Goal: Task Accomplishment & Management: Use online tool/utility

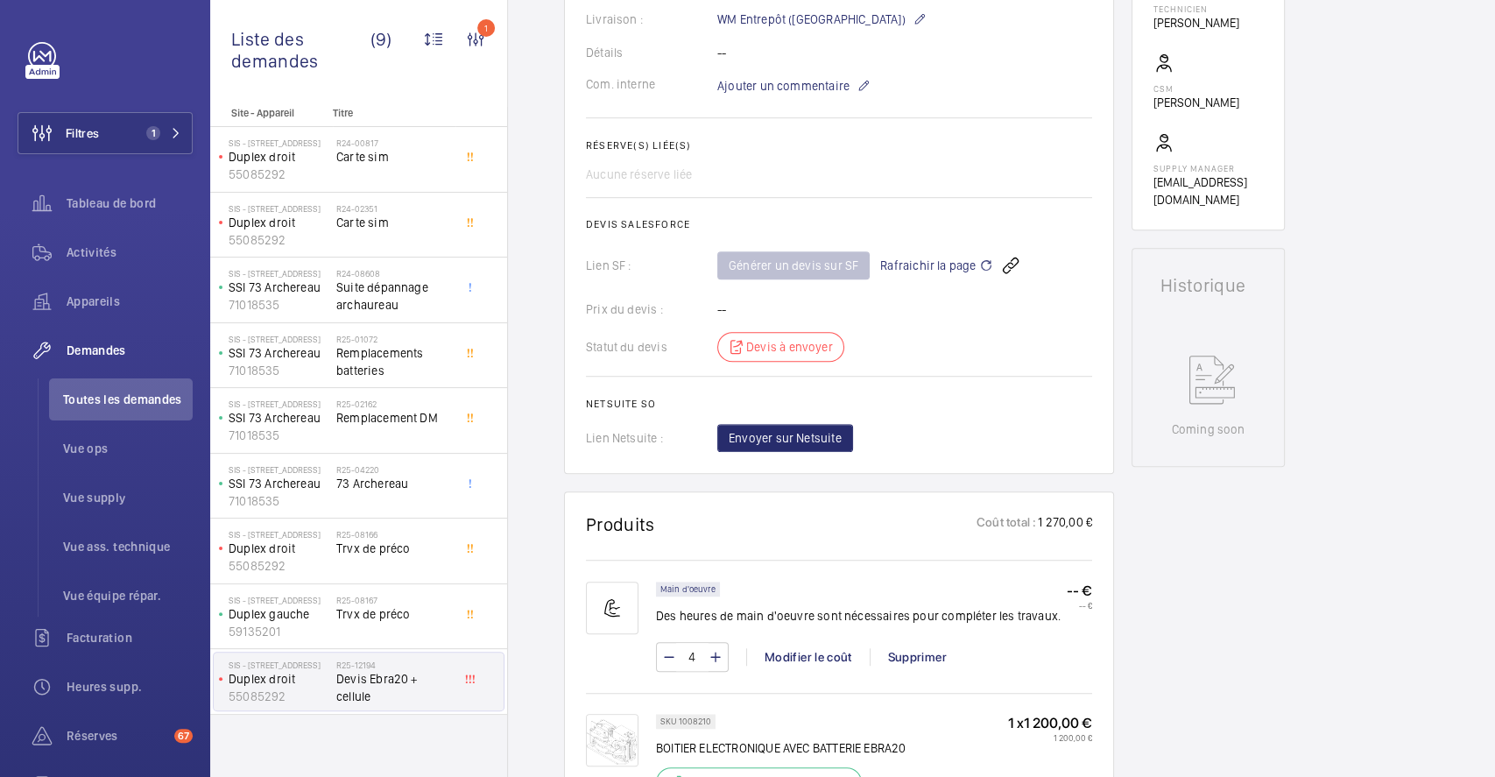
scroll to position [667, 0]
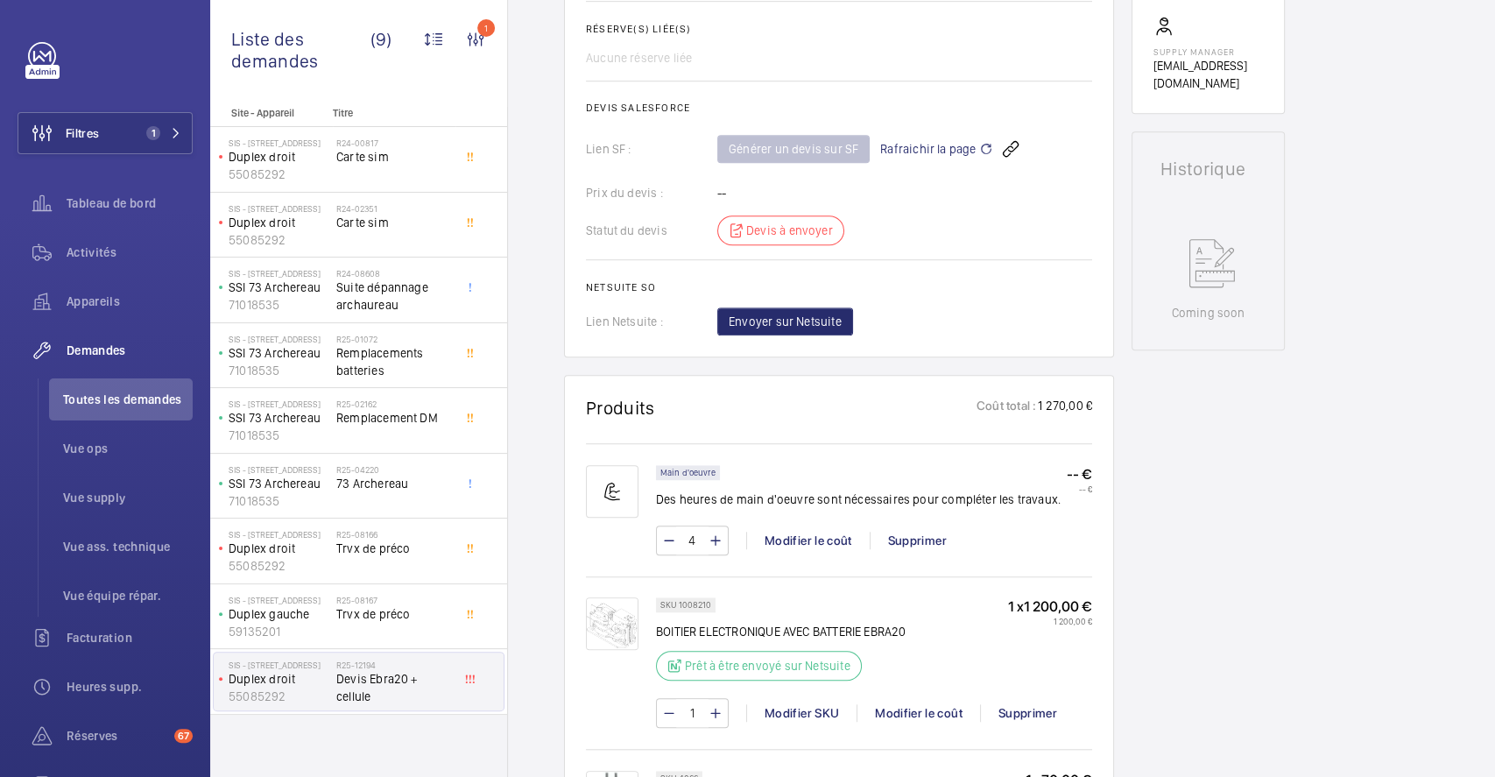
click at [610, 628] on img at bounding box center [612, 623] width 53 height 53
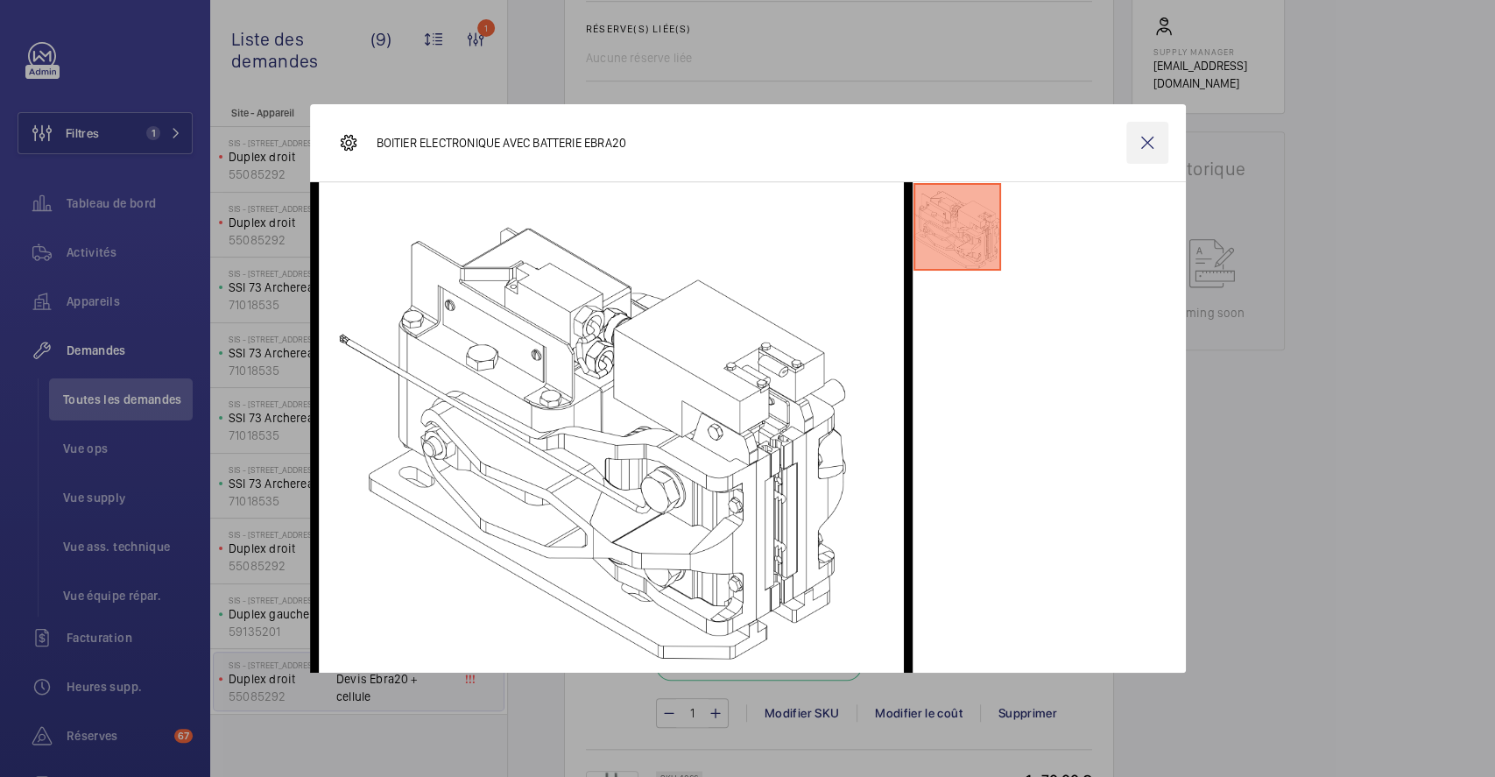
click at [1154, 144] on wm-front-icon-button at bounding box center [1147, 143] width 42 height 42
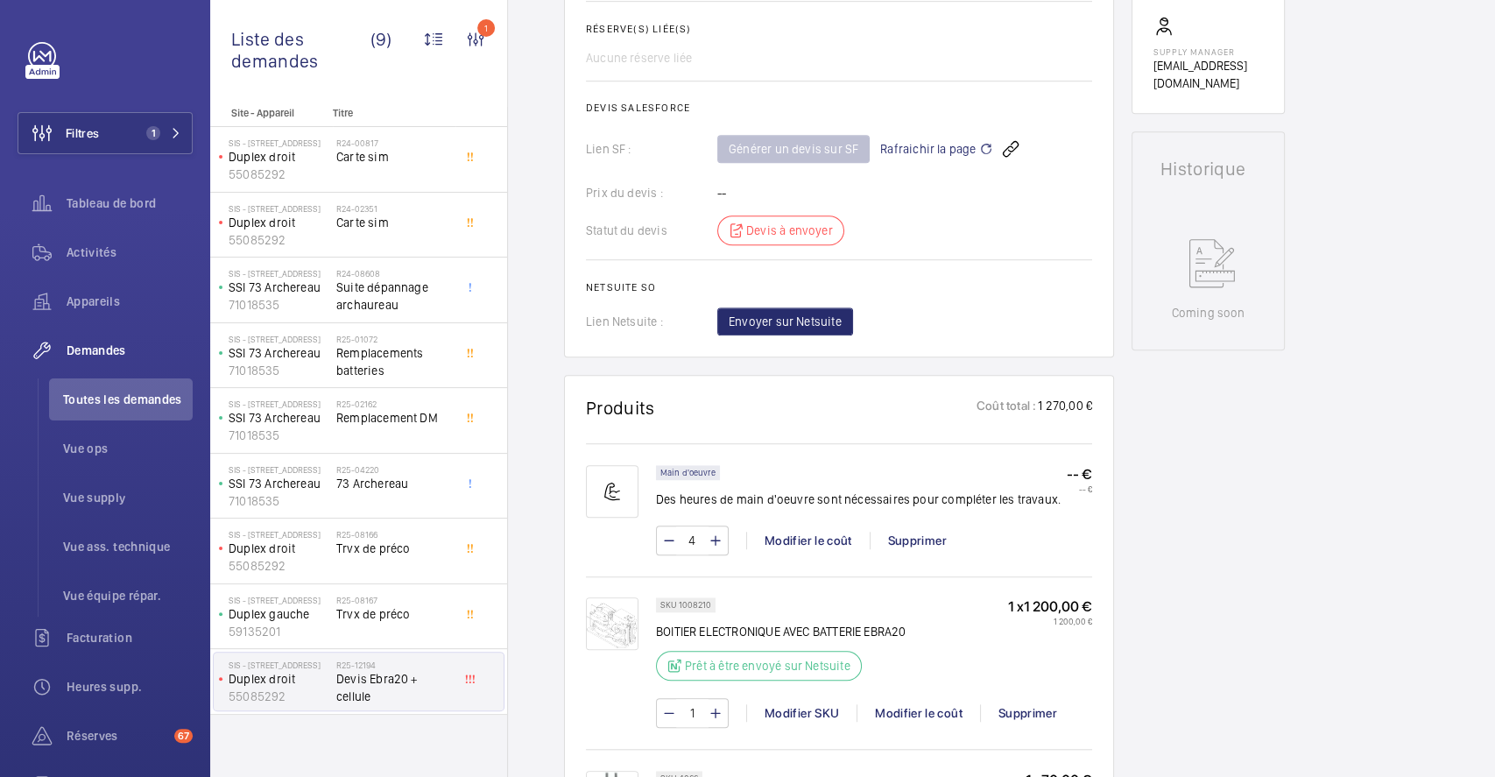
scroll to position [0, 0]
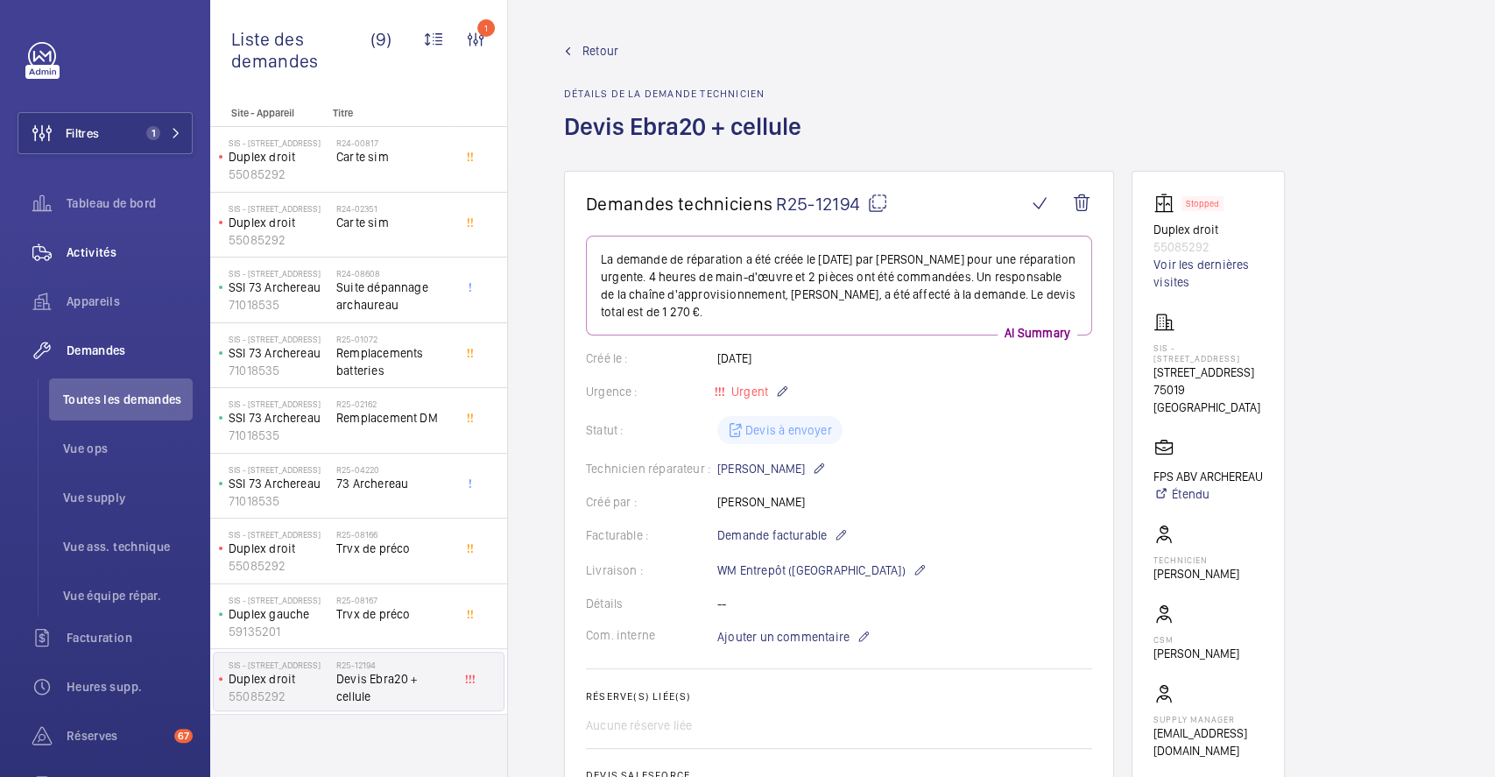
click at [99, 241] on div "Activités" at bounding box center [105, 252] width 175 height 42
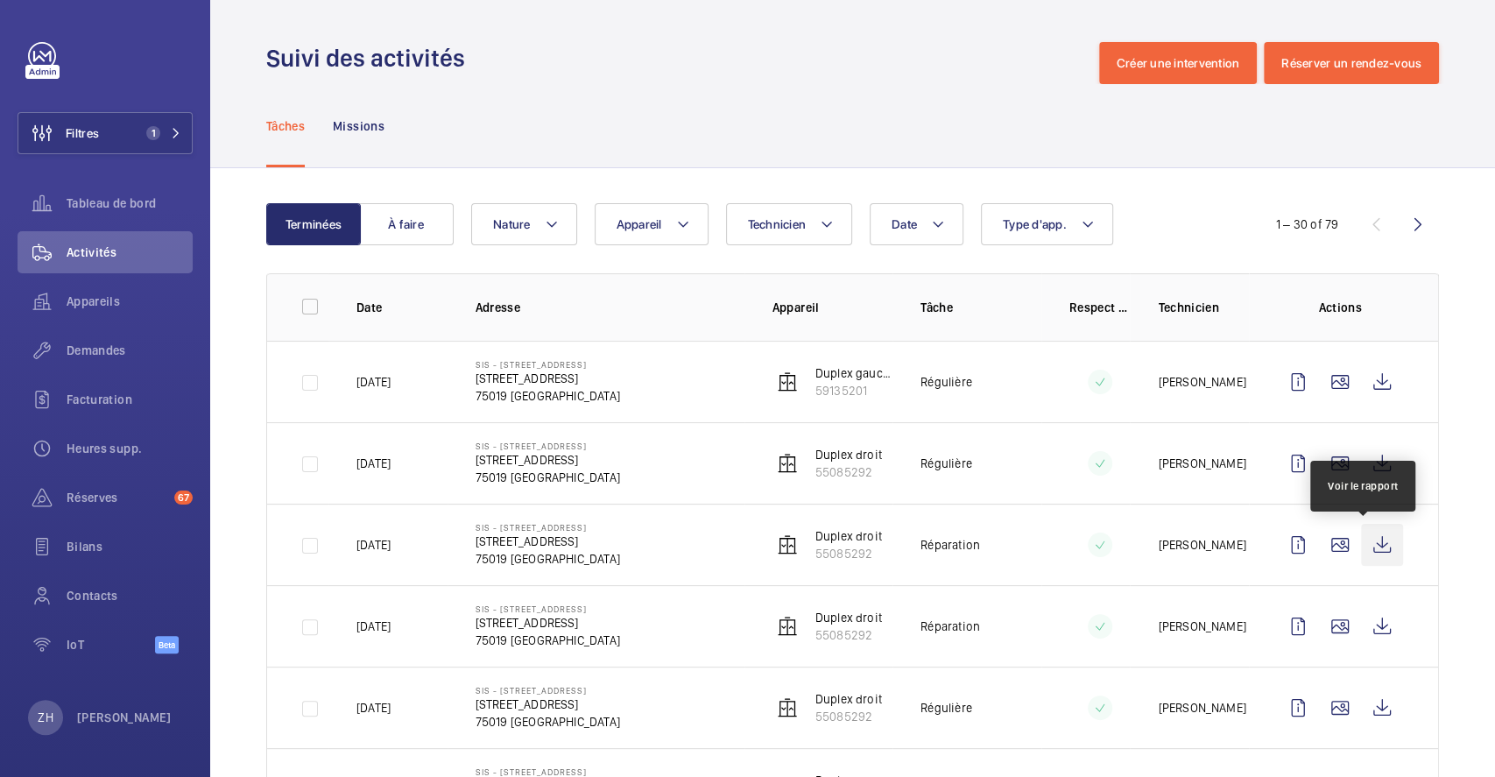
click at [1372, 543] on wm-front-icon-button at bounding box center [1382, 545] width 42 height 42
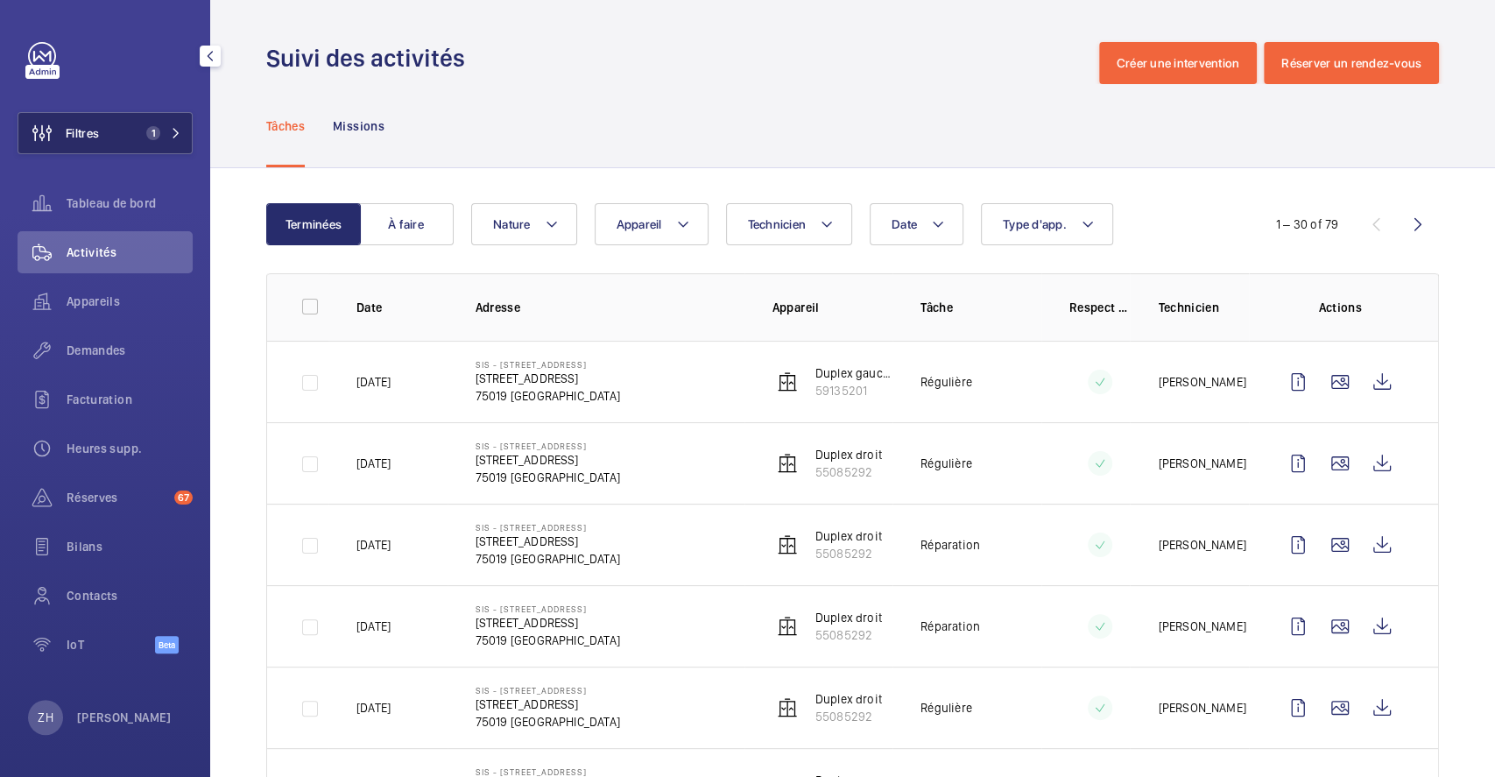
click at [88, 130] on span "Filtres" at bounding box center [82, 133] width 33 height 18
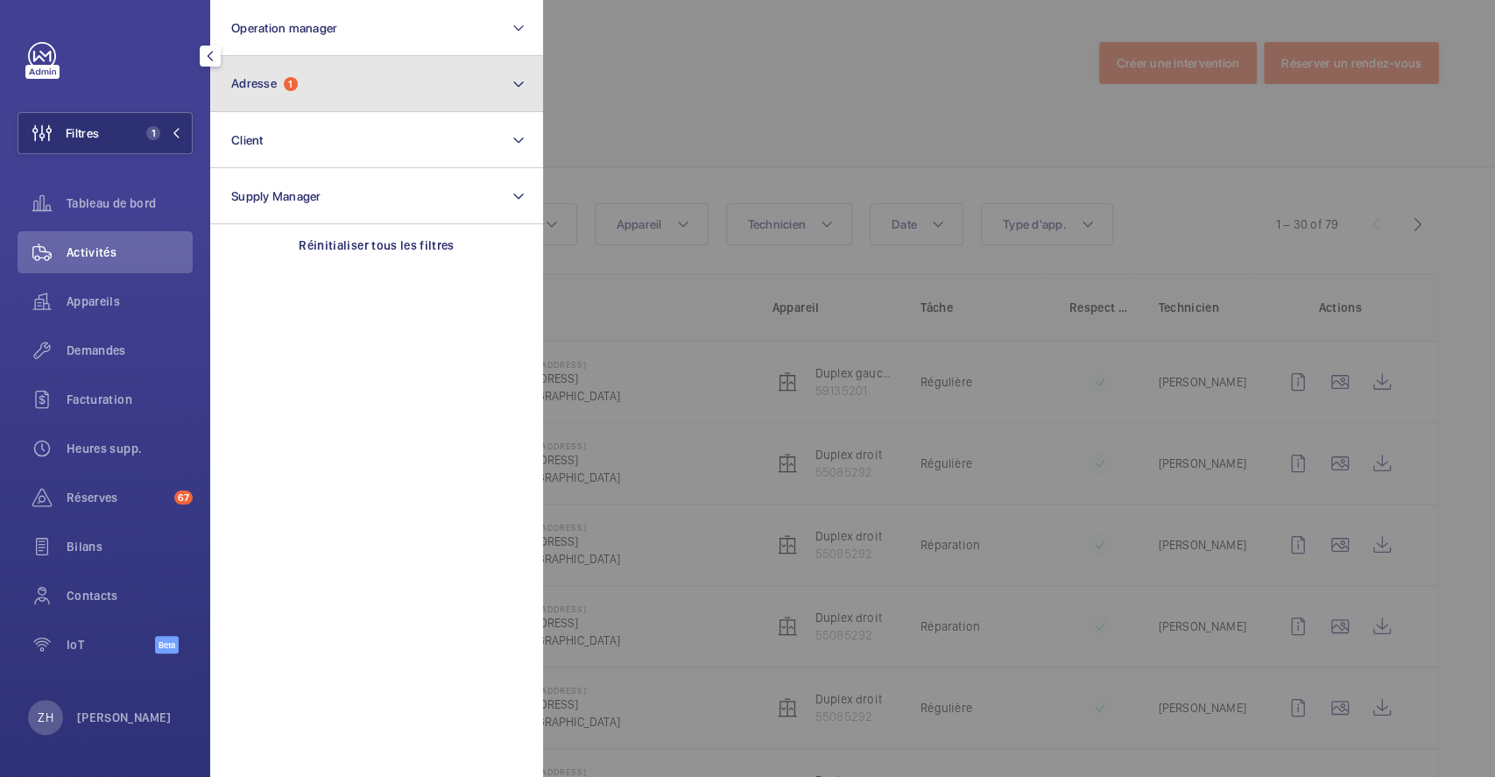
click at [334, 95] on button "Adresse 1" at bounding box center [376, 84] width 333 height 56
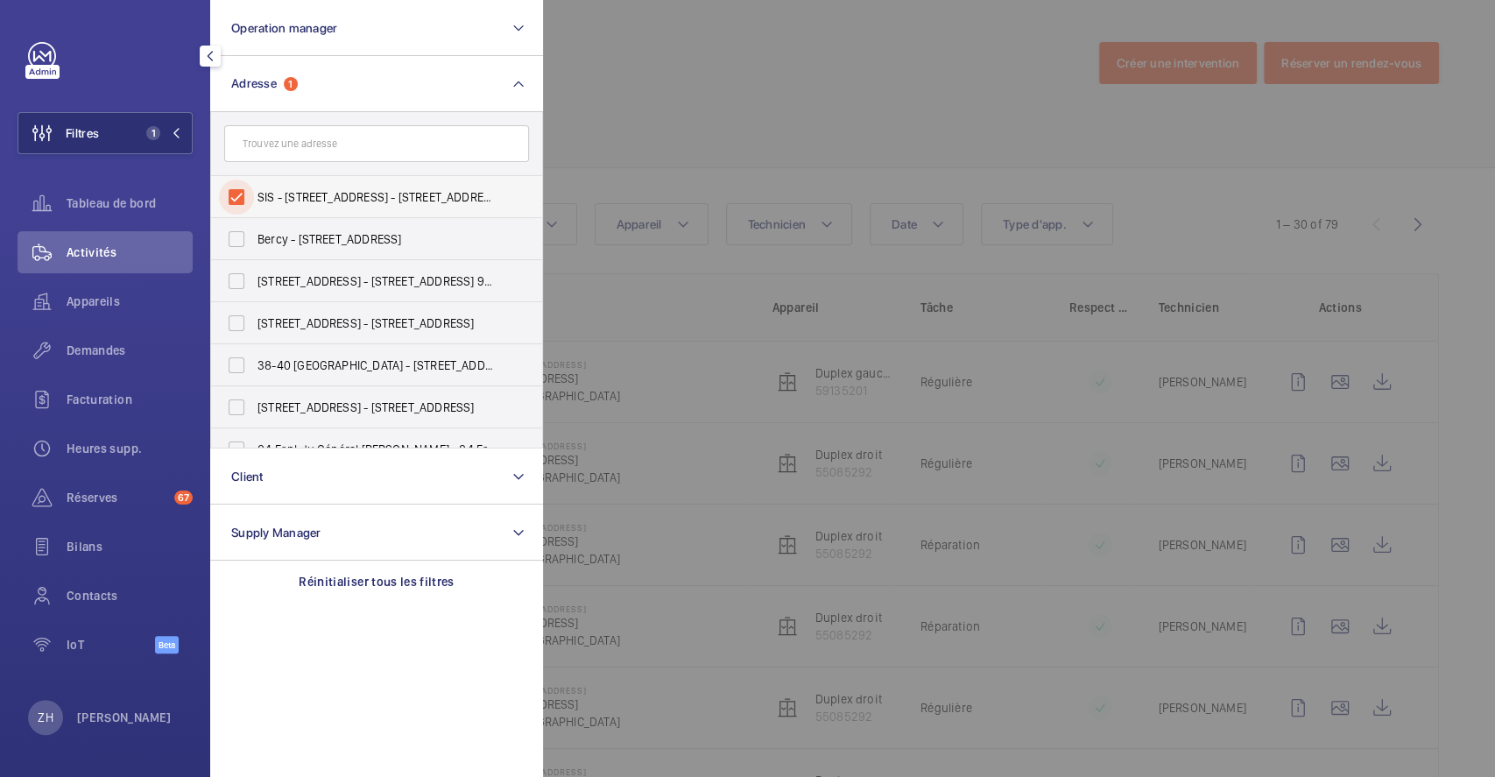
click at [232, 197] on input "SIS - [STREET_ADDRESS] - [STREET_ADDRESS]" at bounding box center [236, 197] width 35 height 35
checkbox input "false"
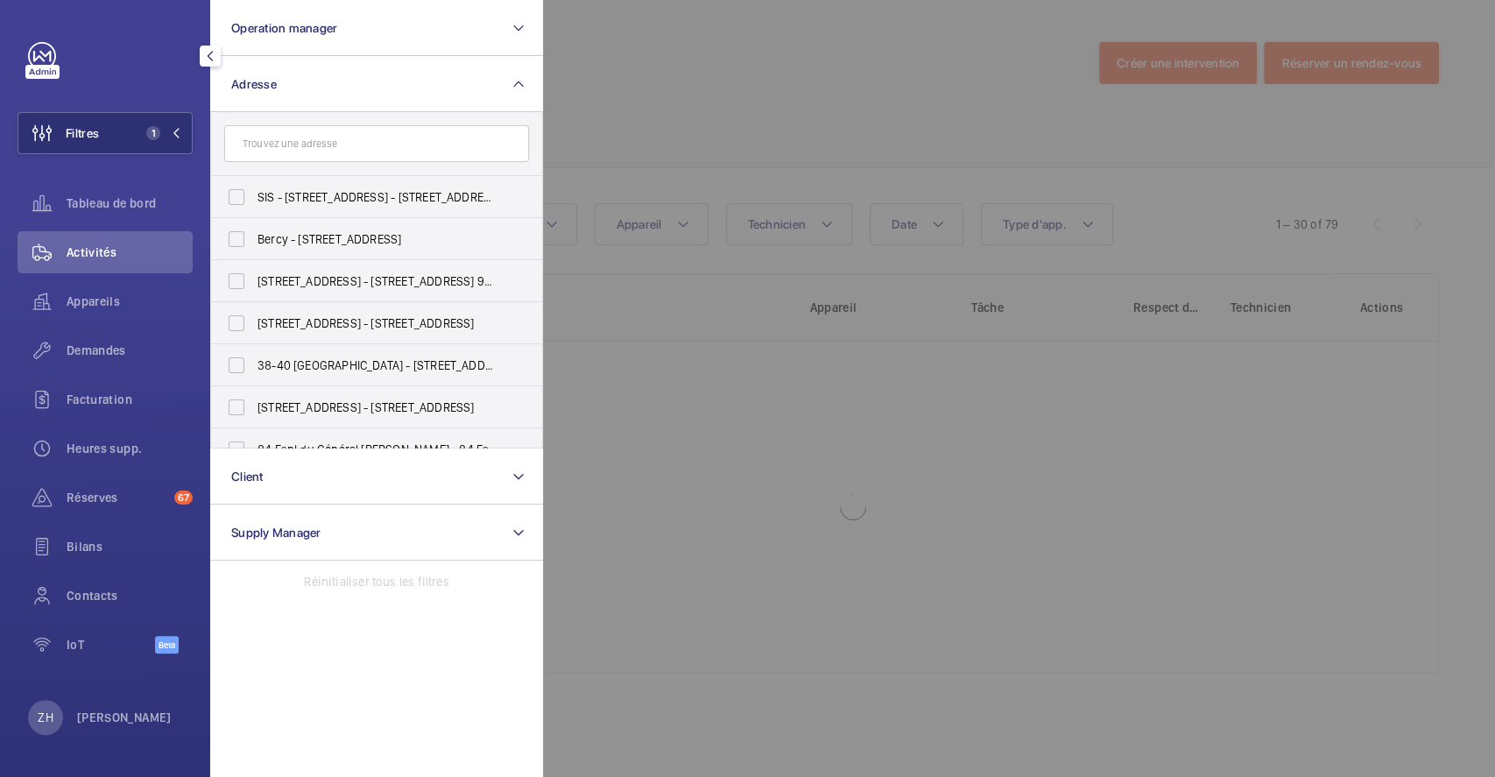
drag, startPoint x: 794, startPoint y: 104, endPoint x: 779, endPoint y: 103, distance: 14.0
click at [794, 103] on div at bounding box center [1290, 388] width 1495 height 777
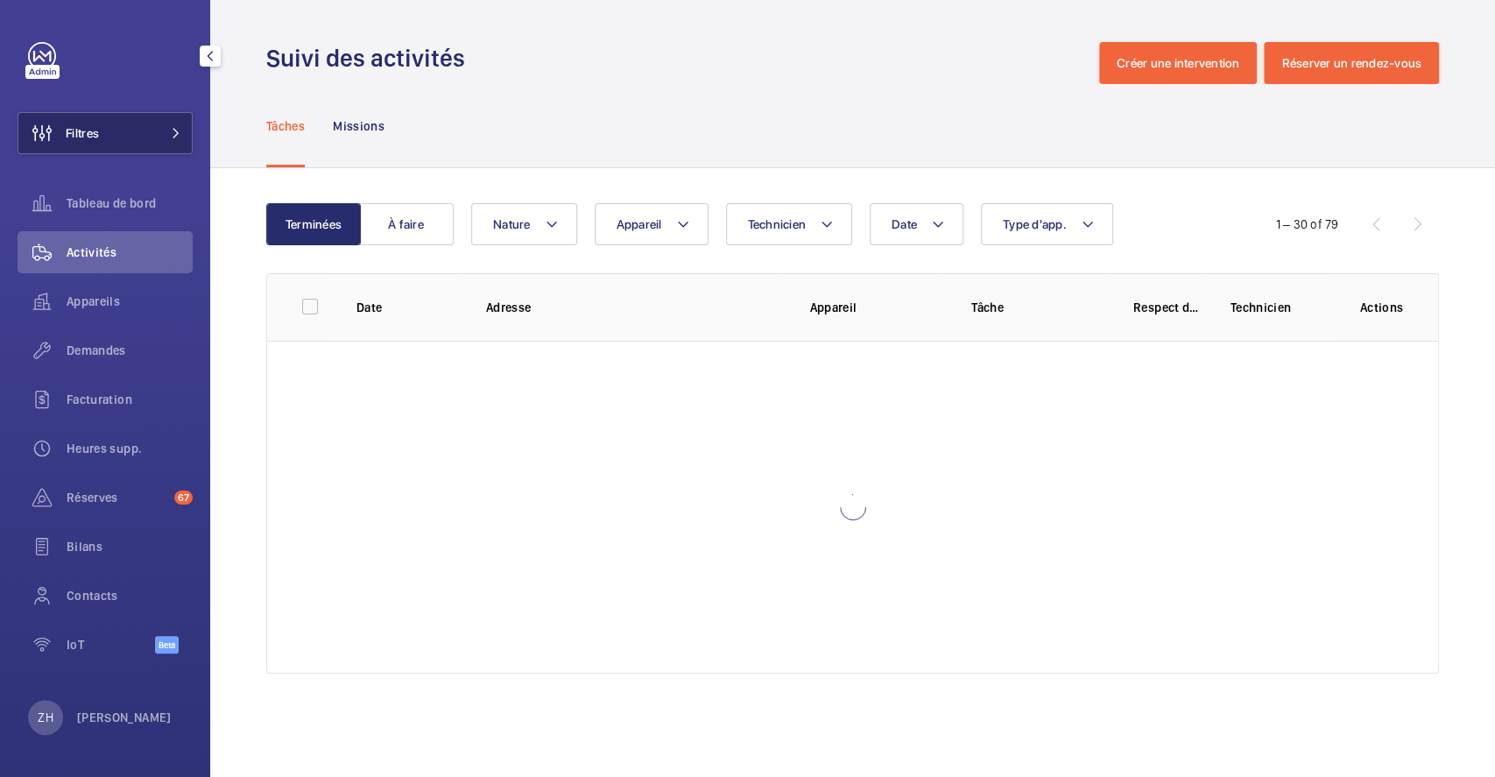
click at [116, 132] on button "Filtres" at bounding box center [105, 133] width 175 height 42
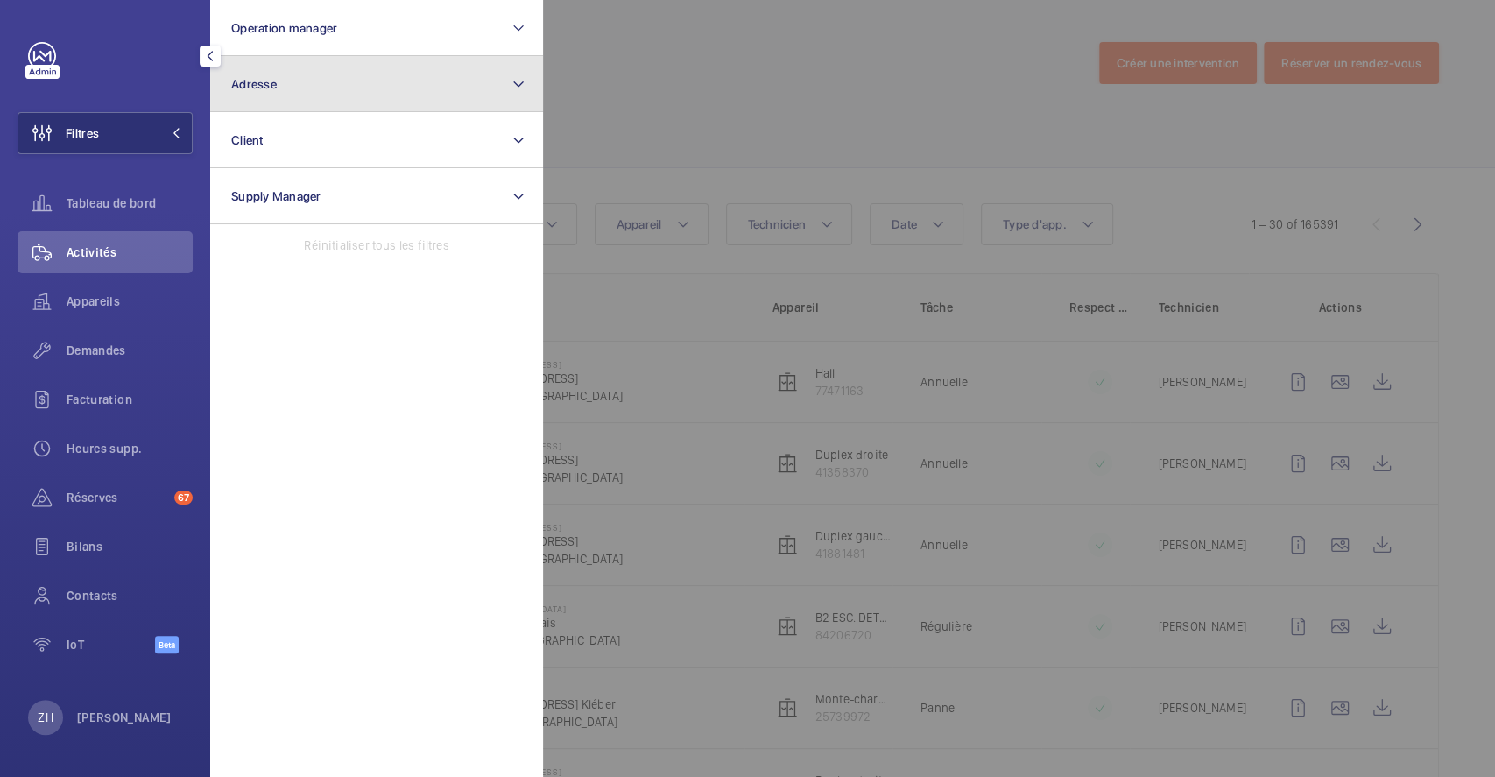
click at [329, 88] on button "Adresse" at bounding box center [376, 84] width 333 height 56
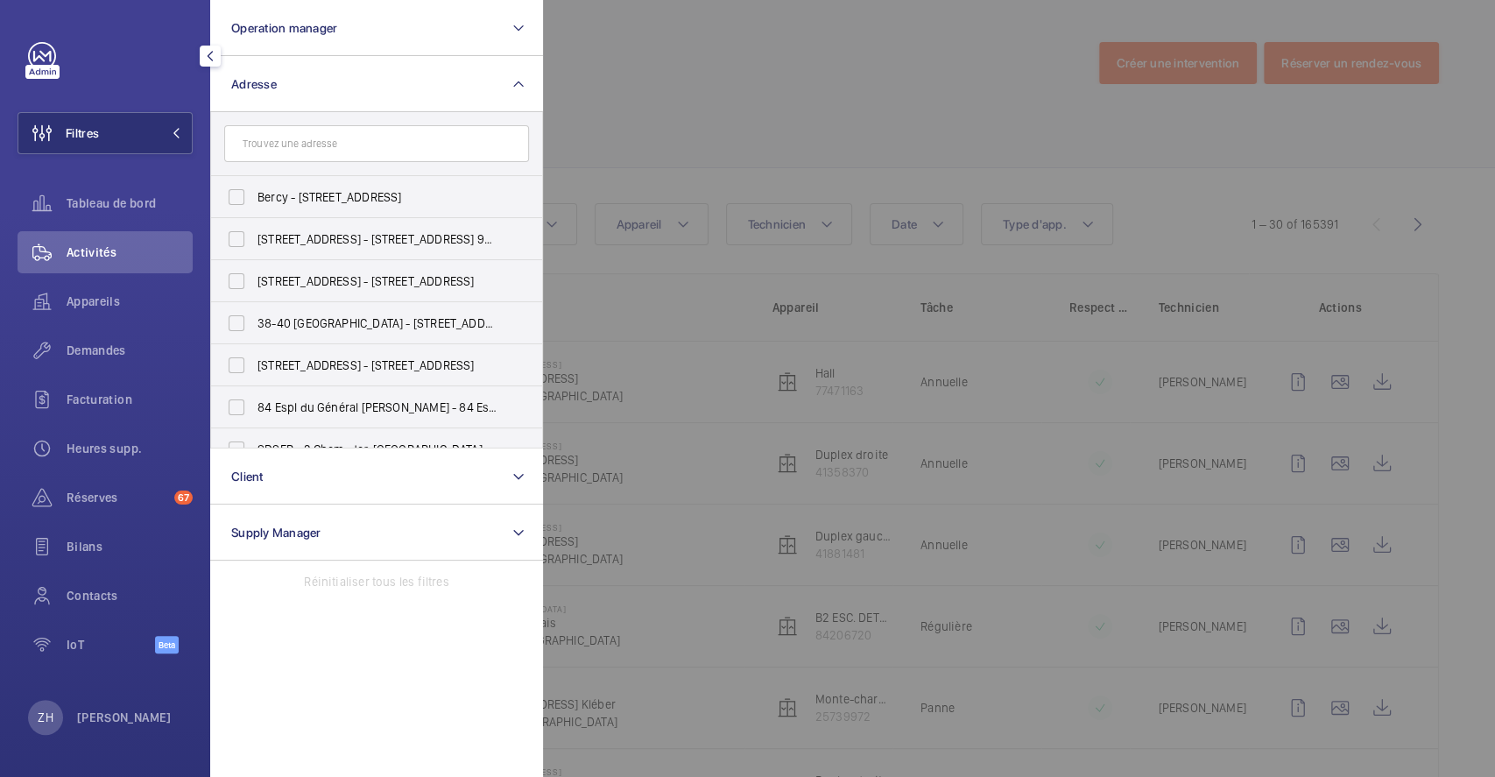
click at [333, 148] on input "text" at bounding box center [376, 143] width 305 height 37
type input "f"
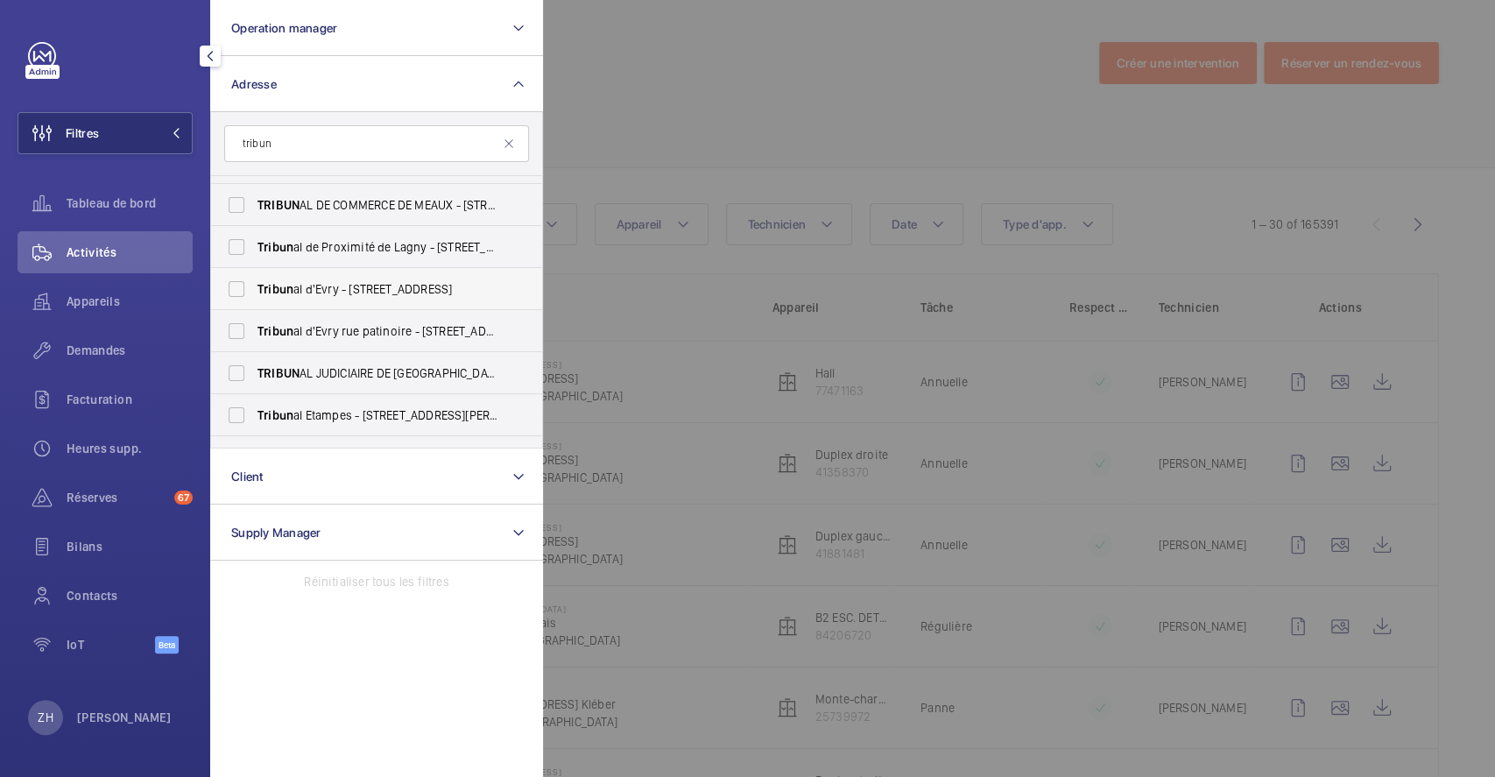
scroll to position [106, 0]
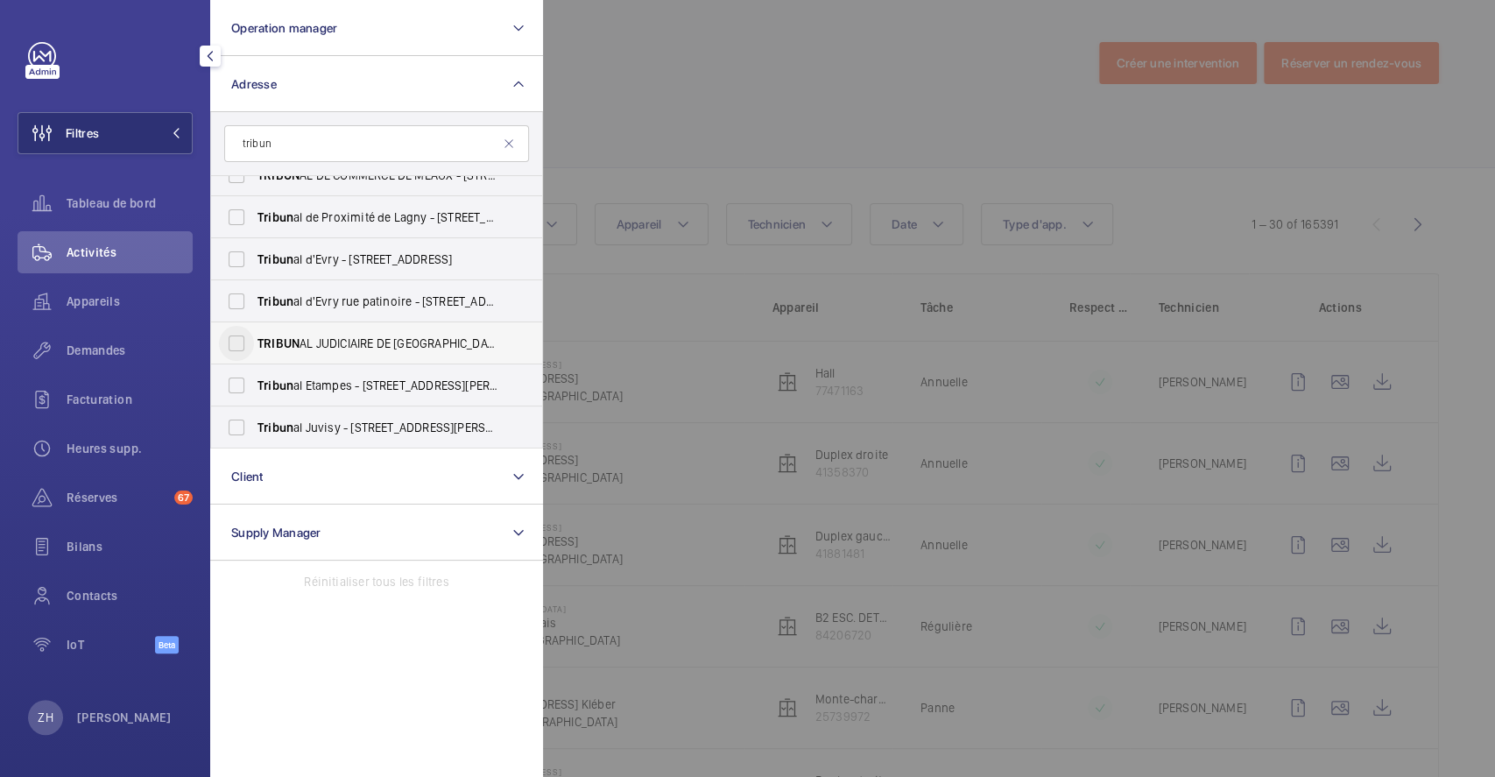
type input "tribun"
click at [241, 342] on input "TRIBUN AL JUDICIAIRE DE [GEOGRAPHIC_DATA] - [STREET_ADDRESS]" at bounding box center [236, 343] width 35 height 35
checkbox input "true"
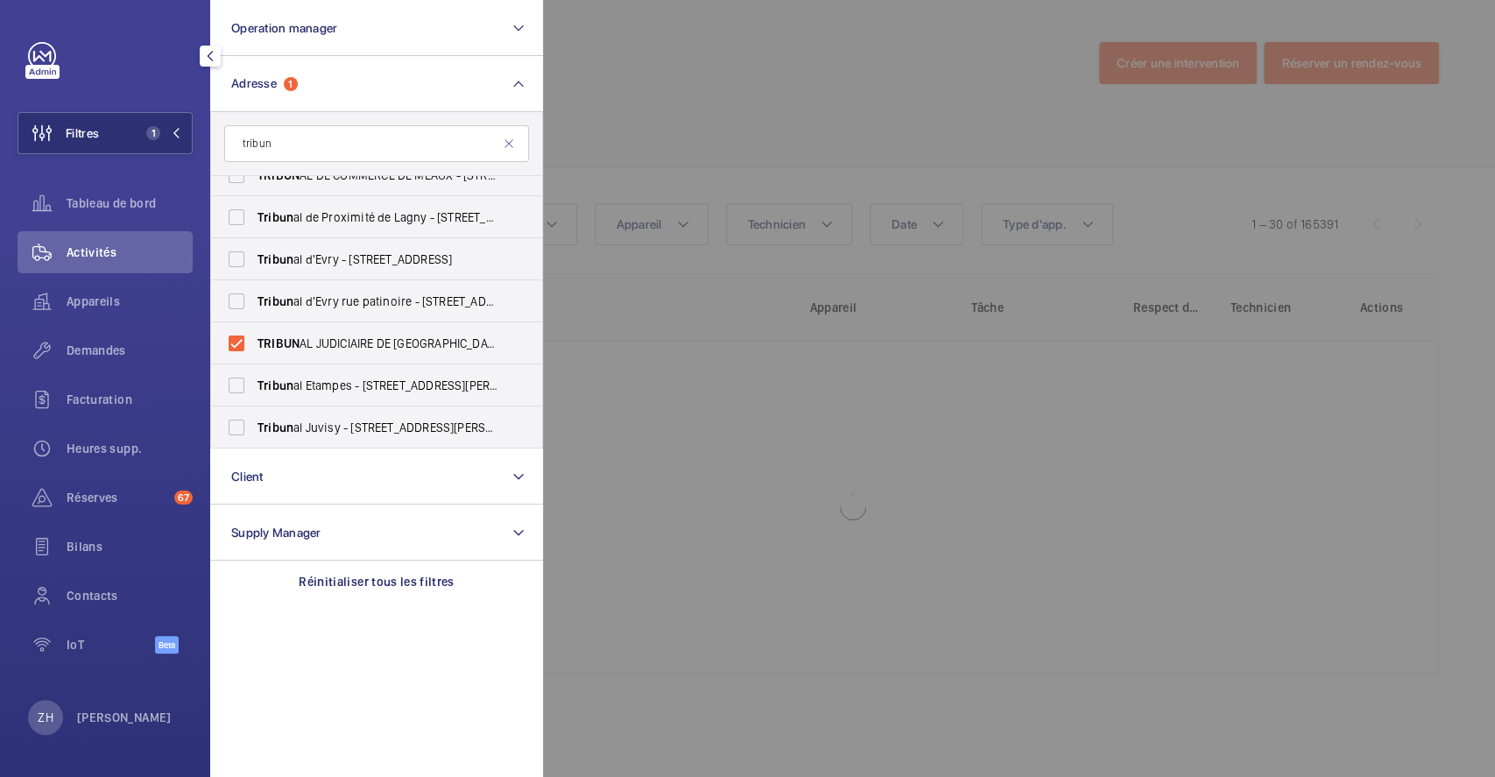
click at [758, 84] on div at bounding box center [1290, 388] width 1495 height 777
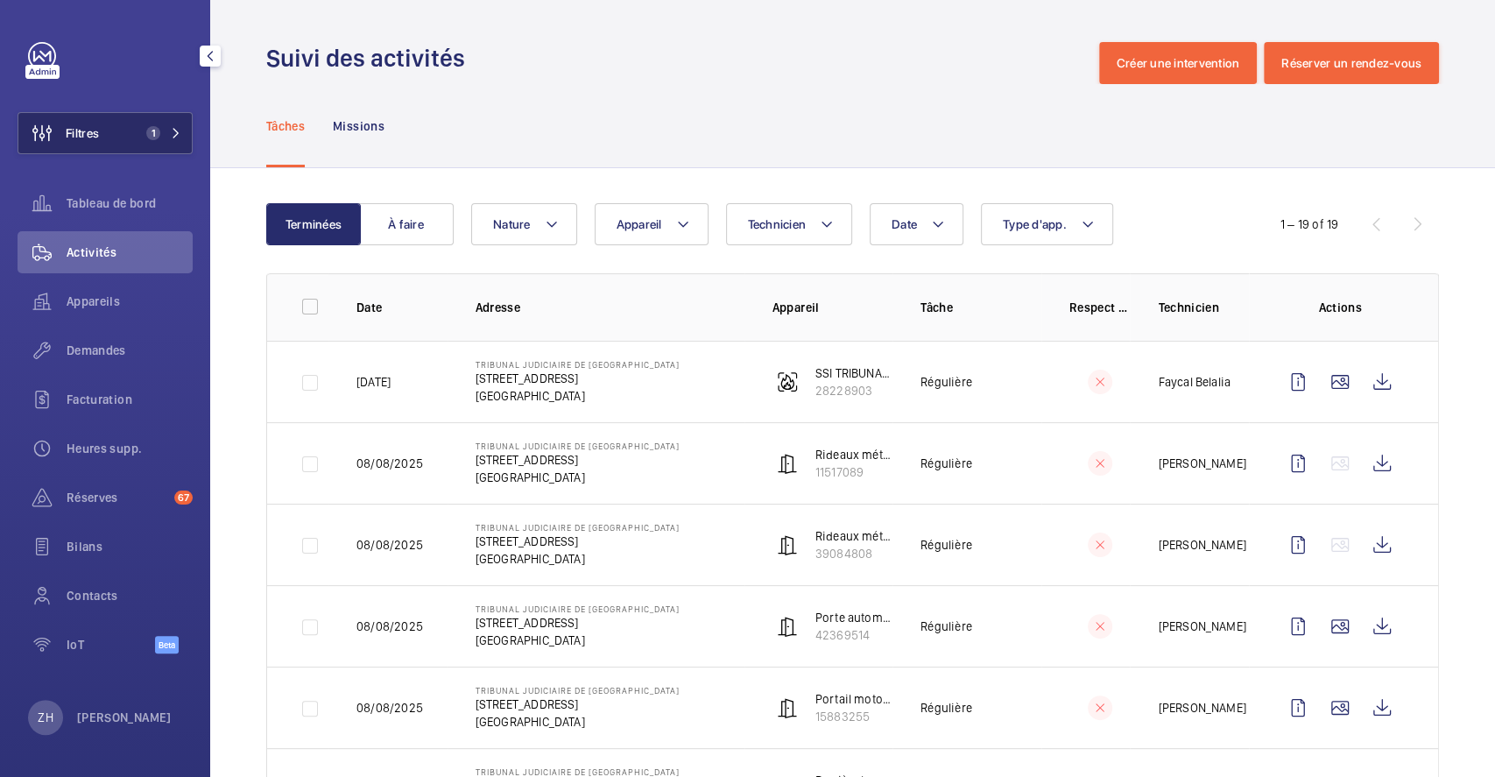
click at [134, 115] on button "Filtres 1" at bounding box center [105, 133] width 175 height 42
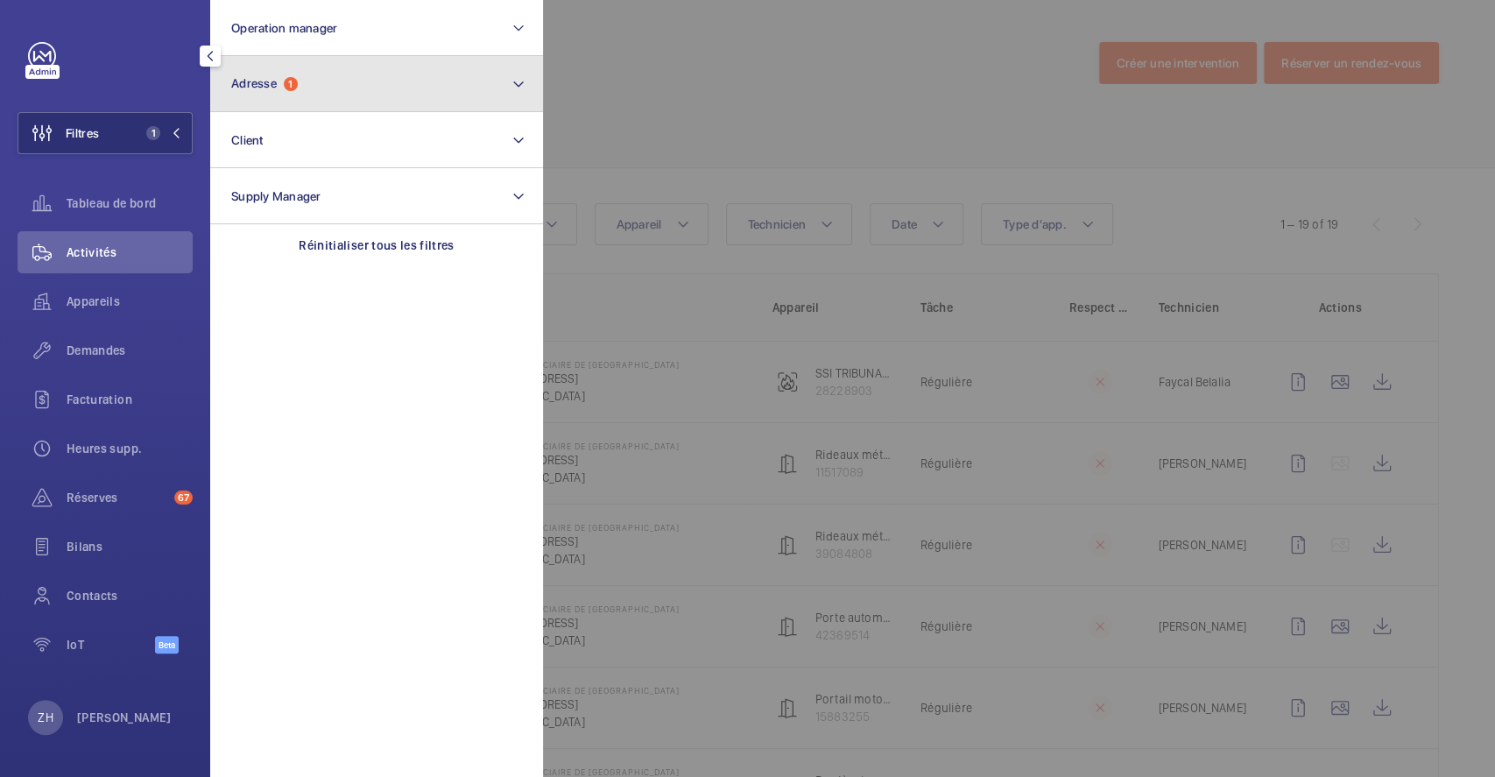
click at [282, 77] on span "Adresse 1" at bounding box center [264, 83] width 67 height 15
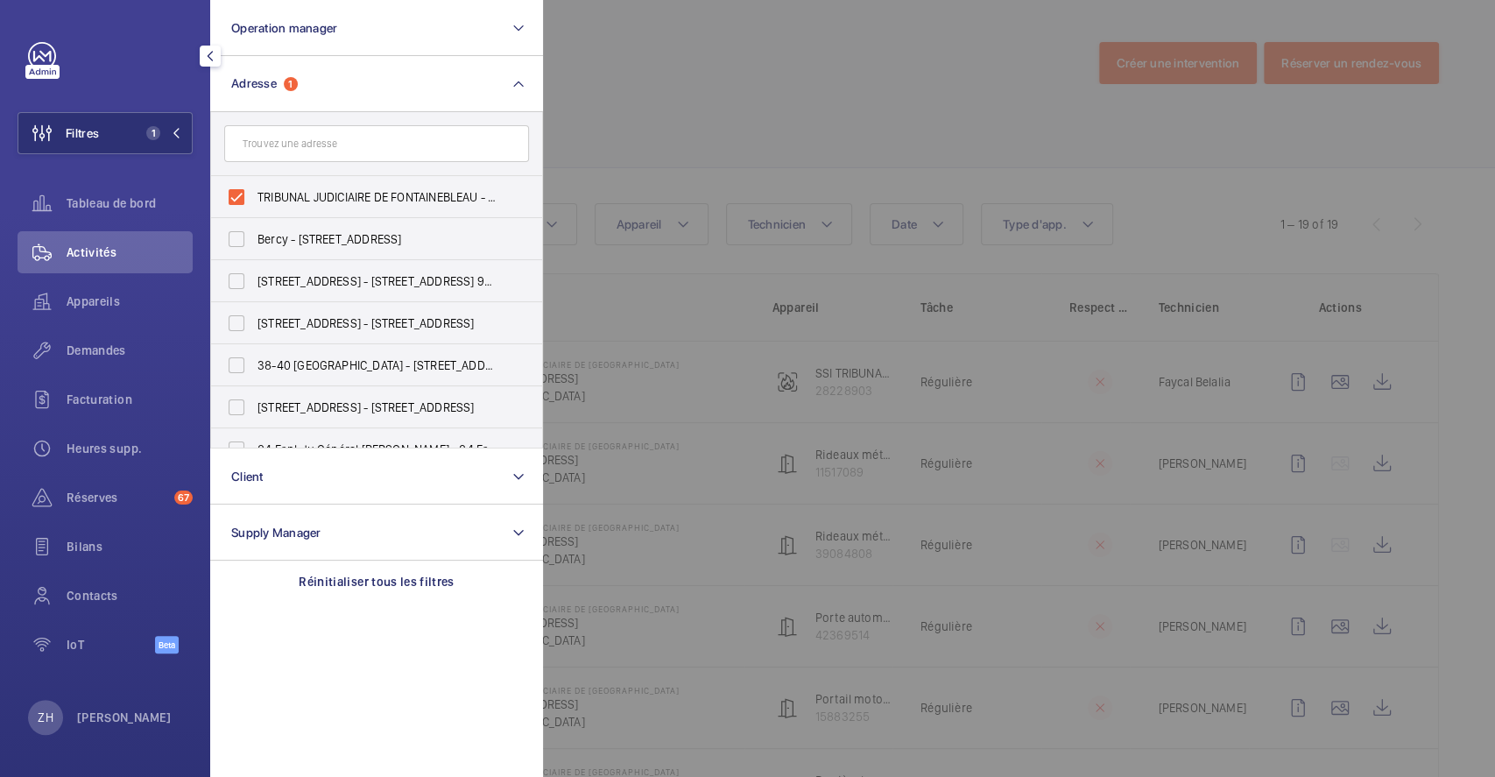
click at [319, 143] on input "text" at bounding box center [376, 143] width 305 height 37
type input "tribunal"
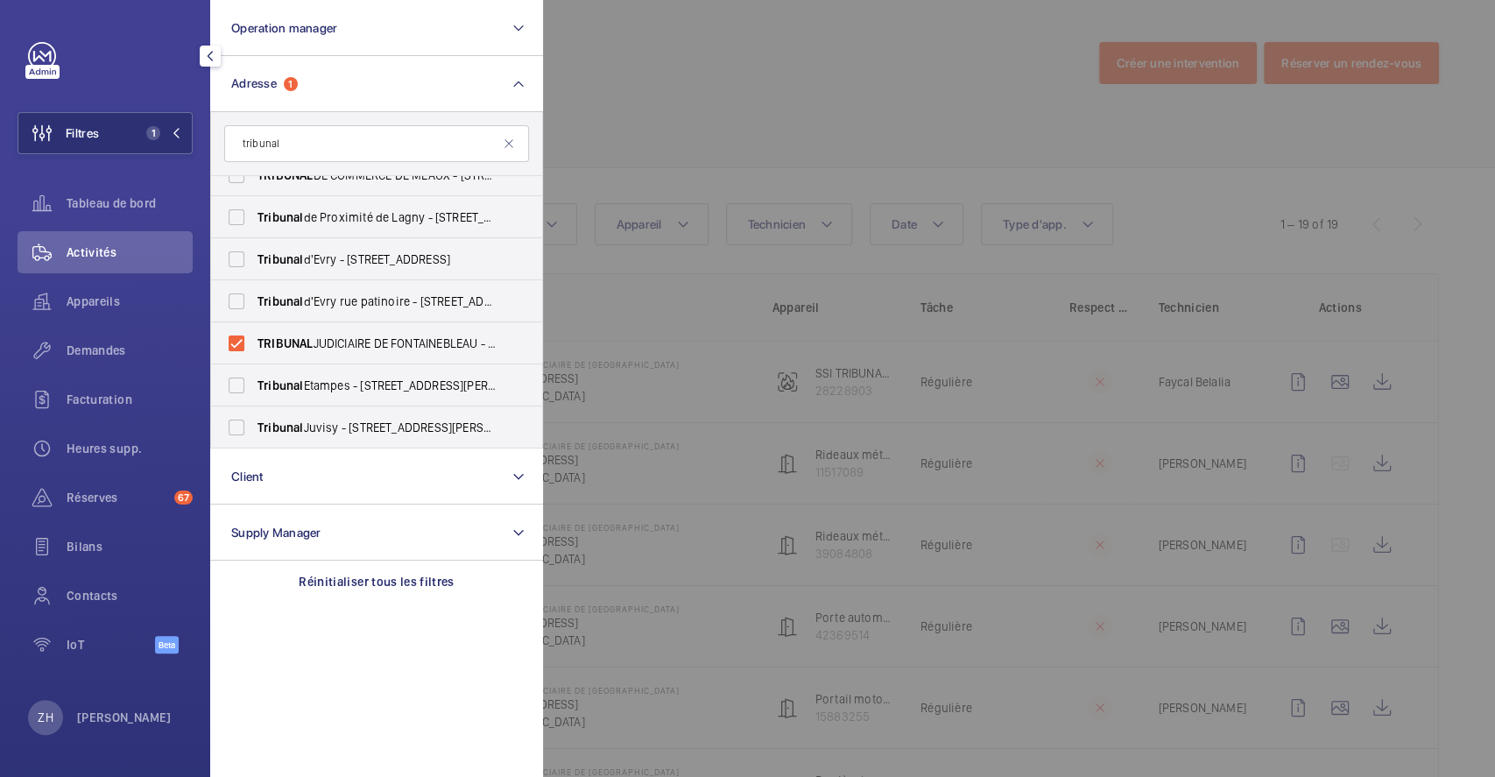
drag, startPoint x: 312, startPoint y: 145, endPoint x: 204, endPoint y: 139, distance: 107.9
click at [205, 139] on div "Filtres 1 Operation manager Adresse 1 tribunal TRIBUNAL - Tribunal de [GEOGRAPH…" at bounding box center [105, 388] width 210 height 777
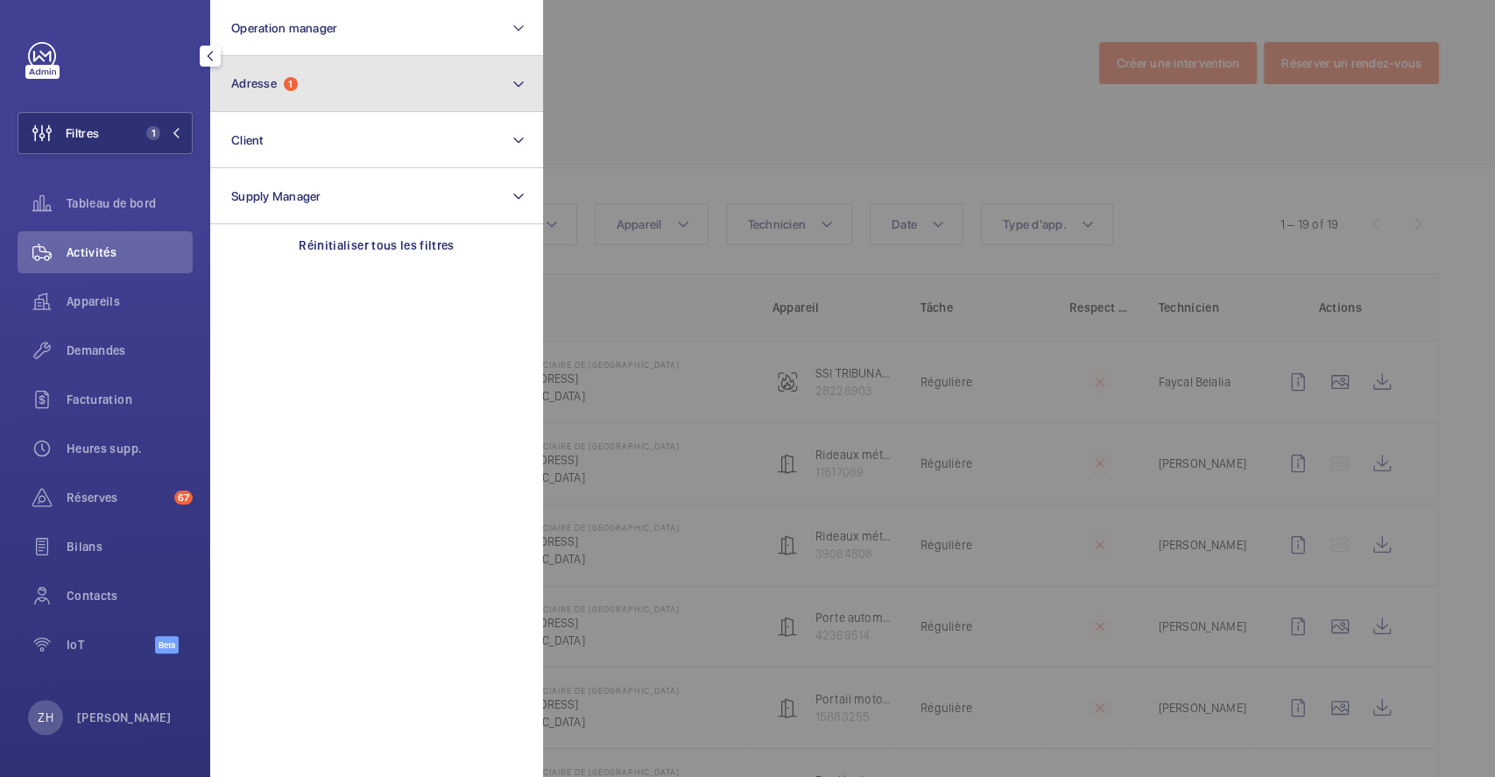
click at [399, 70] on button "Adresse 1" at bounding box center [376, 84] width 333 height 56
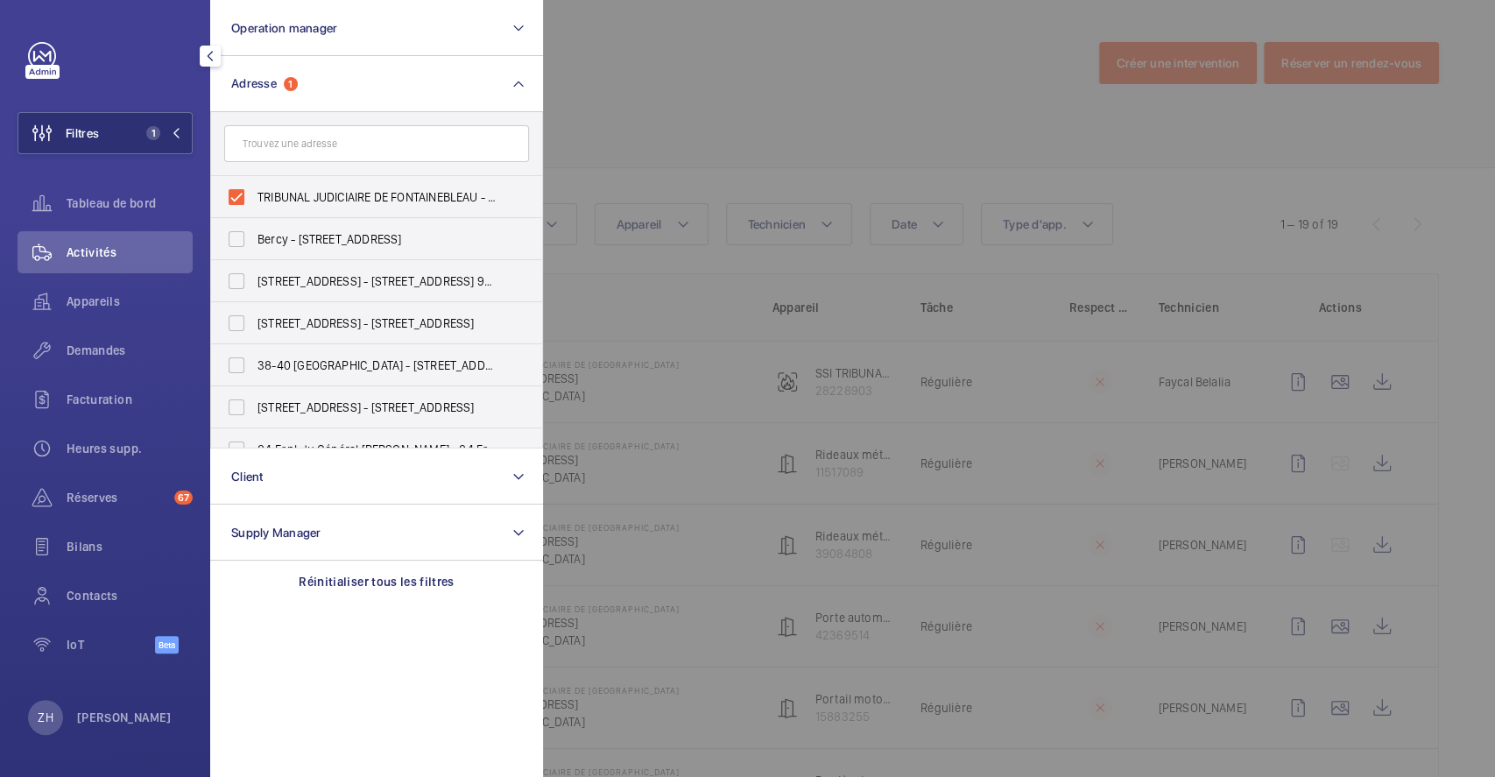
click at [790, 126] on div at bounding box center [1290, 388] width 1495 height 777
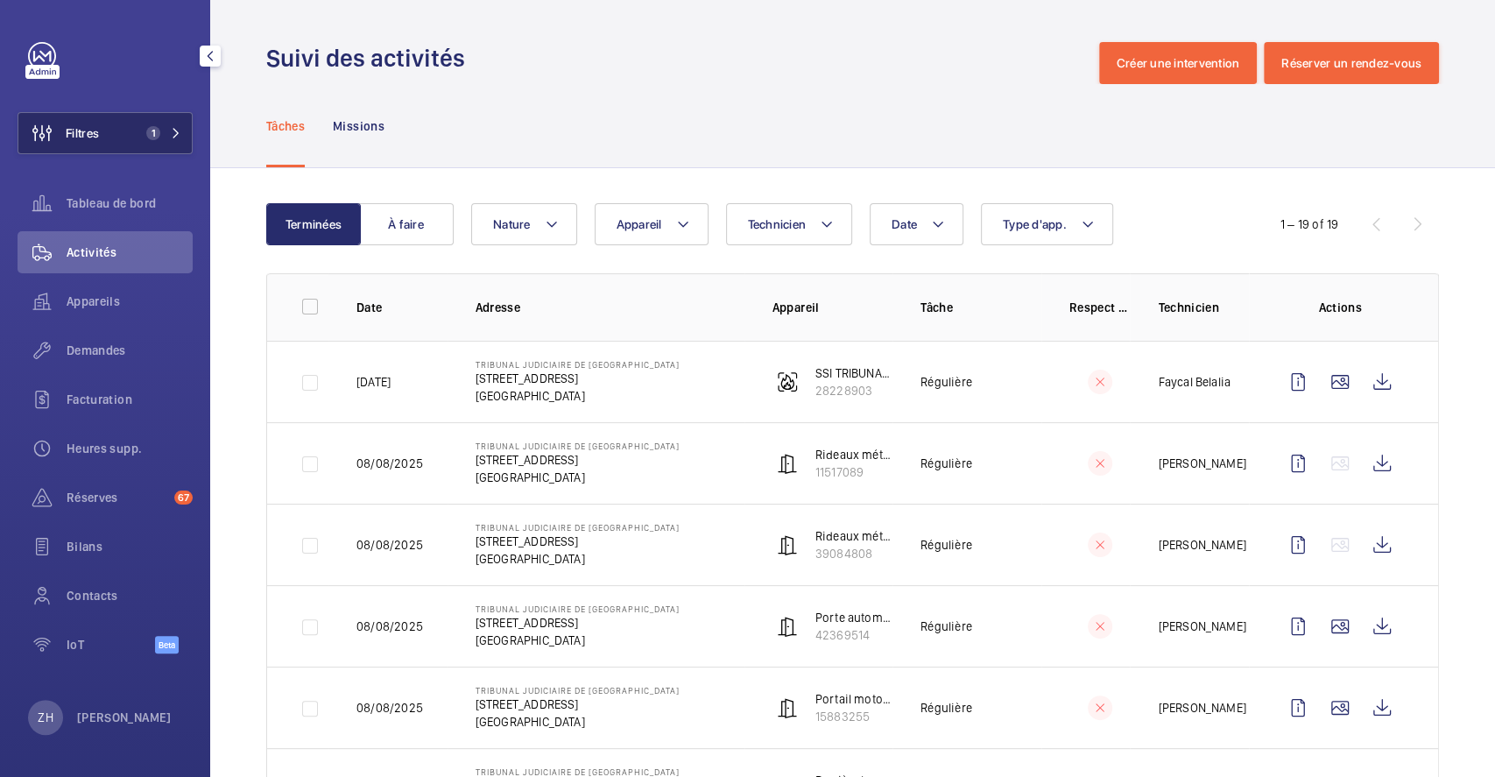
click at [153, 130] on span "1" at bounding box center [153, 133] width 14 height 14
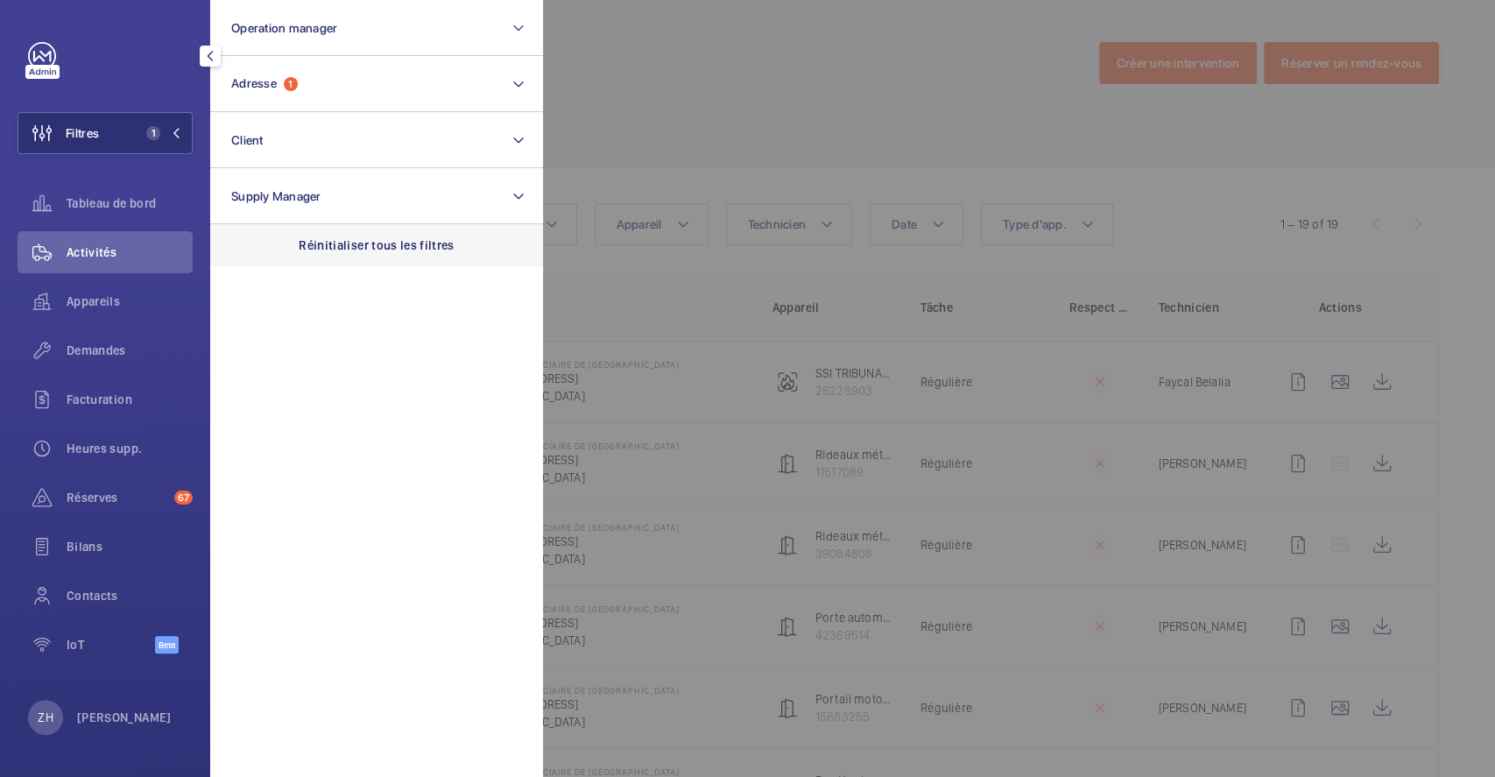
click at [346, 252] on p "Réinitialiser tous les filtres" at bounding box center [377, 245] width 156 height 18
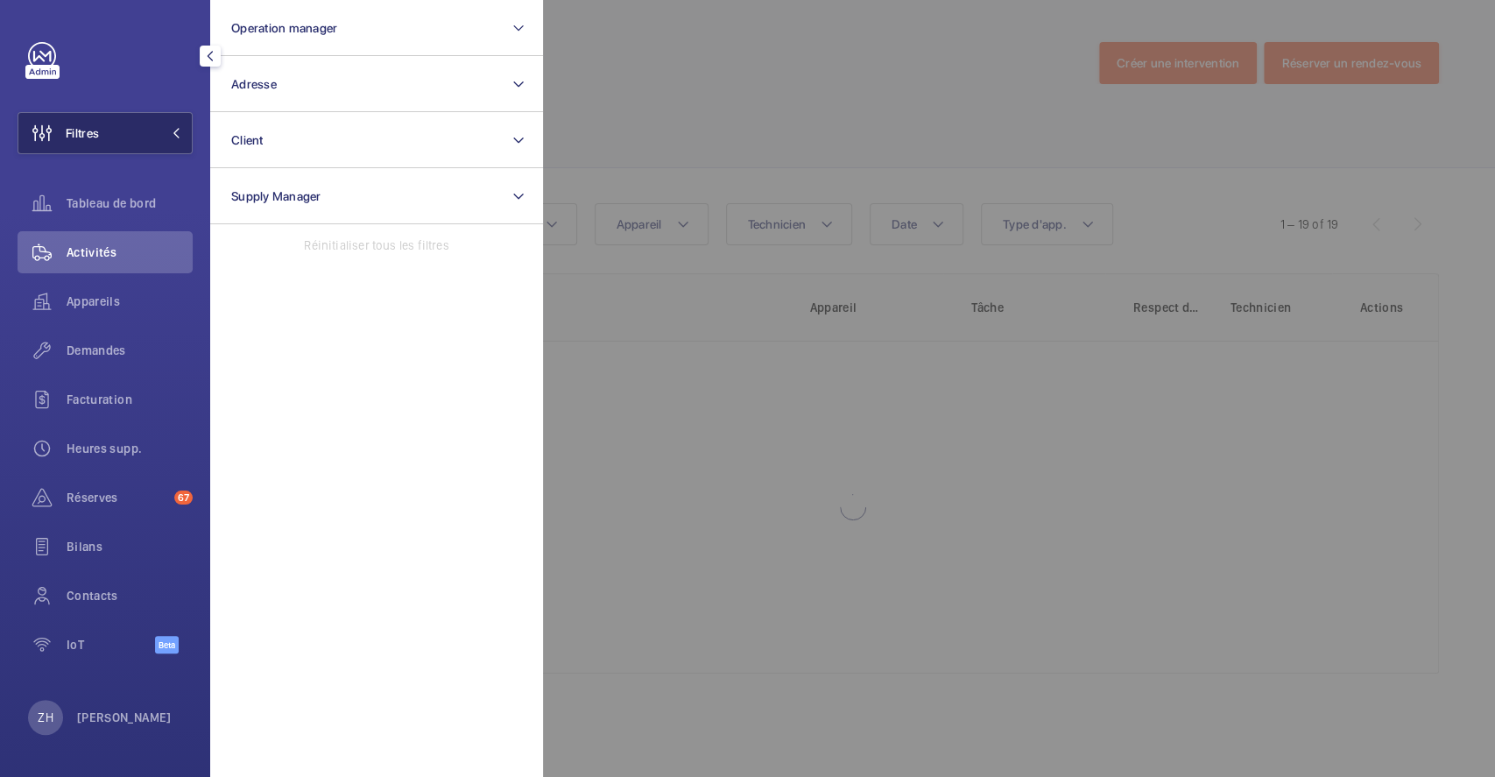
drag, startPoint x: 129, startPoint y: 130, endPoint x: 188, endPoint y: 131, distance: 59.6
click at [130, 130] on button "Filtres" at bounding box center [105, 133] width 175 height 42
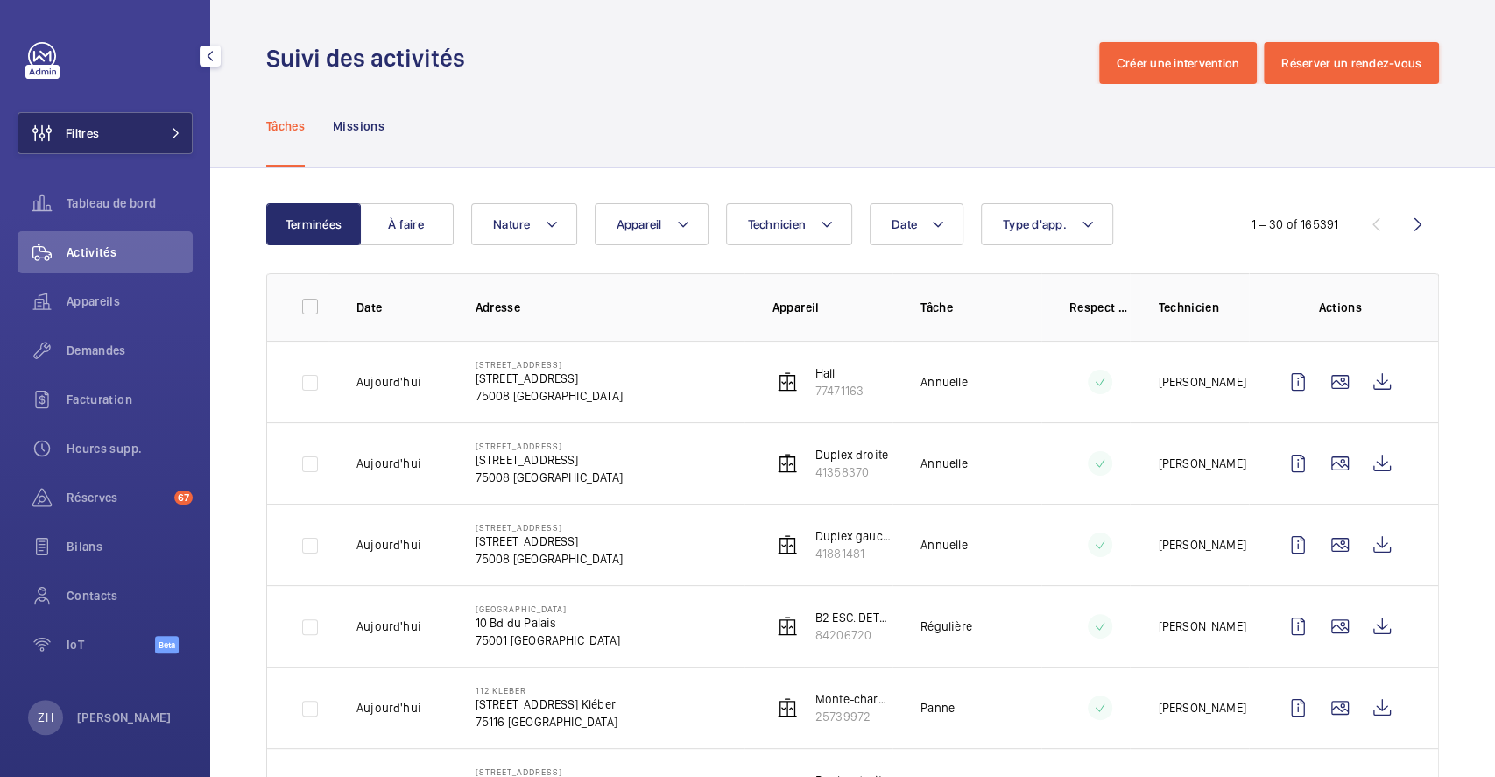
click at [84, 130] on span "Filtres" at bounding box center [82, 133] width 33 height 18
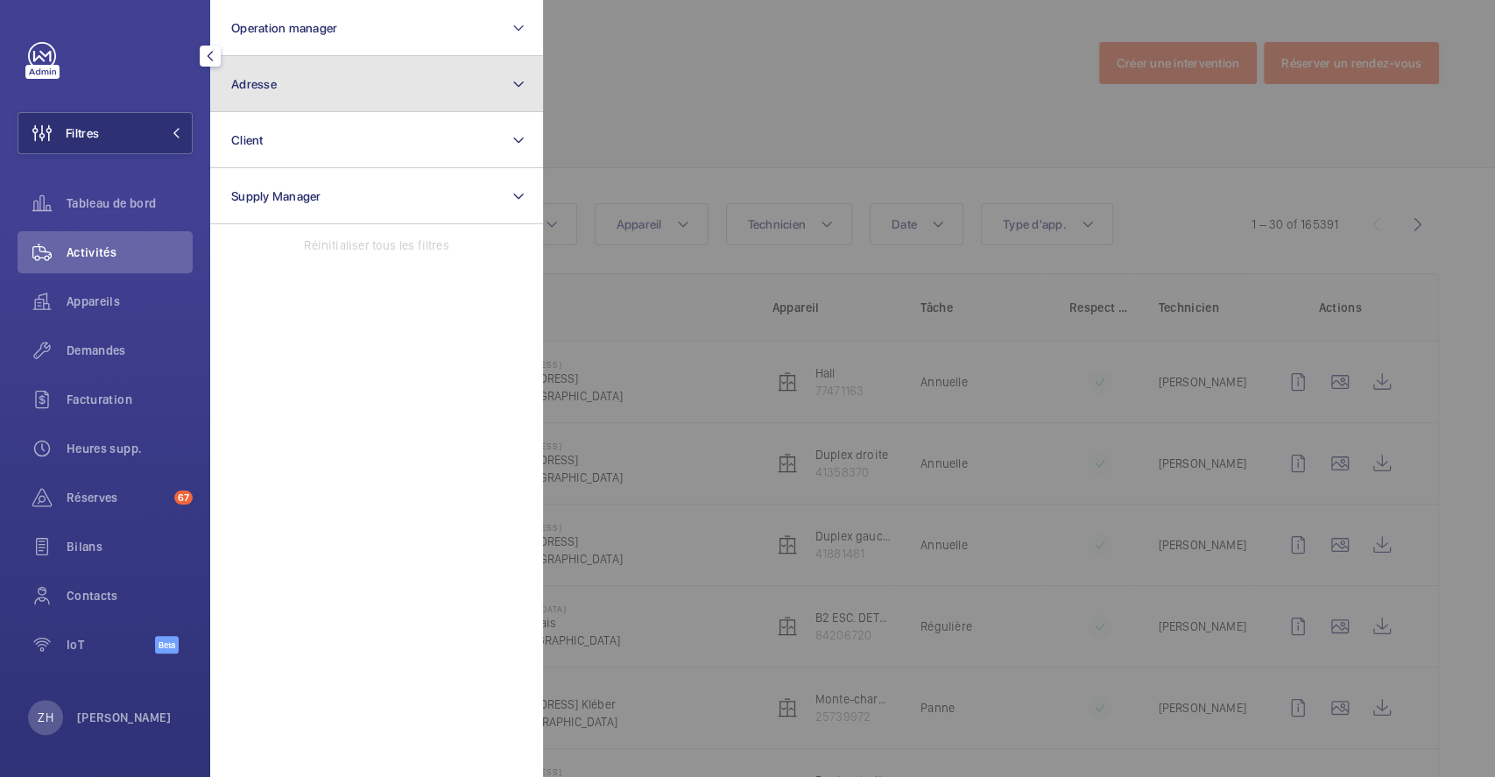
click at [387, 74] on button "Adresse" at bounding box center [376, 84] width 333 height 56
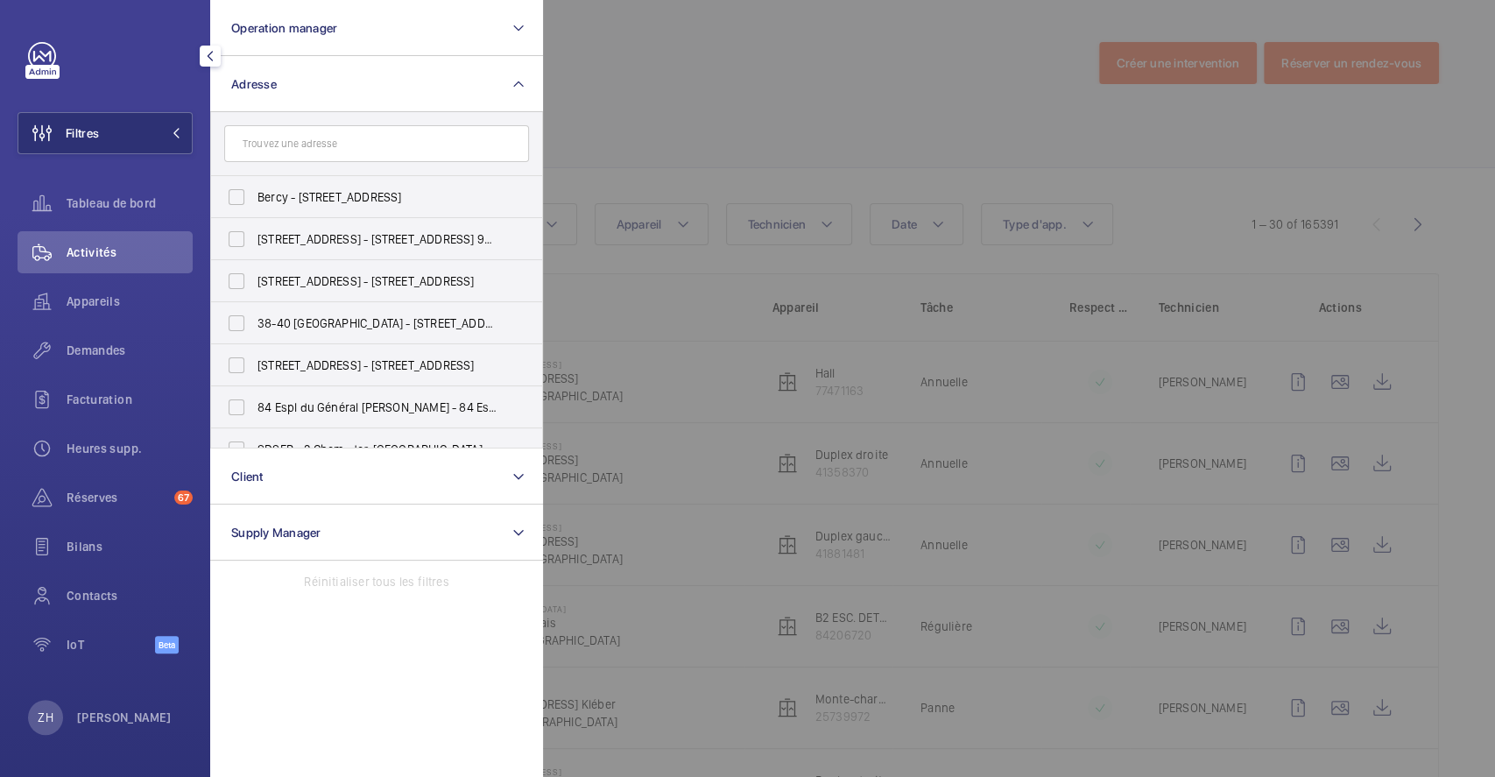
click at [349, 145] on input "text" at bounding box center [376, 143] width 305 height 37
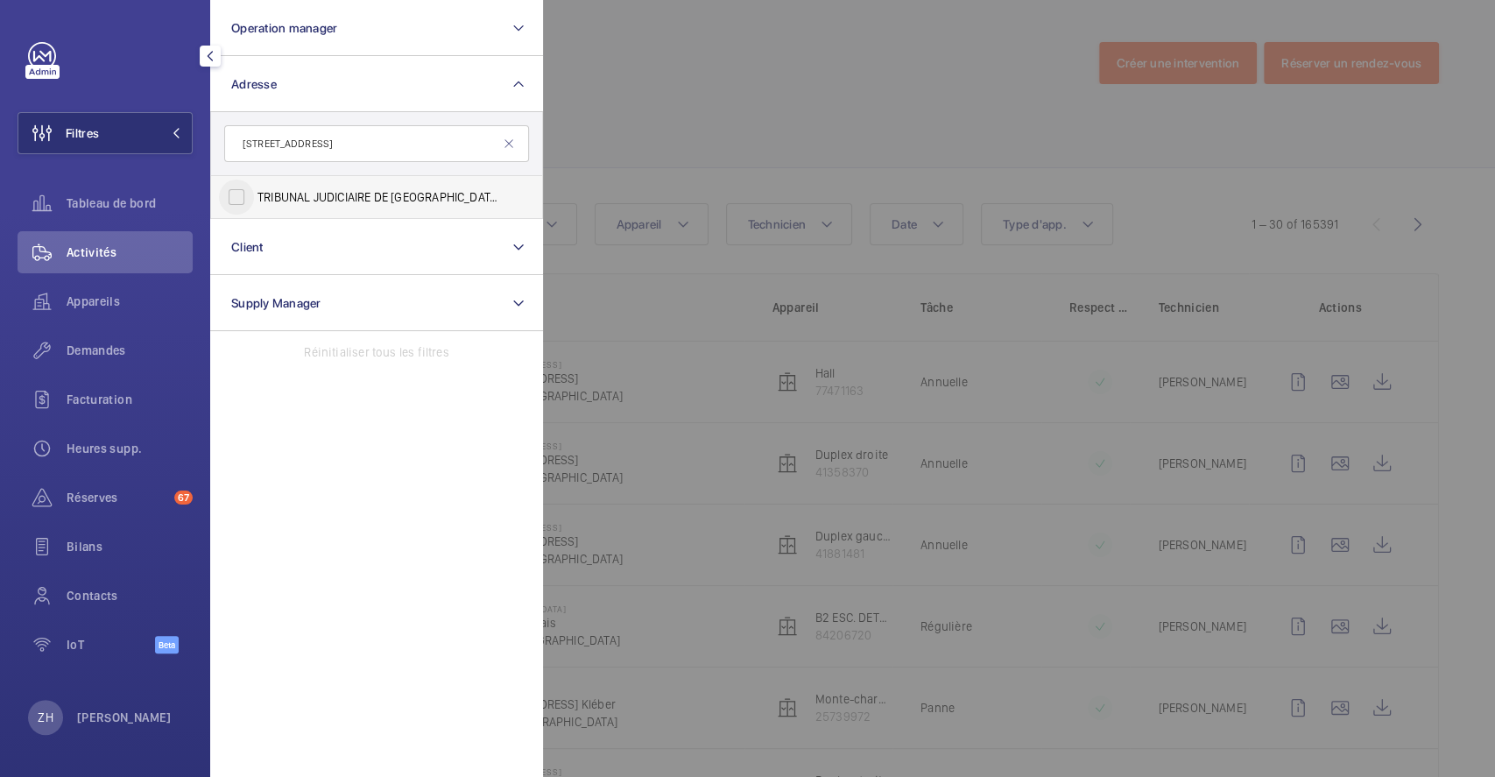
type input "[STREET_ADDRESS]"
click at [240, 197] on input "TRIBUNAL JUDICIAIRE DE FONTAINEBLEAU - [STREET_ADDRESS]" at bounding box center [236, 197] width 35 height 35
checkbox input "true"
drag, startPoint x: 826, startPoint y: 109, endPoint x: 828, endPoint y: 168, distance: 59.6
click at [827, 108] on div at bounding box center [1290, 388] width 1495 height 777
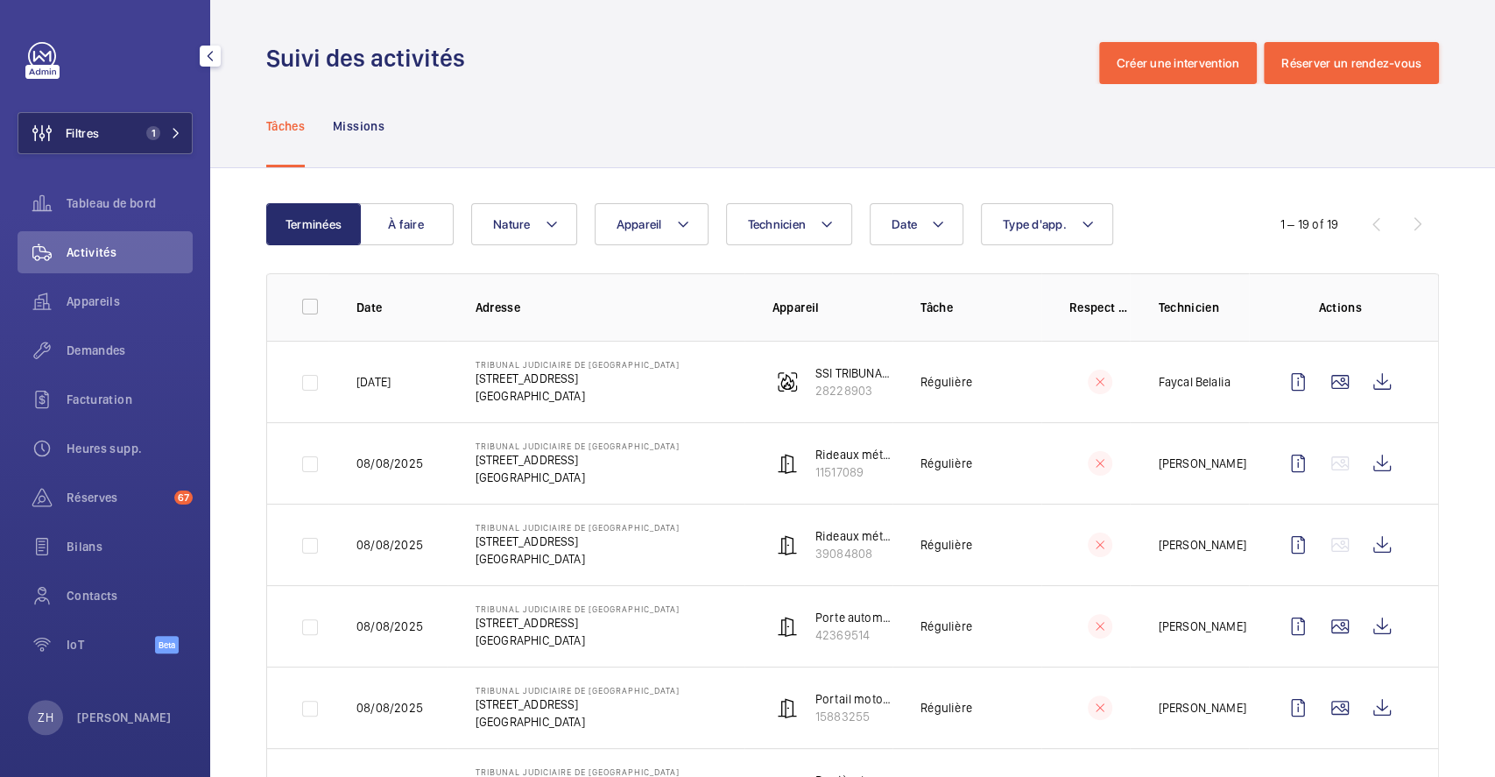
click at [124, 126] on button "Filtres 1" at bounding box center [105, 133] width 175 height 42
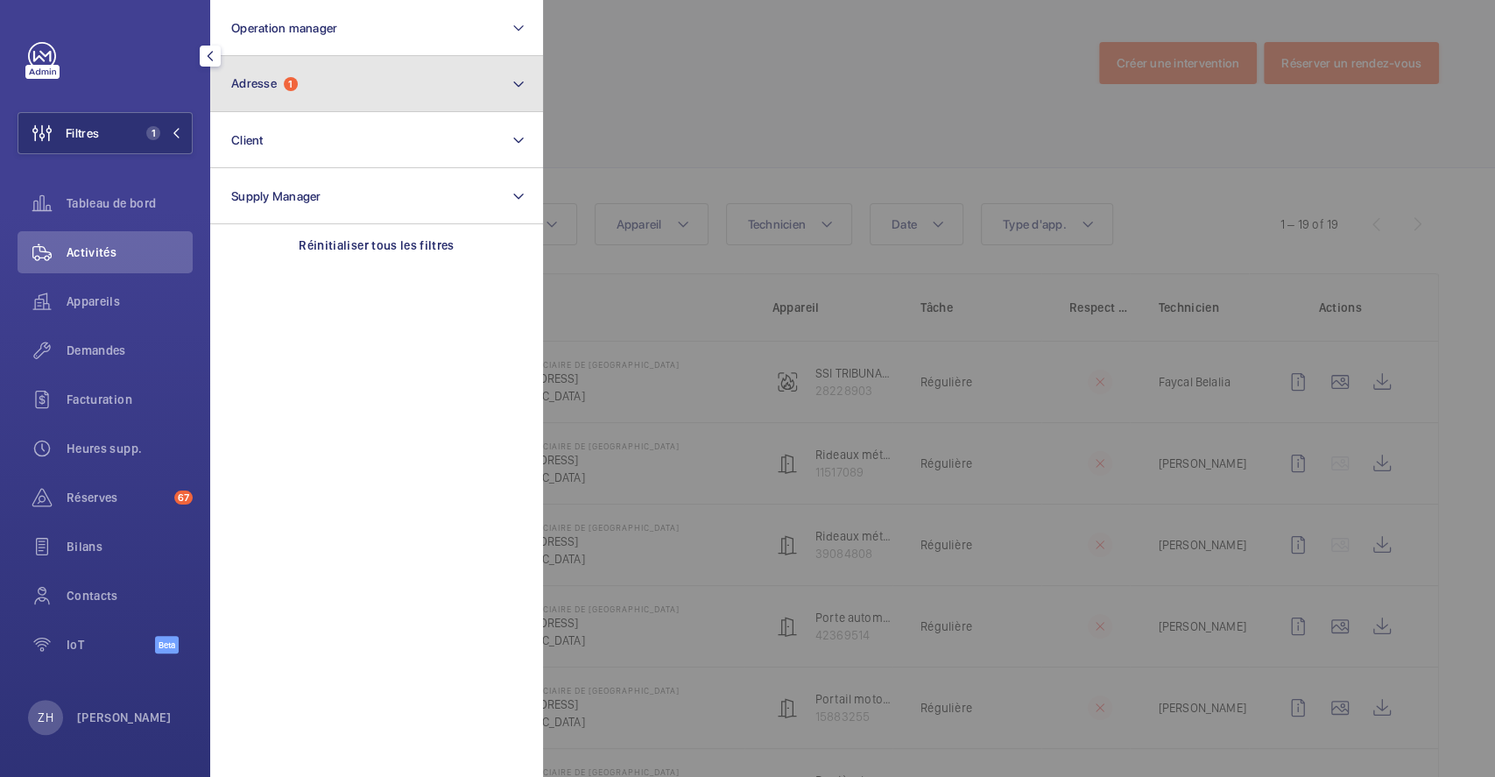
click at [349, 98] on button "Adresse 1" at bounding box center [376, 84] width 333 height 56
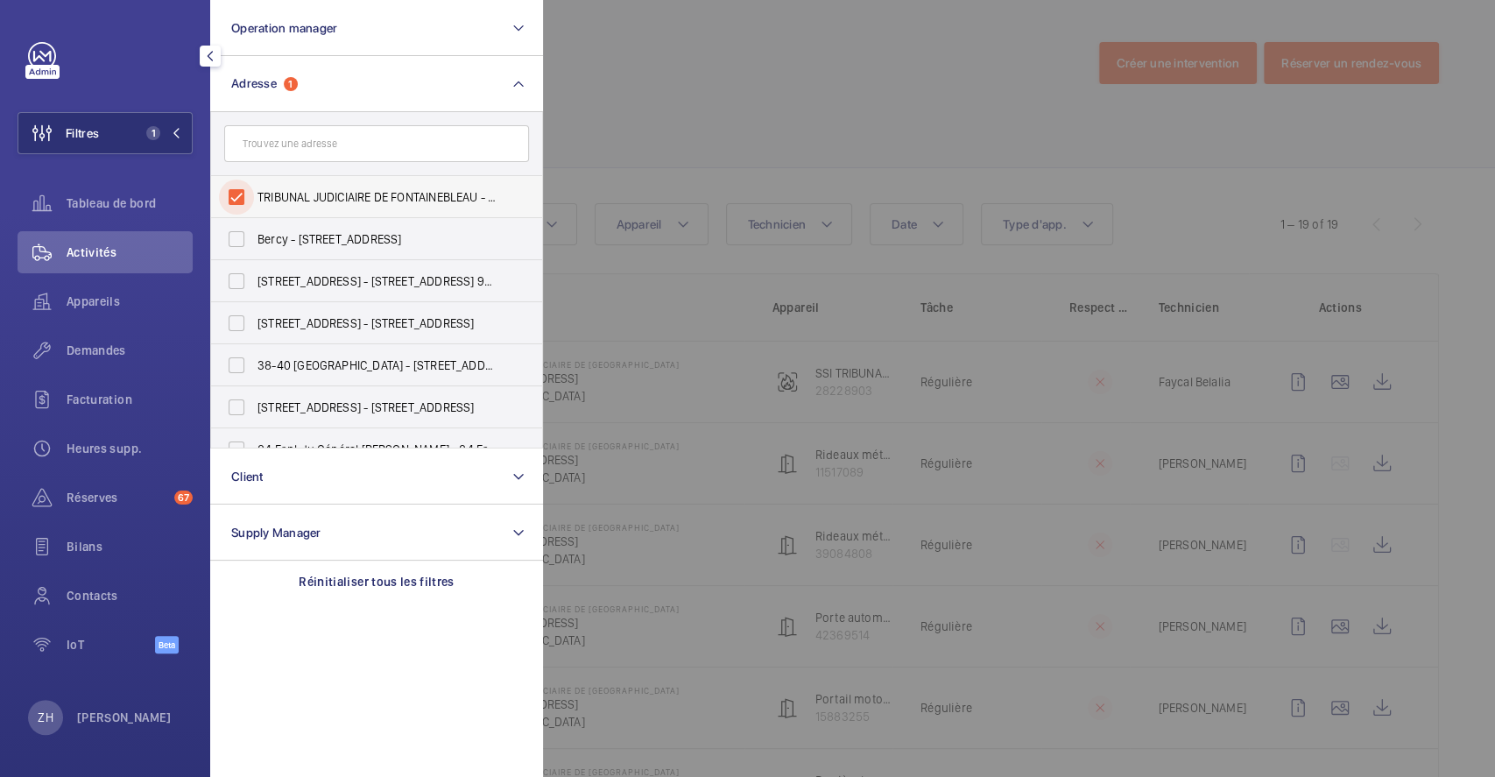
click at [232, 194] on input "TRIBUNAL JUDICIAIRE DE FONTAINEBLEAU - [STREET_ADDRESS]" at bounding box center [236, 197] width 35 height 35
checkbox input "false"
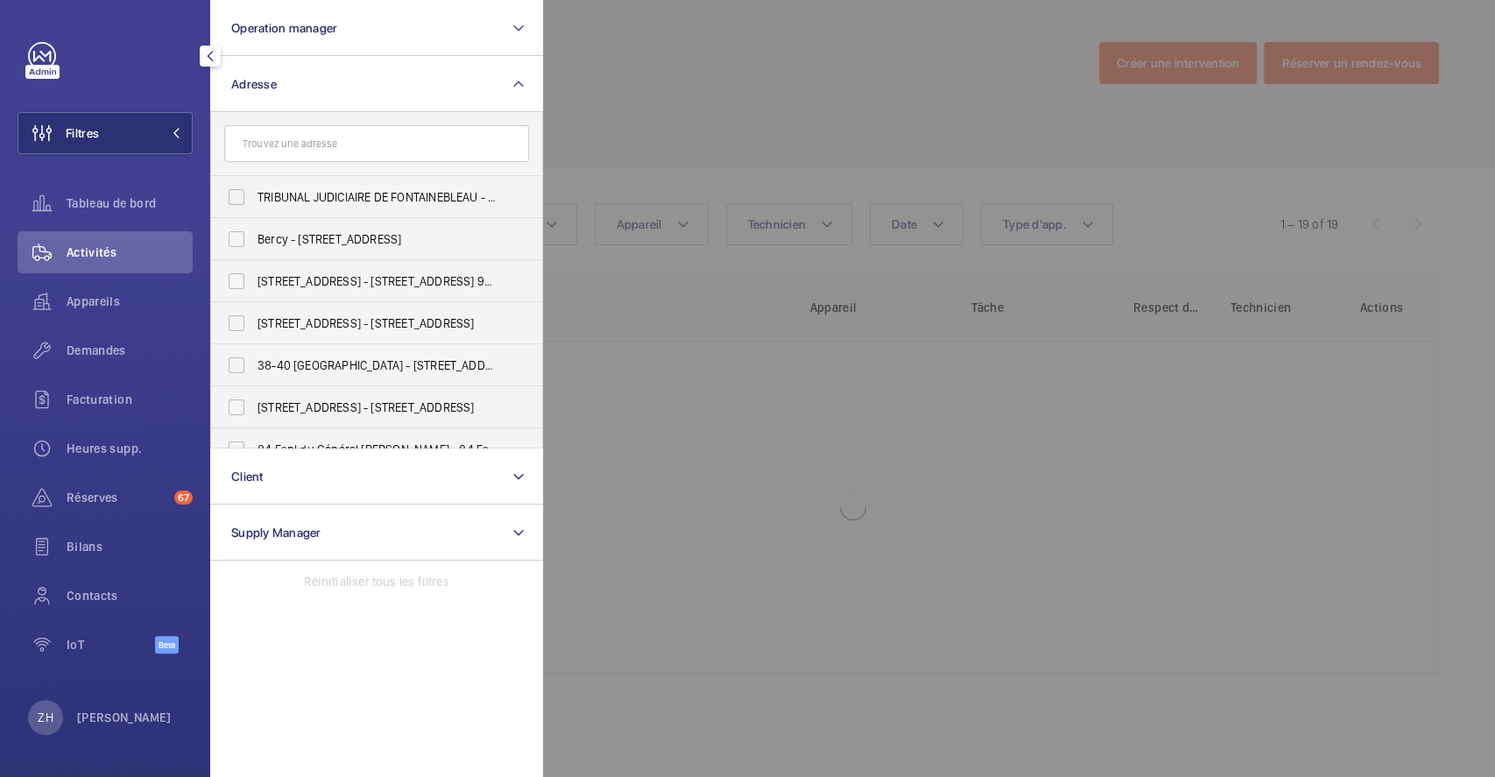
click at [624, 109] on div at bounding box center [1290, 388] width 1495 height 777
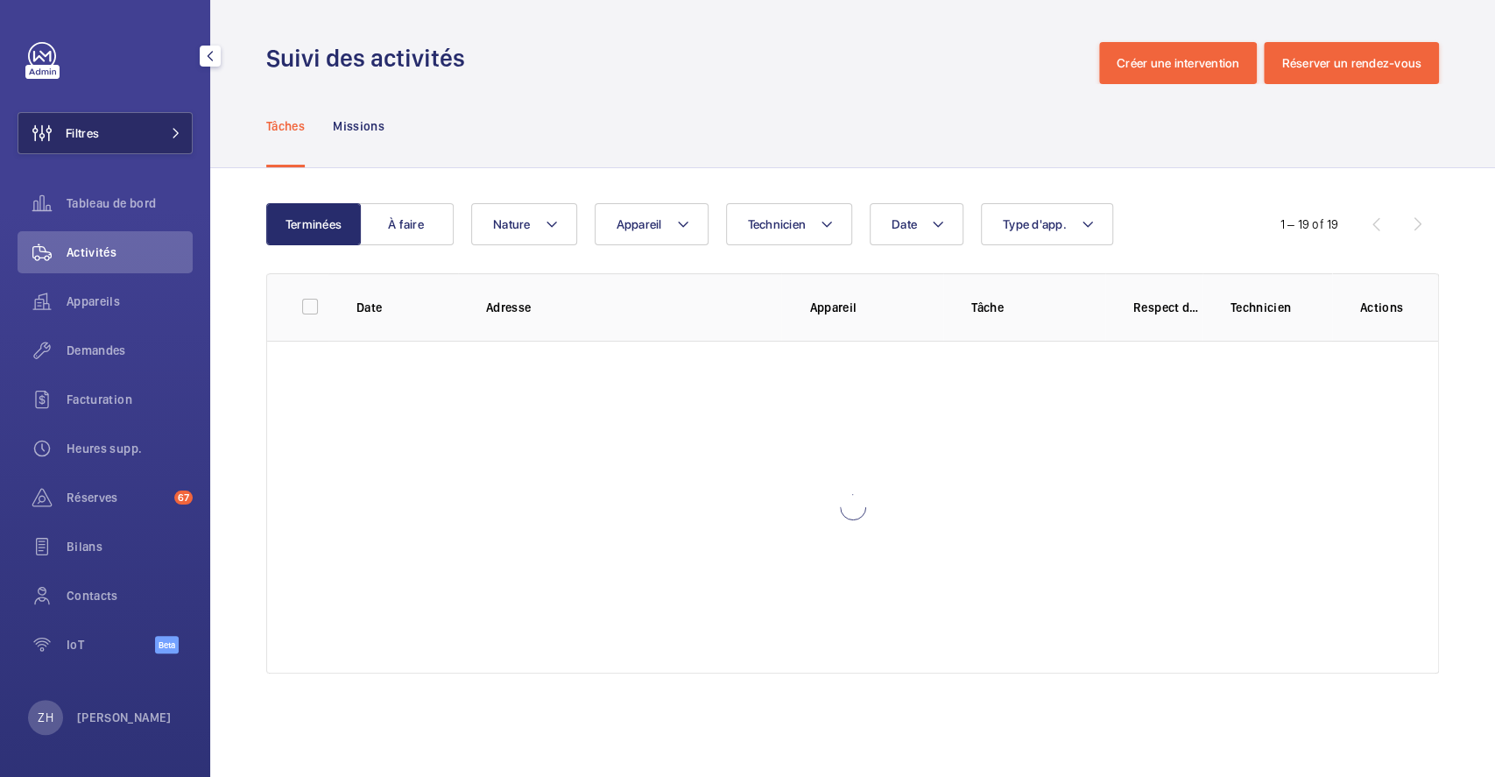
drag, startPoint x: 97, startPoint y: 135, endPoint x: 154, endPoint y: 135, distance: 56.9
click at [98, 135] on span "Filtres" at bounding box center [82, 133] width 33 height 18
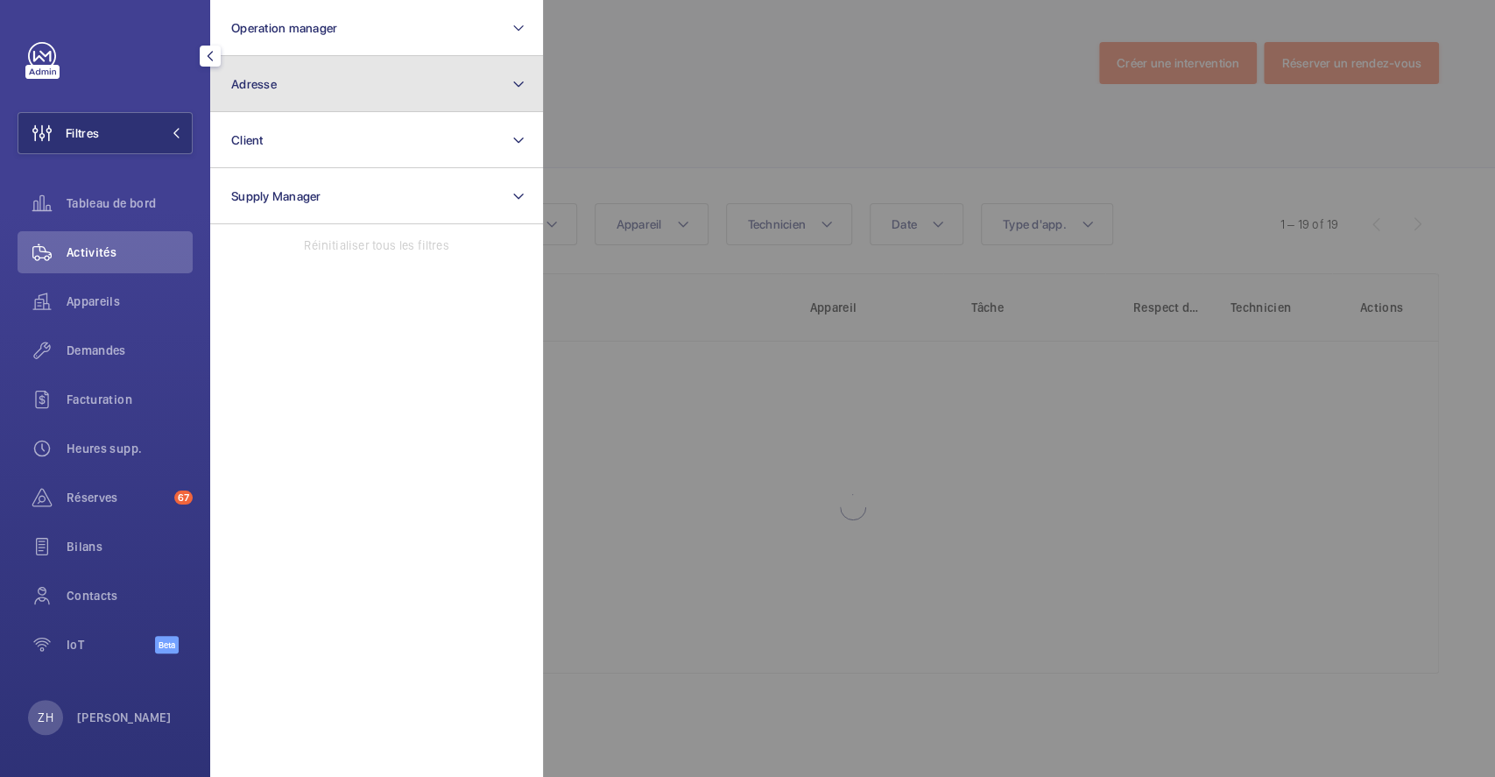
click at [317, 95] on button "Adresse" at bounding box center [376, 84] width 333 height 56
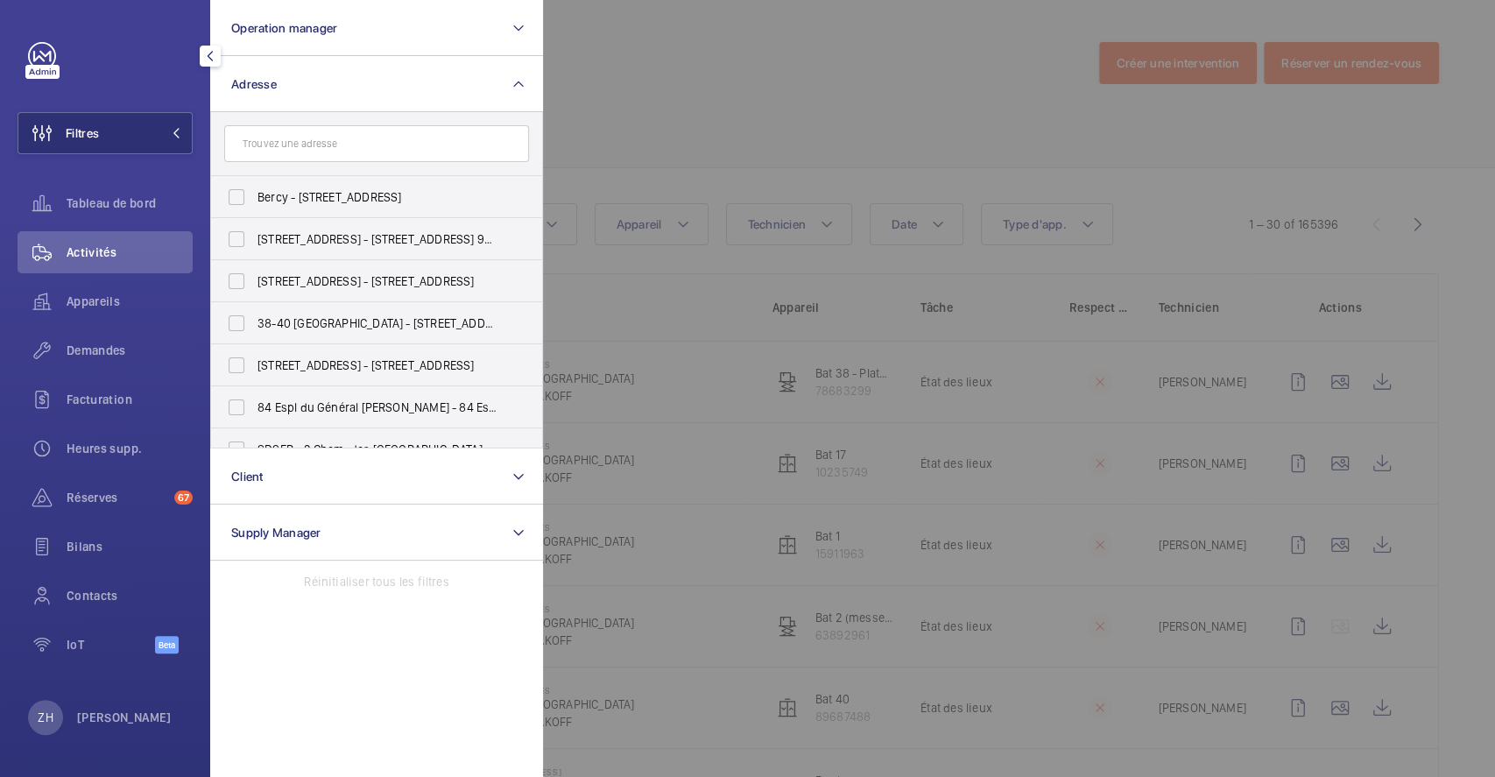
click at [317, 137] on input "text" at bounding box center [376, 143] width 305 height 37
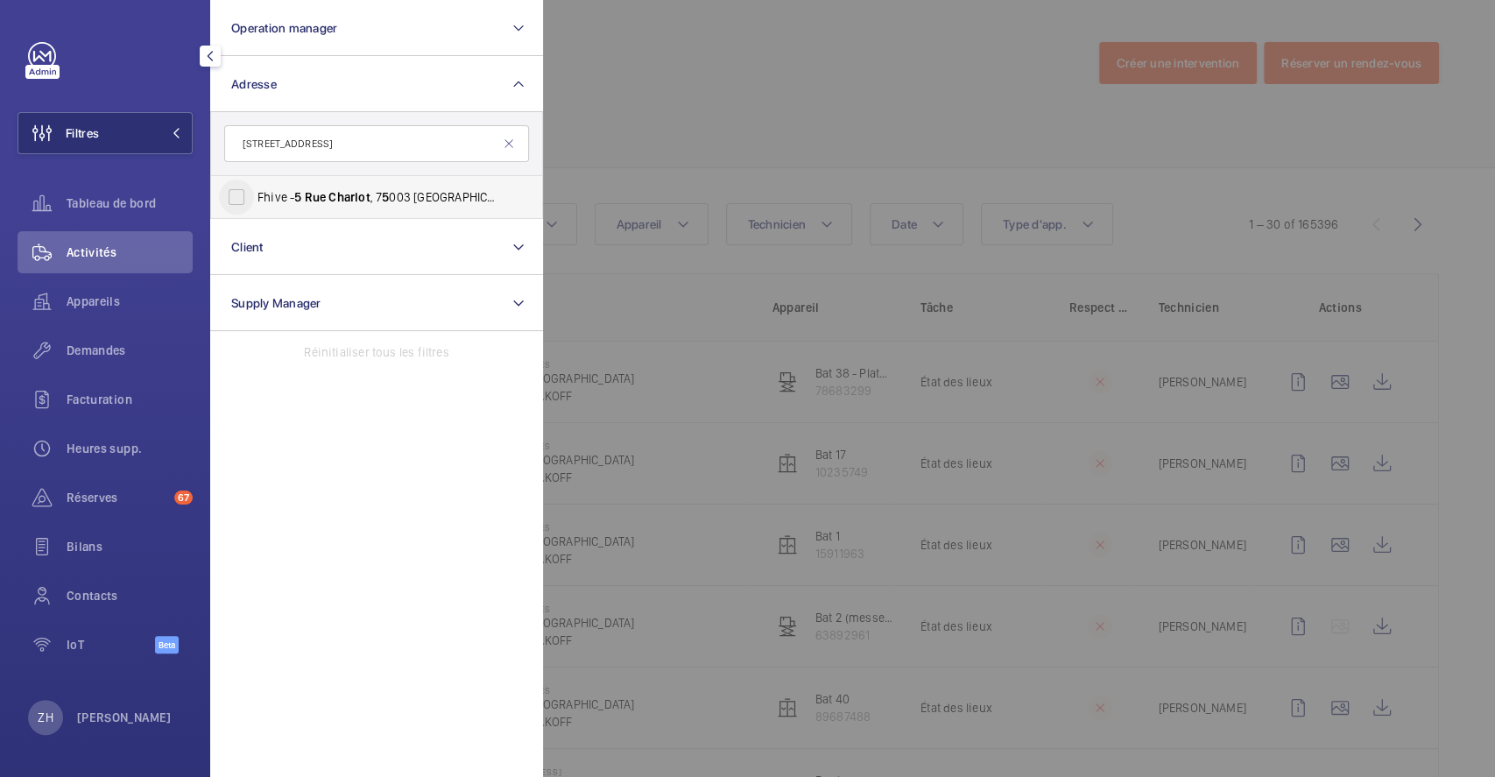
type input "[STREET_ADDRESS]"
click at [234, 196] on input "Fhive - [STREET_ADDRESS] 7 5 003" at bounding box center [236, 197] width 35 height 35
checkbox input "true"
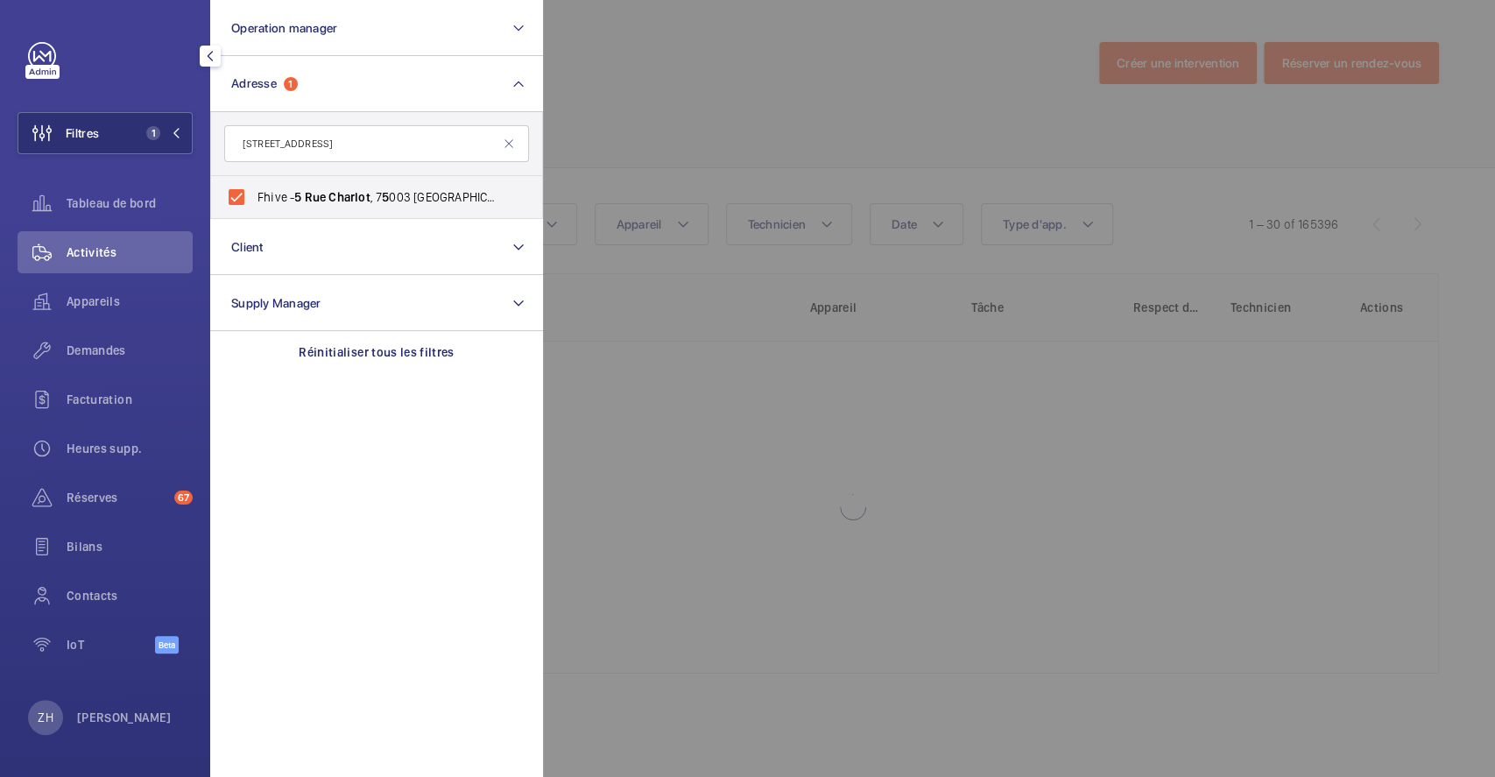
click at [765, 107] on div at bounding box center [1290, 388] width 1495 height 777
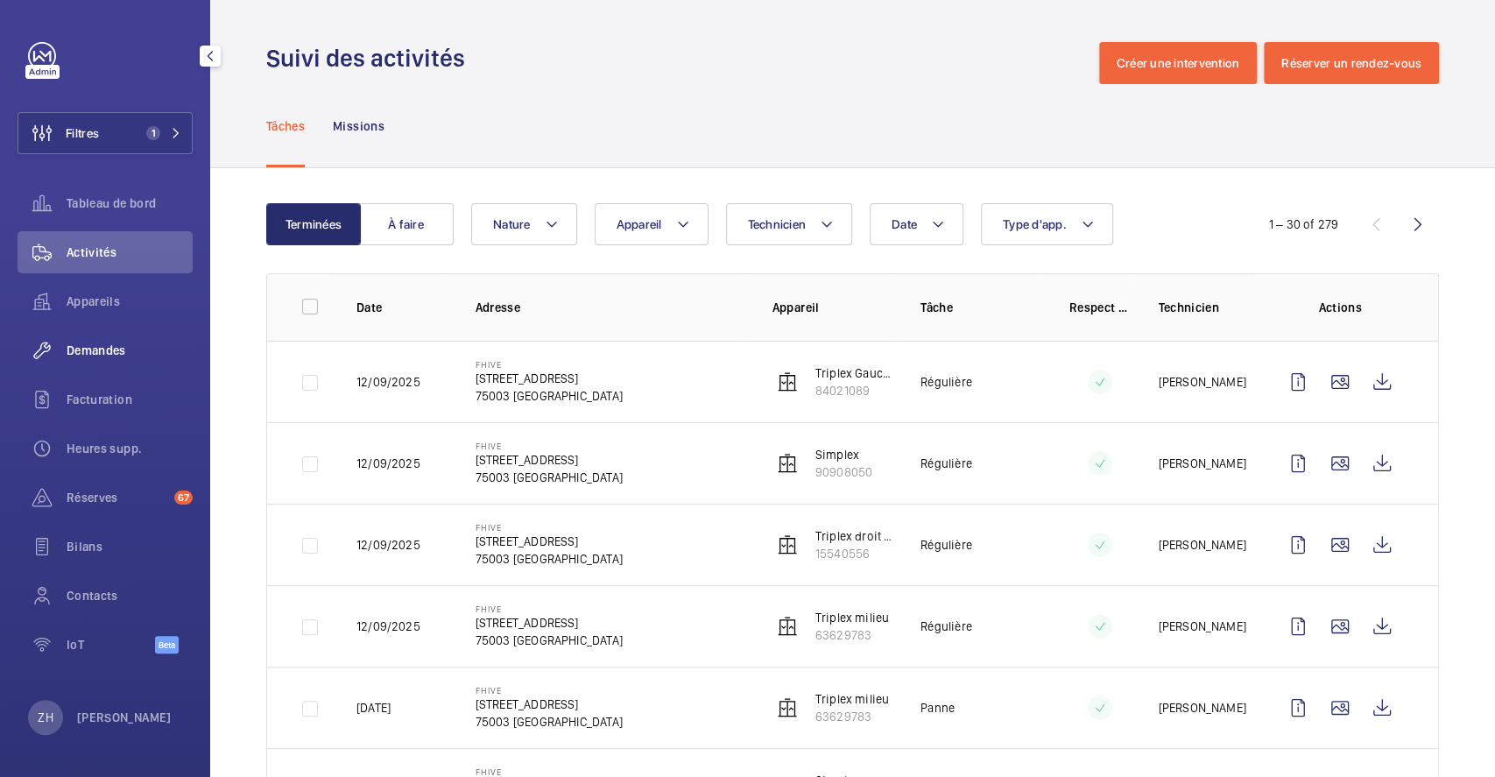
click at [104, 344] on span "Demandes" at bounding box center [130, 351] width 126 height 18
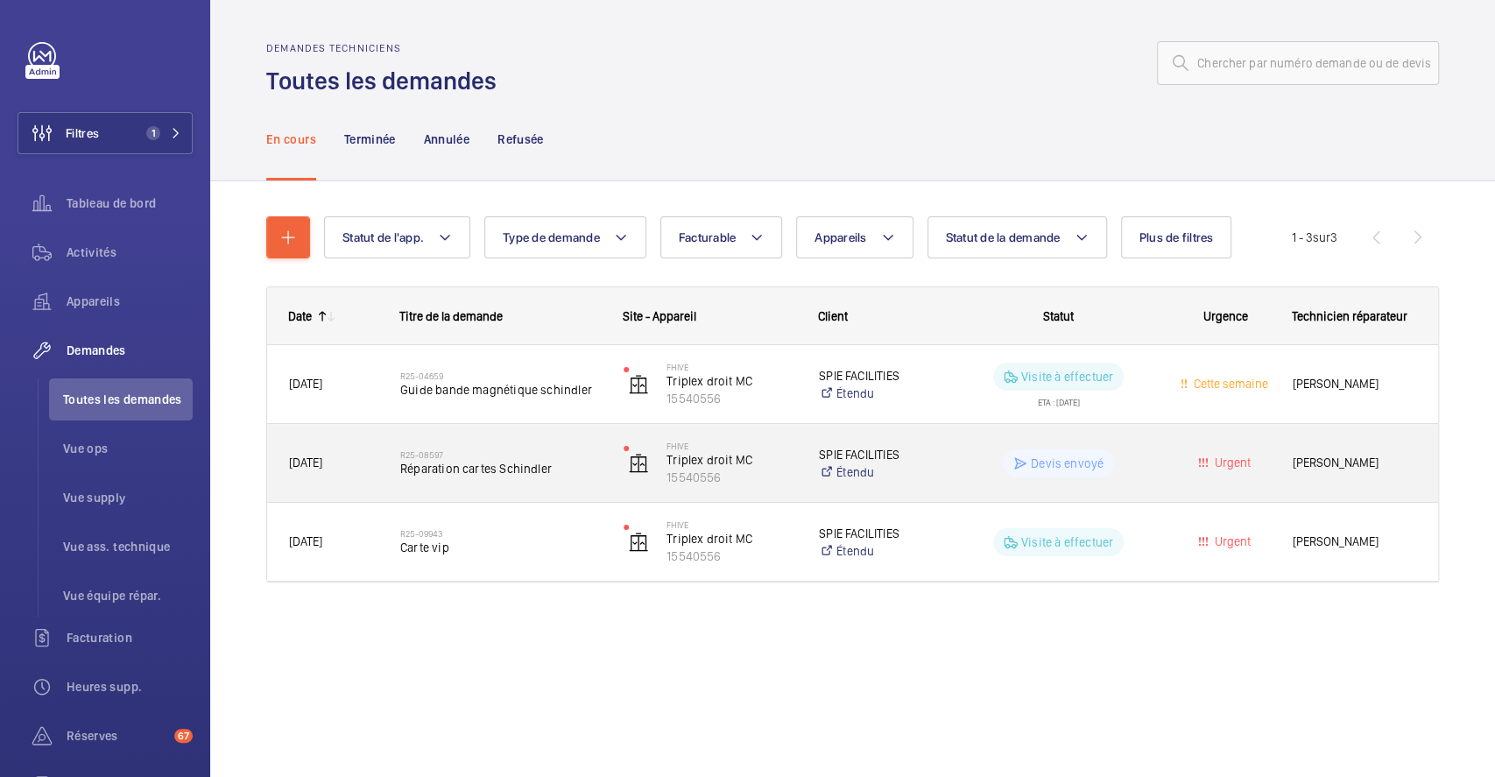
click at [582, 433] on div "R25-08597 Réparation cartes Schindler" at bounding box center [490, 463] width 222 height 79
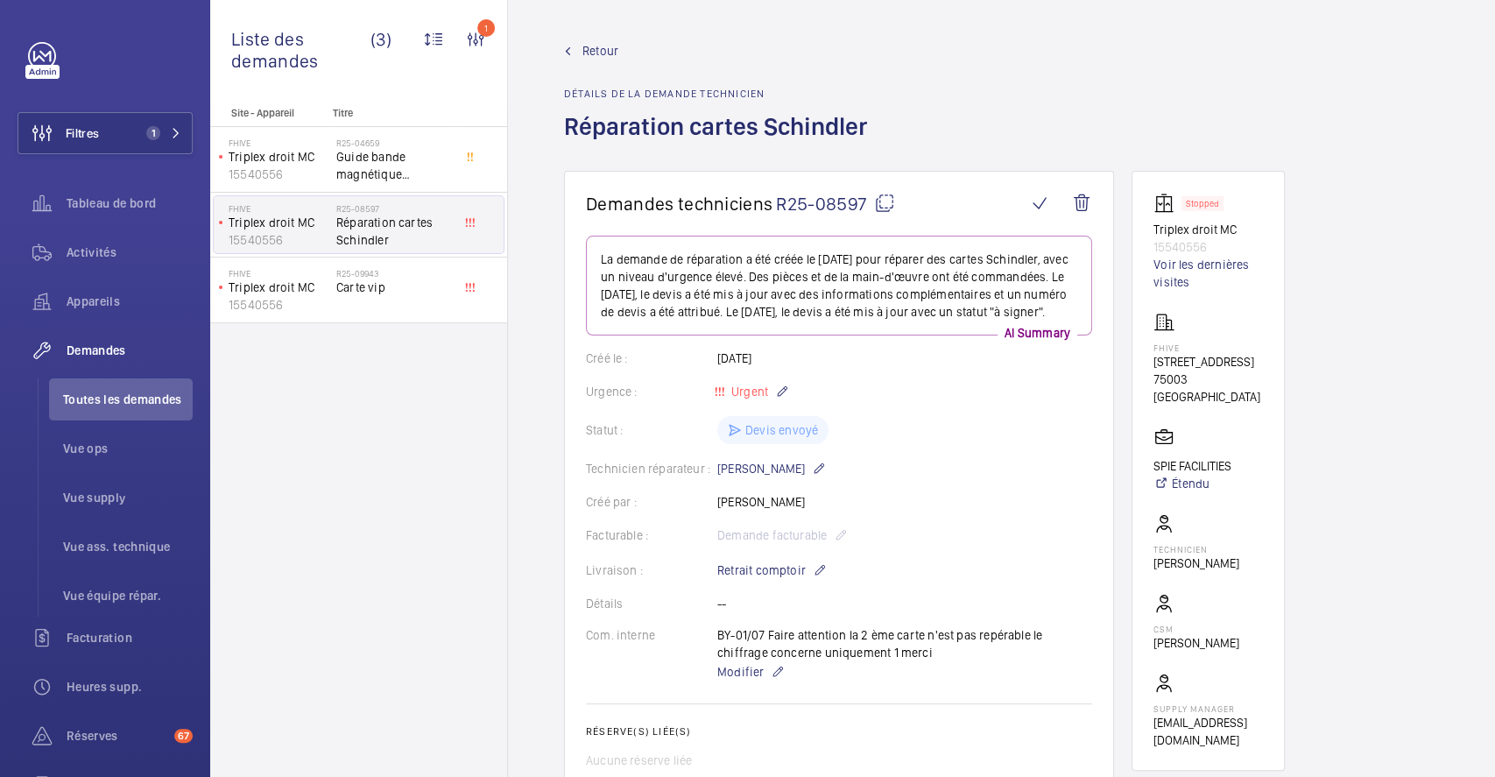
click at [606, 46] on span "Retour" at bounding box center [600, 51] width 36 height 18
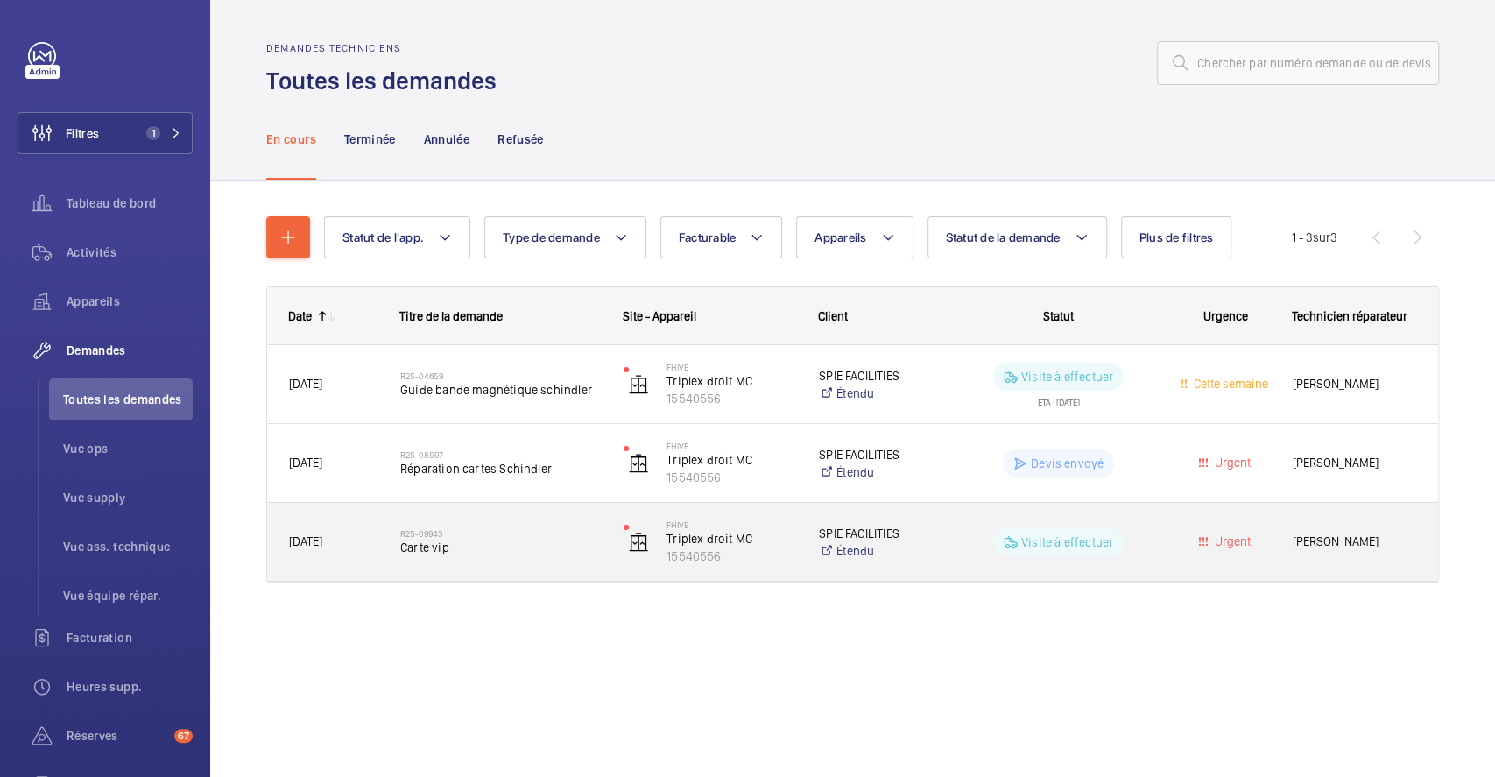
click at [518, 514] on div "R25-09943 Carte vip" at bounding box center [490, 542] width 222 height 79
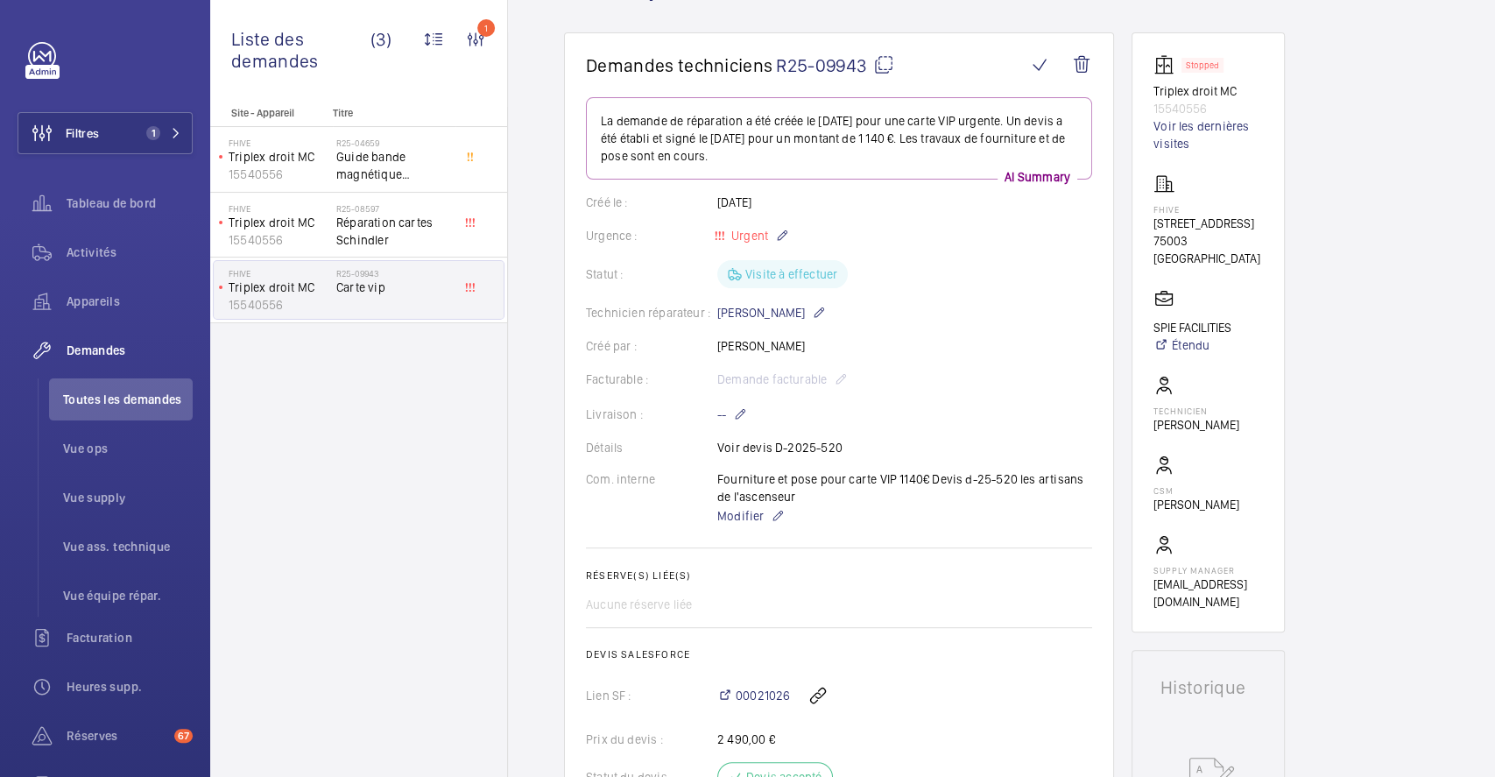
scroll to position [116, 0]
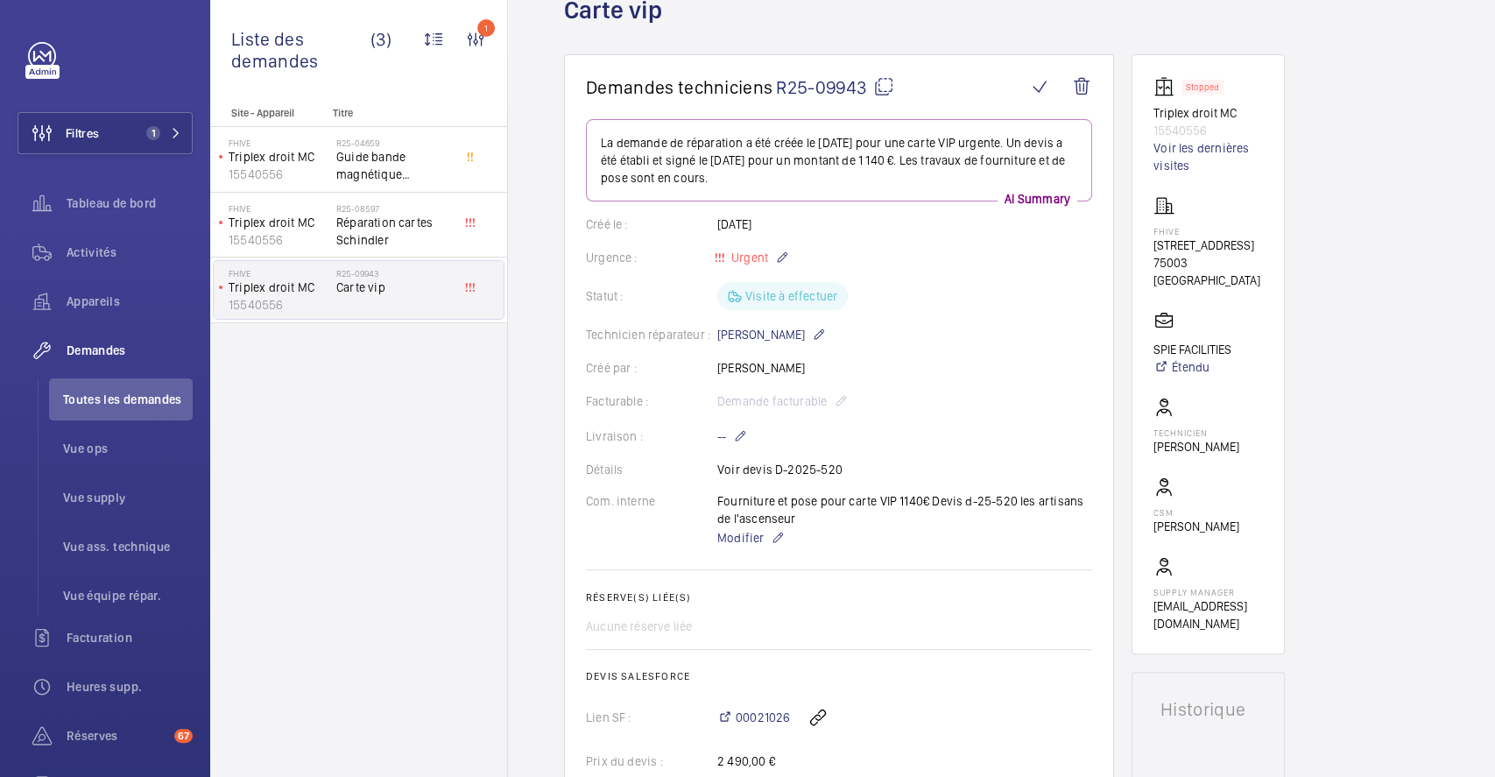
click at [1153, 81] on img at bounding box center [1167, 86] width 28 height 21
click at [1166, 104] on p "Triplex droit MC" at bounding box center [1207, 113] width 109 height 18
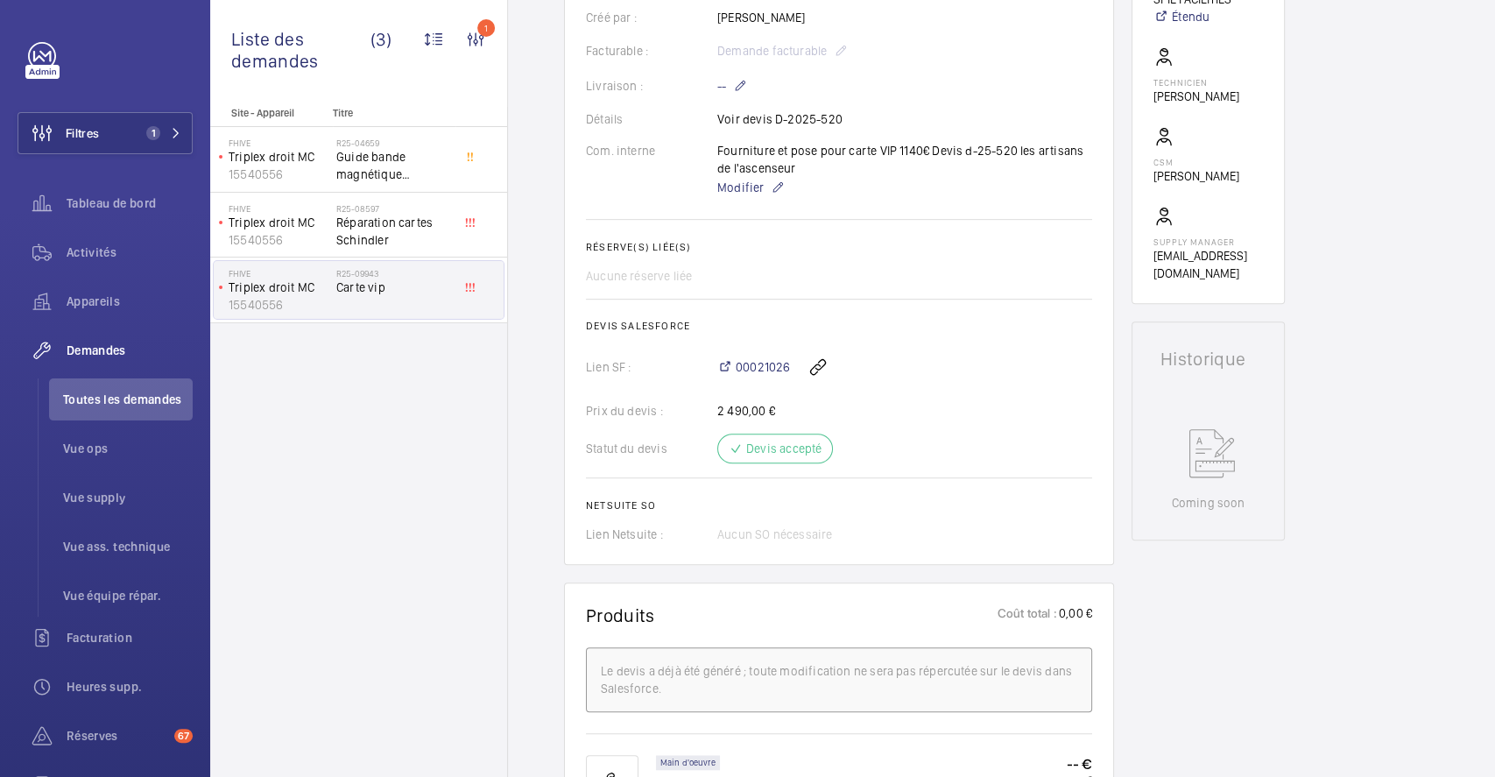
scroll to position [0, 0]
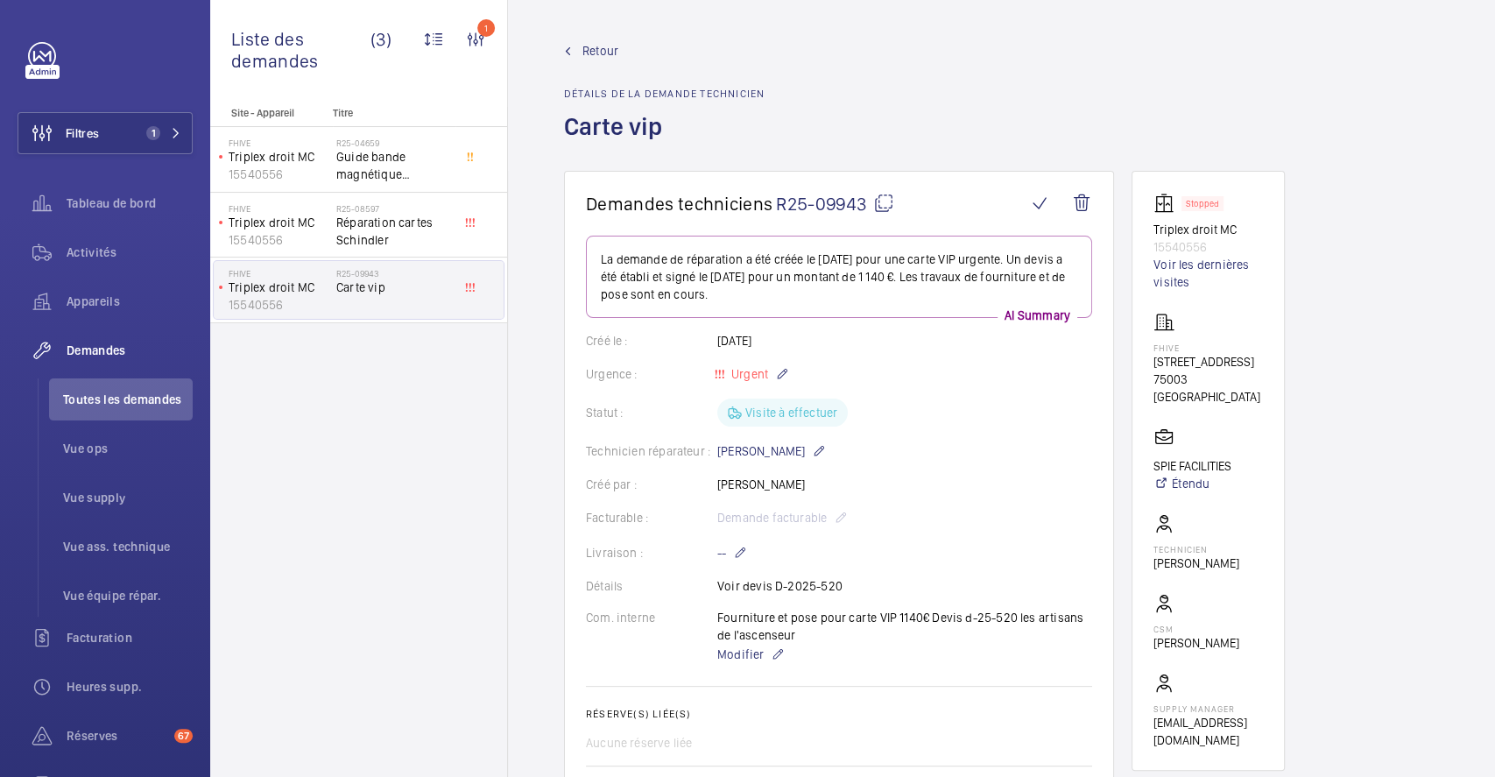
click at [596, 53] on span "Retour" at bounding box center [600, 51] width 36 height 18
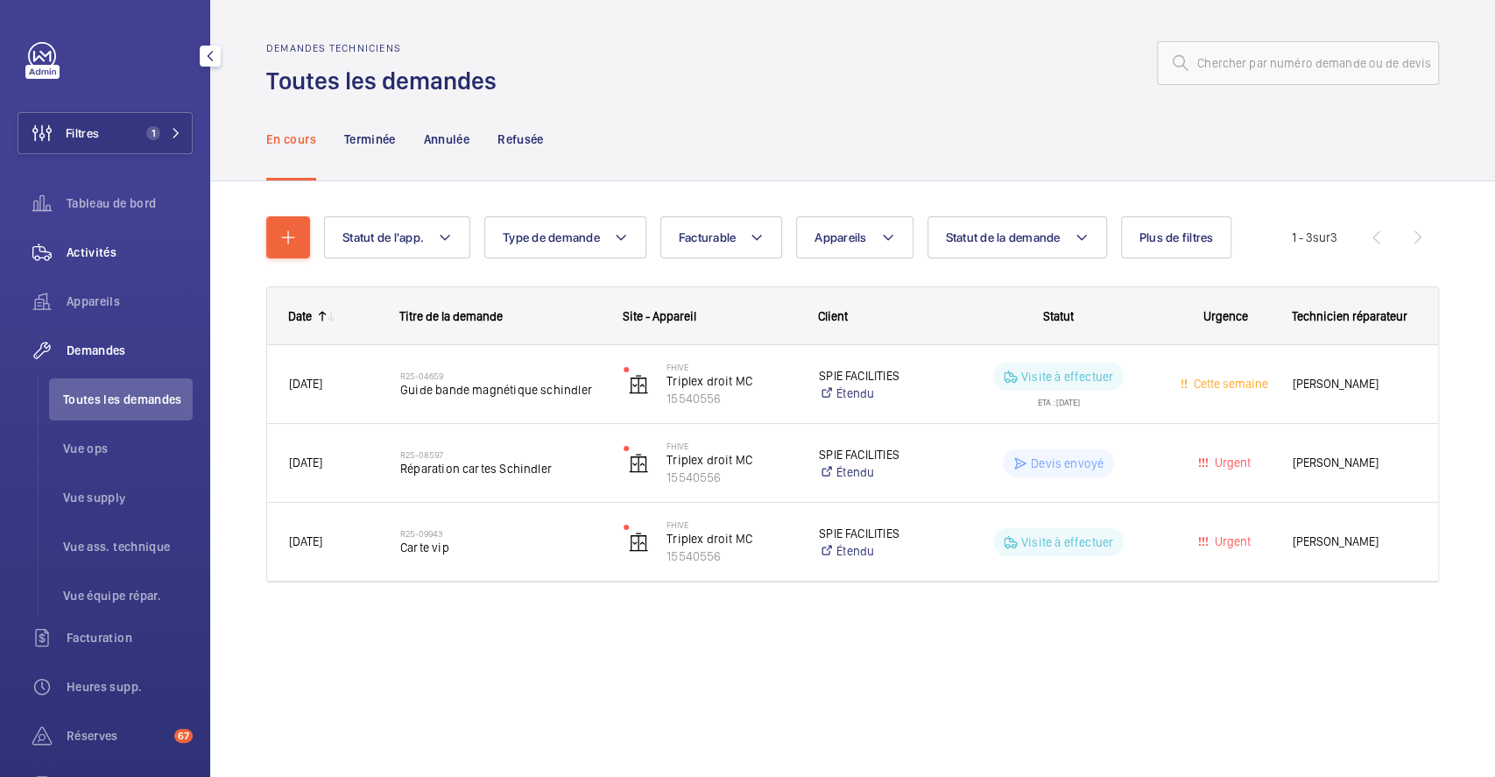
click at [100, 255] on span "Activités" at bounding box center [130, 252] width 126 height 18
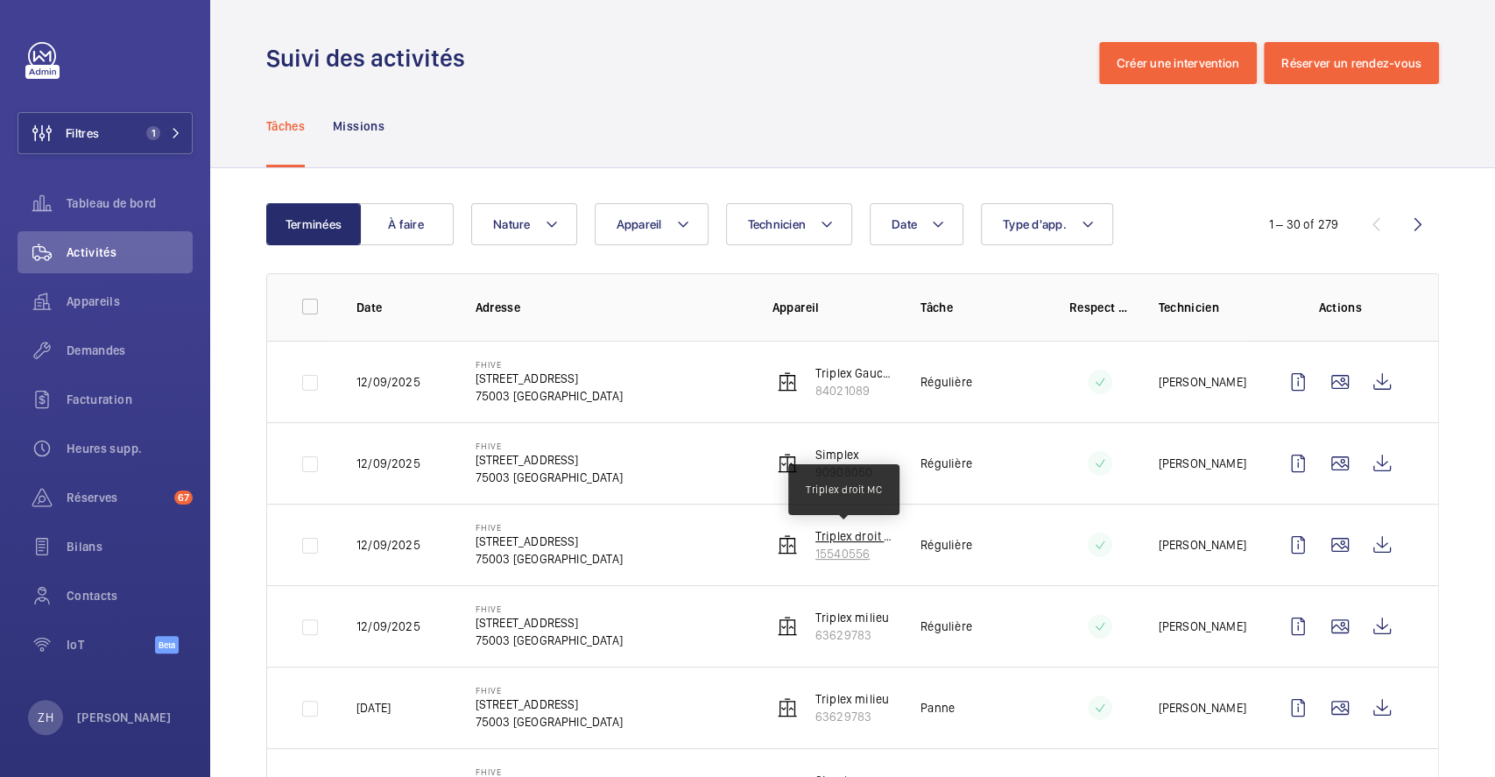
click at [834, 528] on p "Triplex droit MC" at bounding box center [854, 536] width 78 height 18
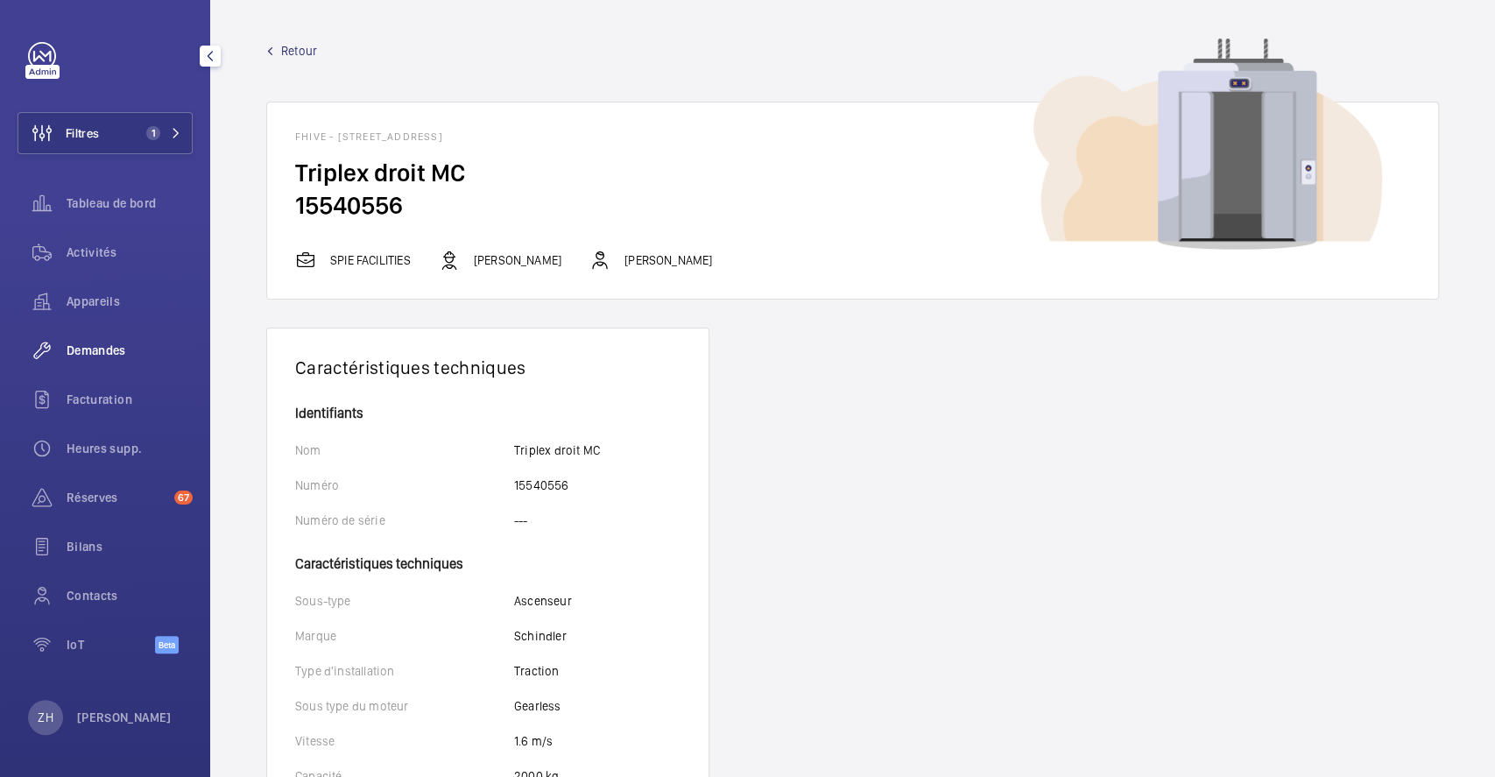
click at [95, 347] on span "Demandes" at bounding box center [130, 351] width 126 height 18
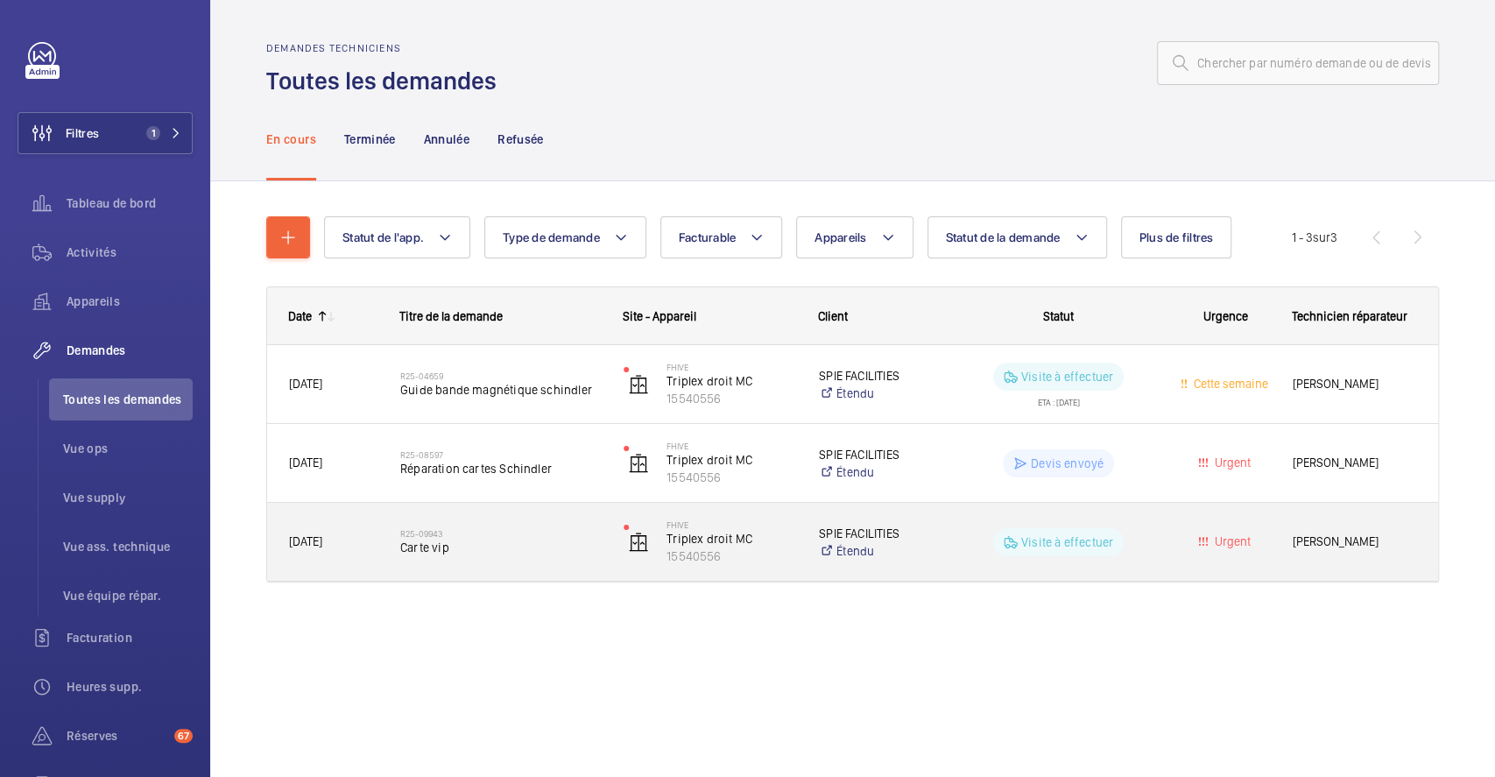
click at [518, 511] on div "R25-09943 Carte vip" at bounding box center [490, 542] width 222 height 79
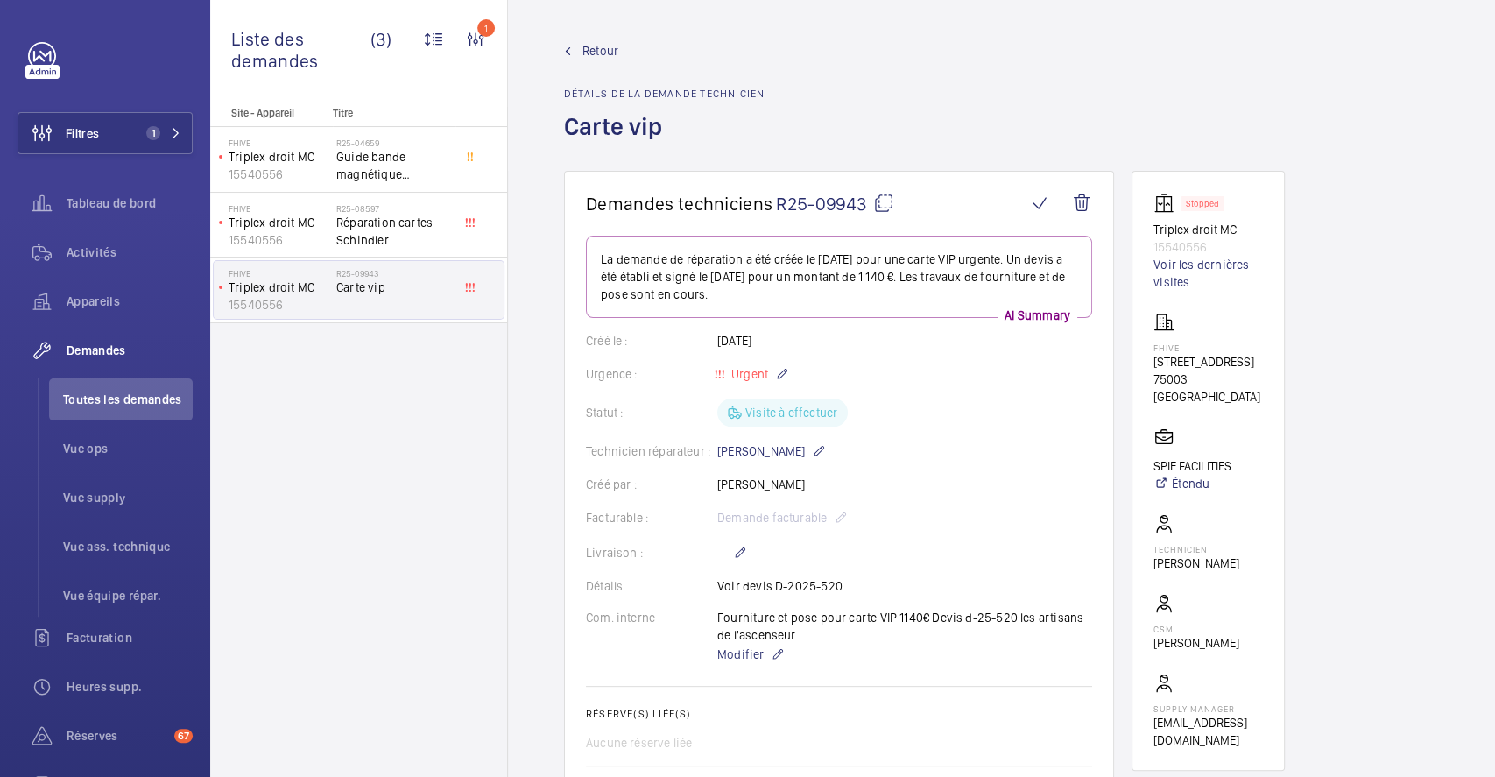
click at [607, 44] on span "Retour" at bounding box center [600, 51] width 36 height 18
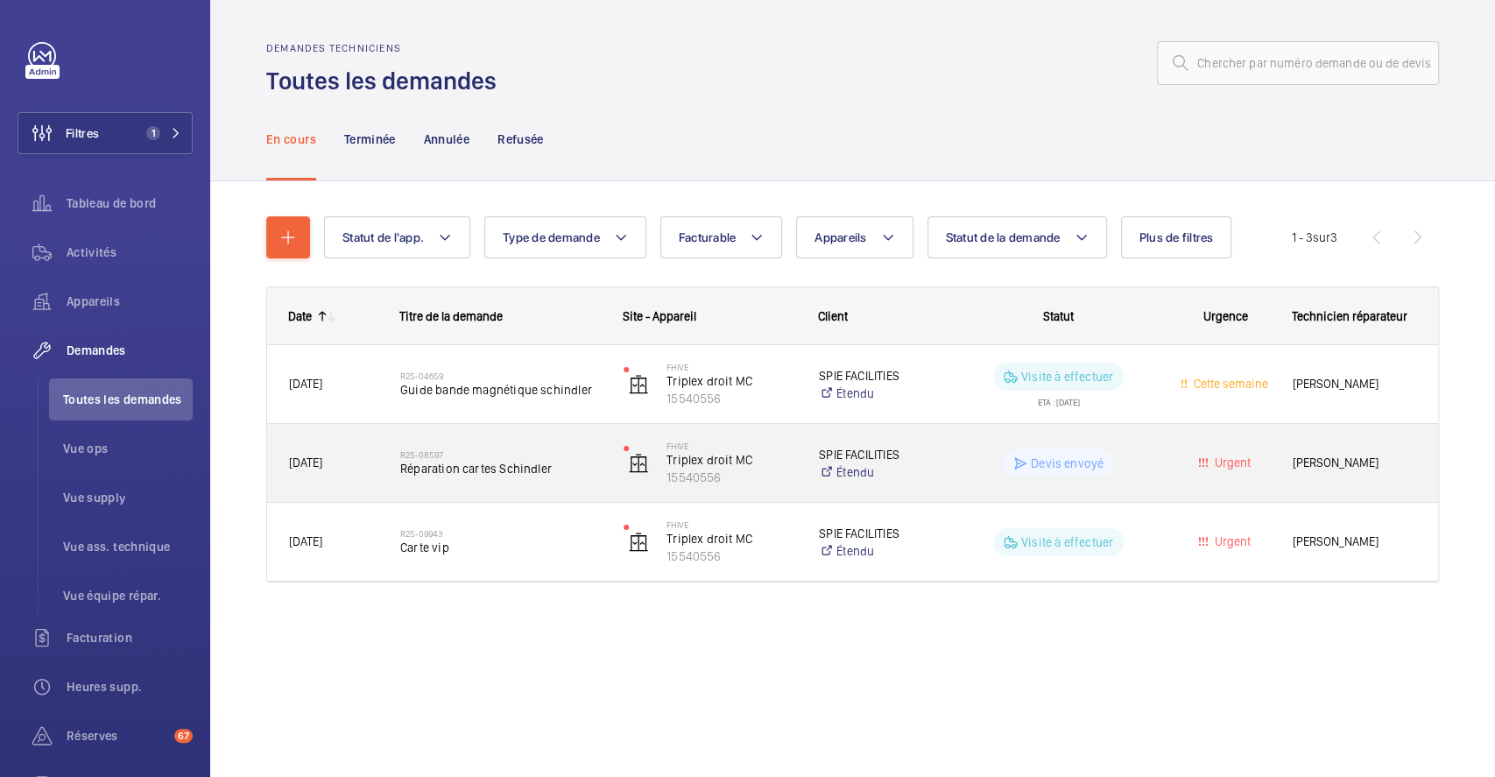
click at [560, 439] on div "R25-08597 Réparation cartes Schindler" at bounding box center [500, 463] width 201 height 51
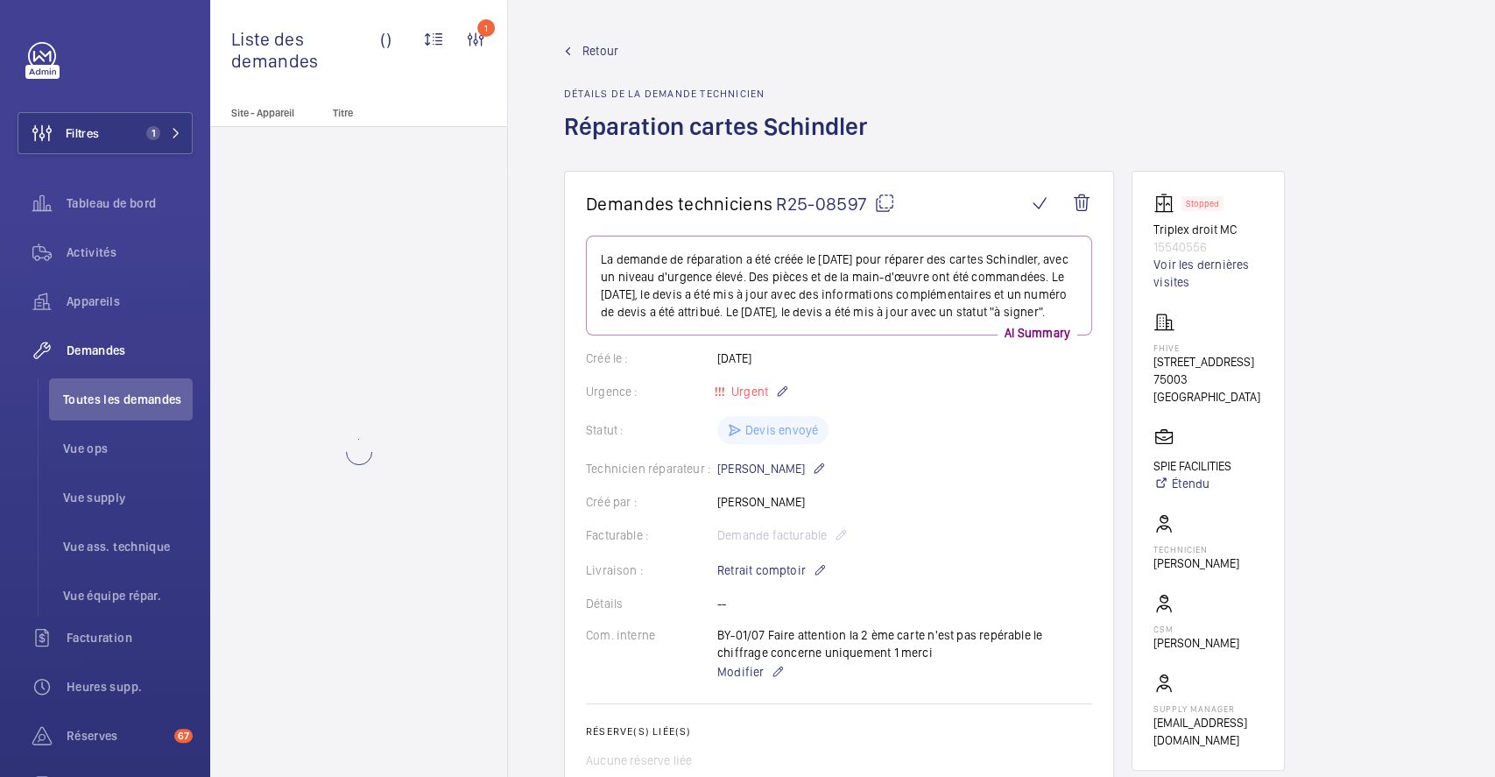
scroll to position [350, 0]
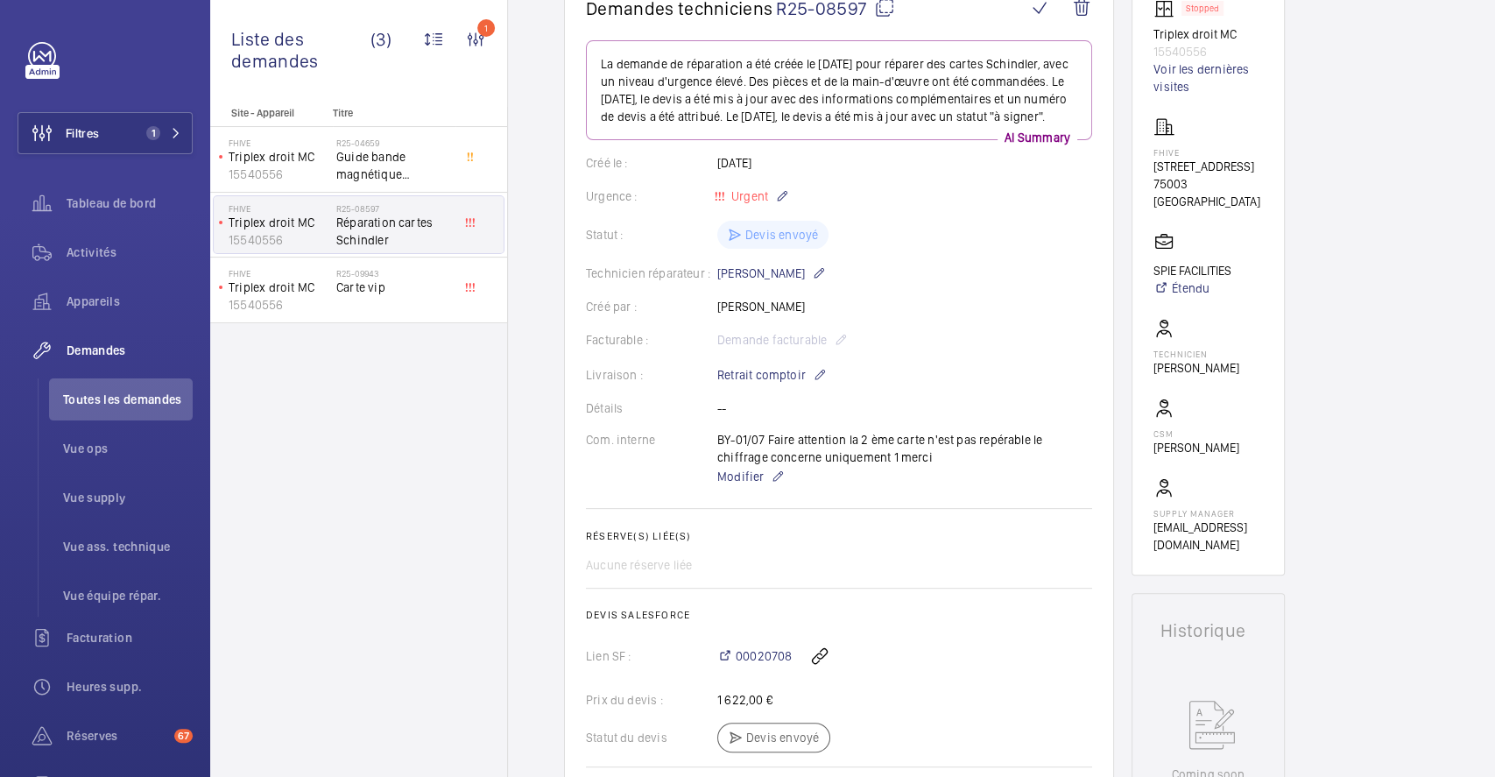
scroll to position [350, 0]
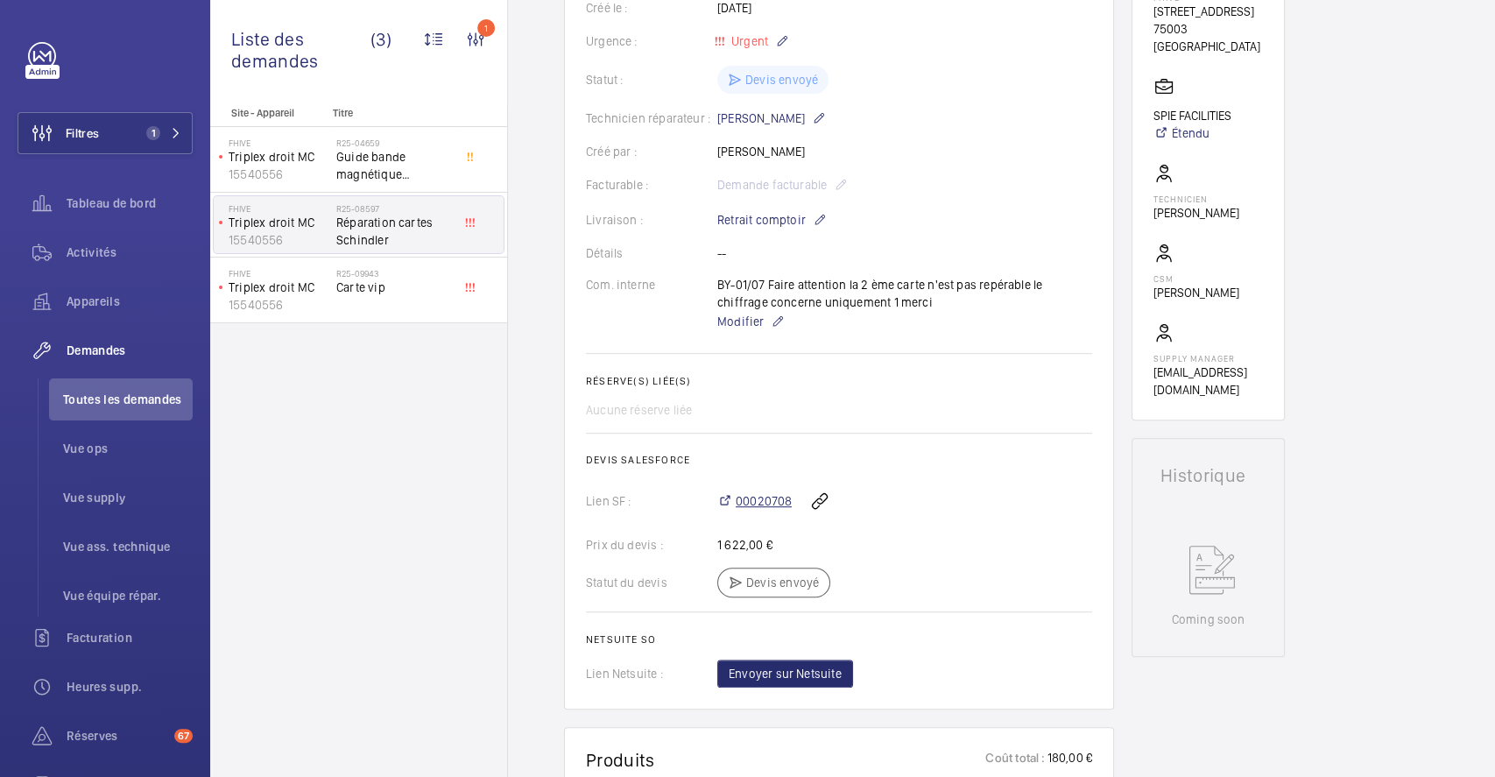
click at [757, 510] on span "00020708" at bounding box center [764, 501] width 56 height 18
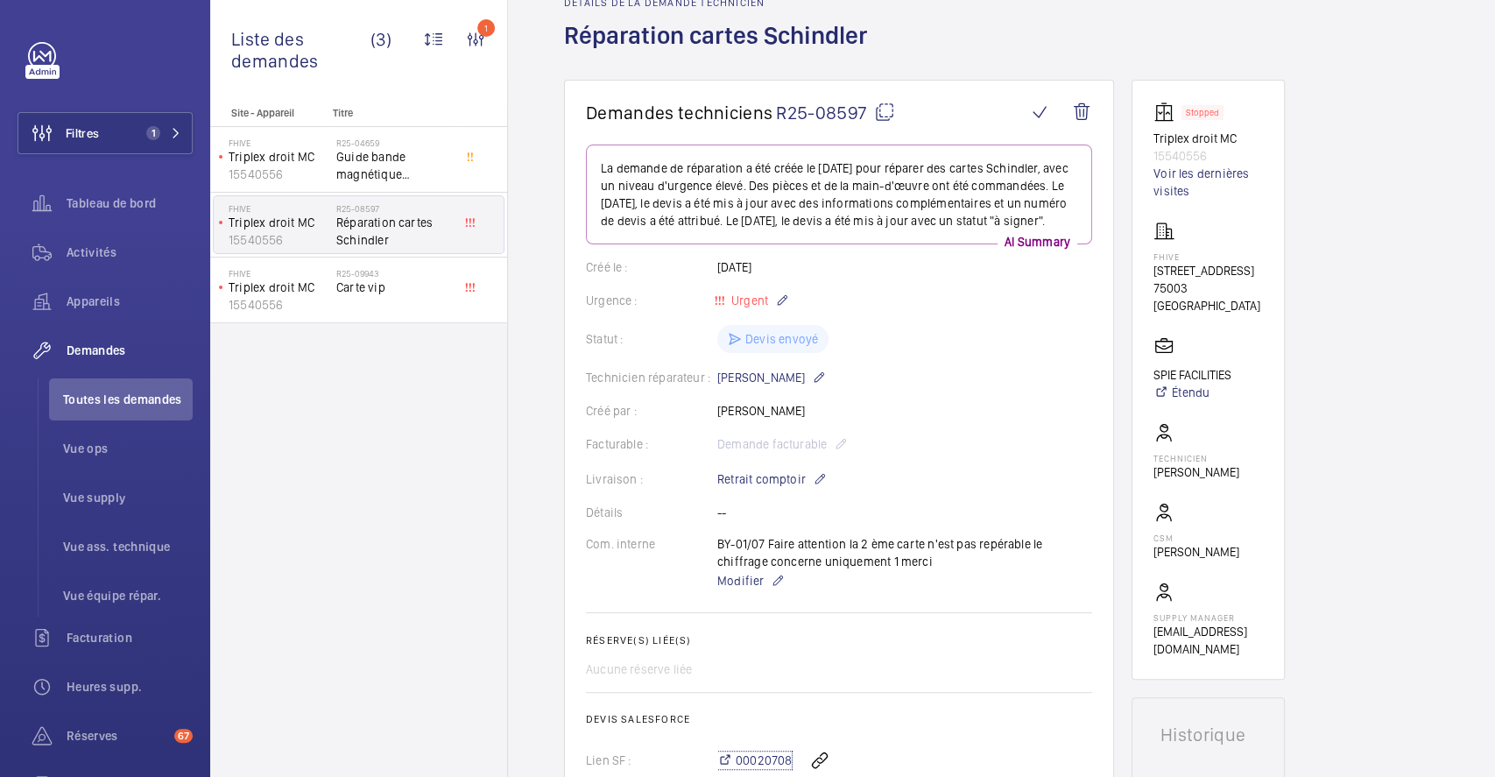
scroll to position [0, 0]
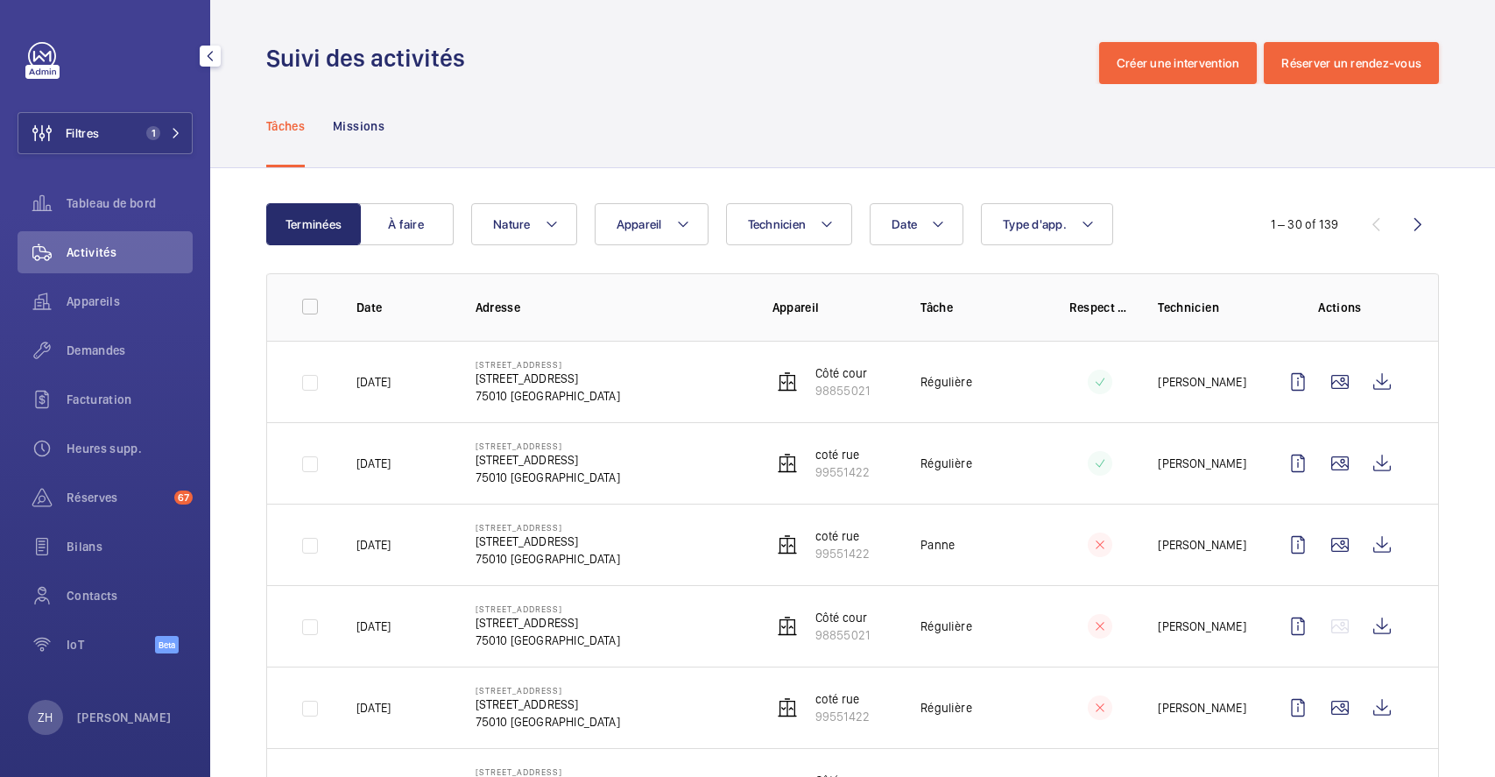
click at [91, 133] on span "Filtres" at bounding box center [82, 133] width 33 height 18
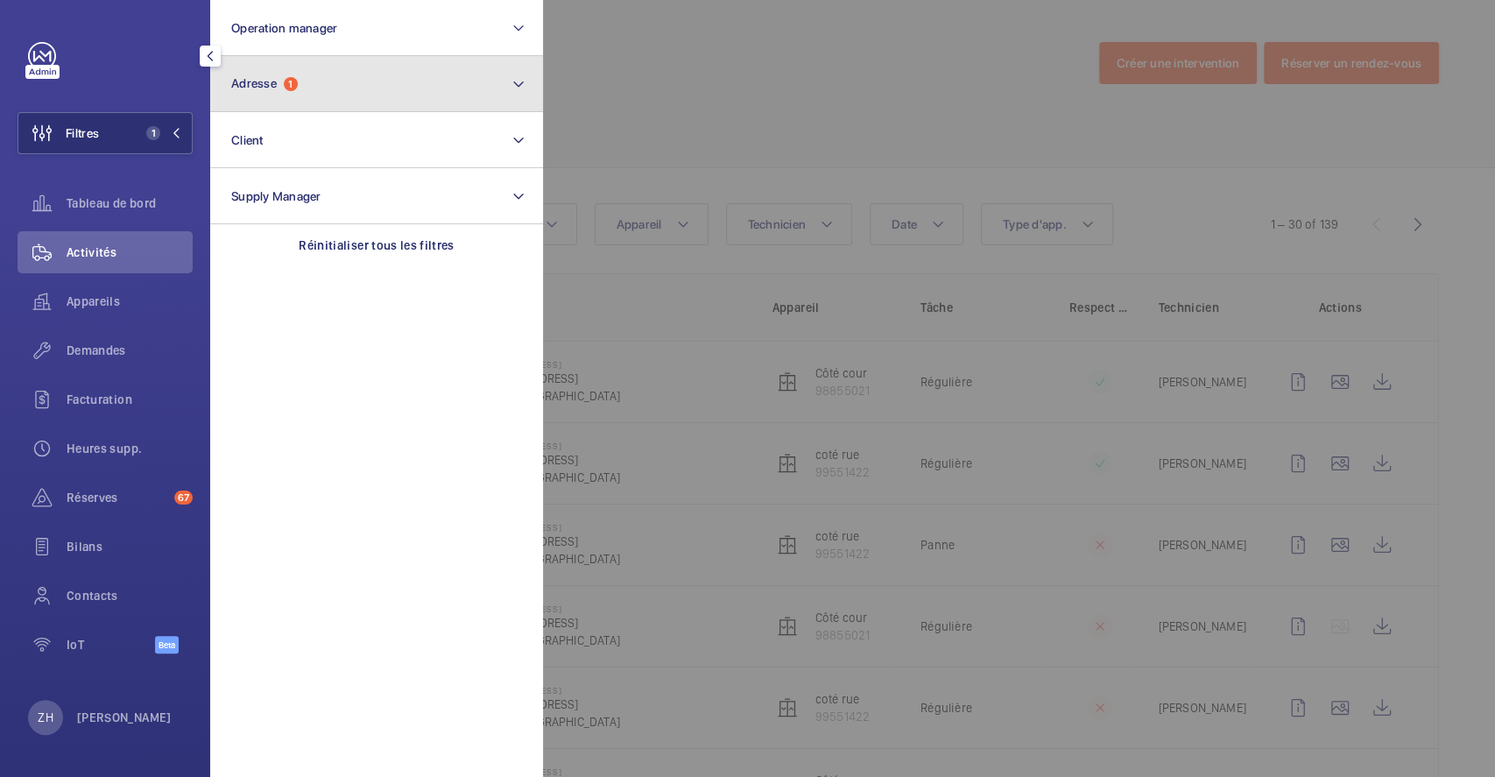
click at [318, 93] on button "Adresse 1" at bounding box center [376, 84] width 333 height 56
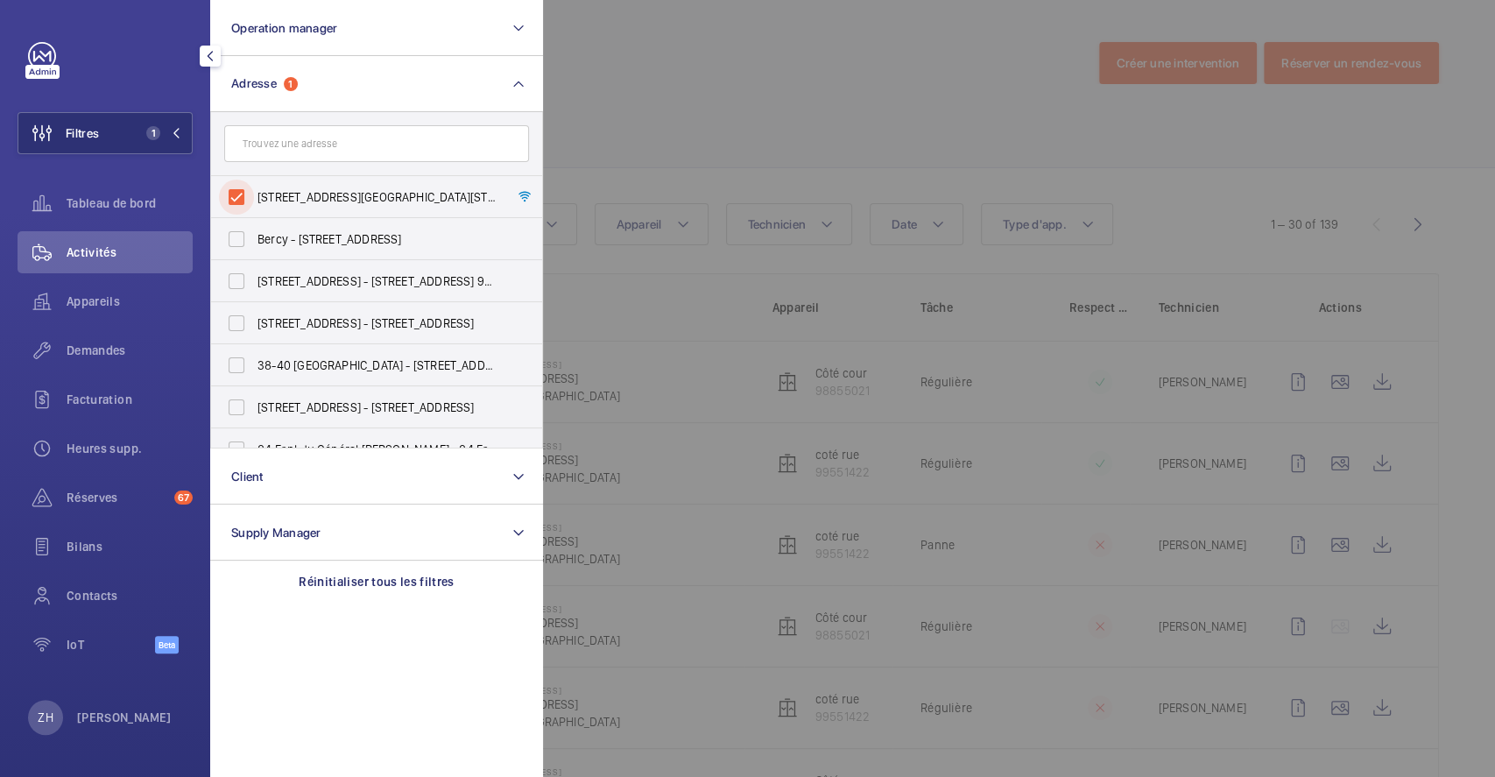
drag, startPoint x: 240, startPoint y: 195, endPoint x: 376, endPoint y: 169, distance: 138.3
click at [240, 194] on input "11 Rue Alibert - 11 Rue Alibert, 75010 PARIS, PARIS 75010" at bounding box center [236, 197] width 35 height 35
checkbox input "false"
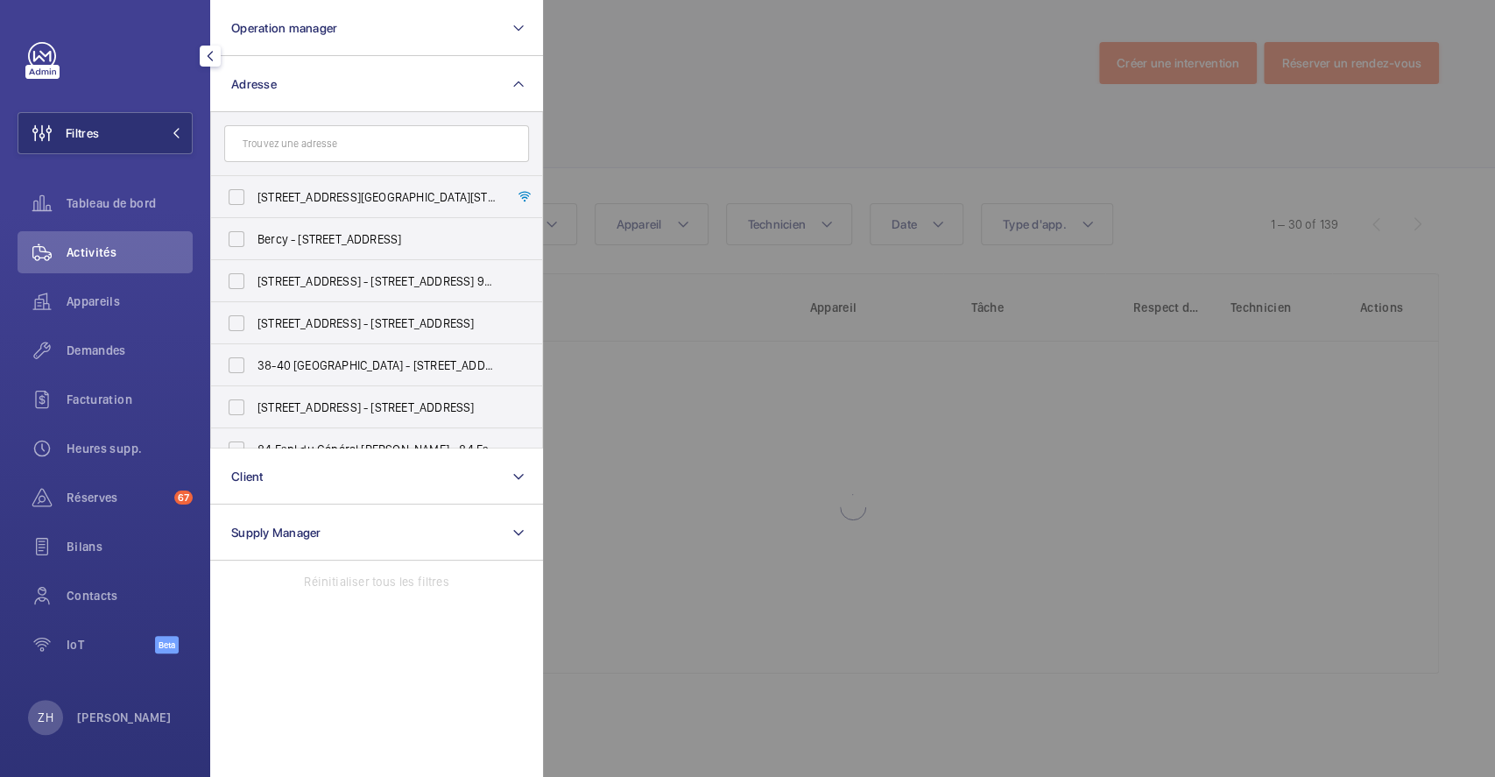
drag, startPoint x: 631, startPoint y: 109, endPoint x: 610, endPoint y: 111, distance: 21.2
click at [631, 108] on div at bounding box center [1290, 388] width 1495 height 777
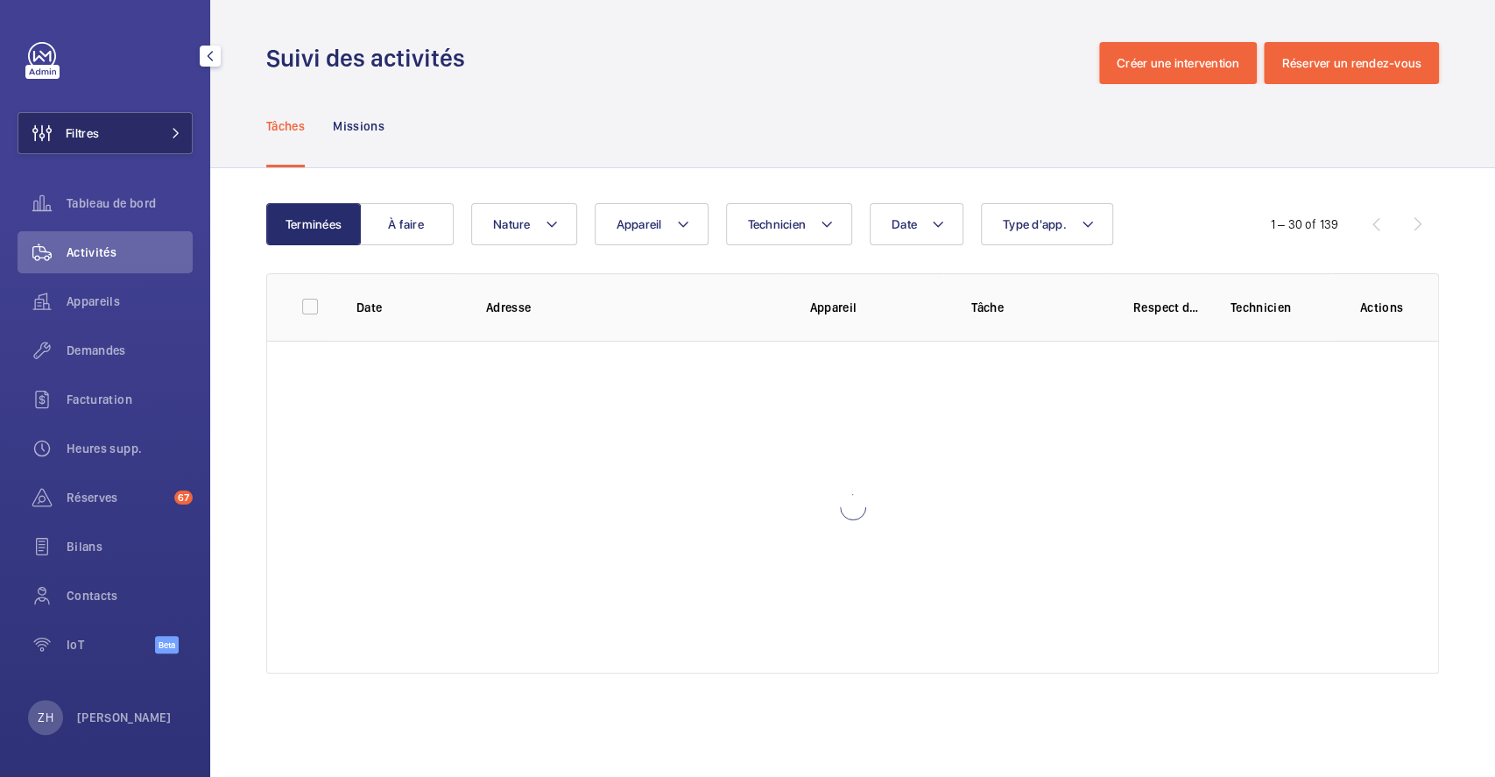
click at [124, 130] on button "Filtres" at bounding box center [105, 133] width 175 height 42
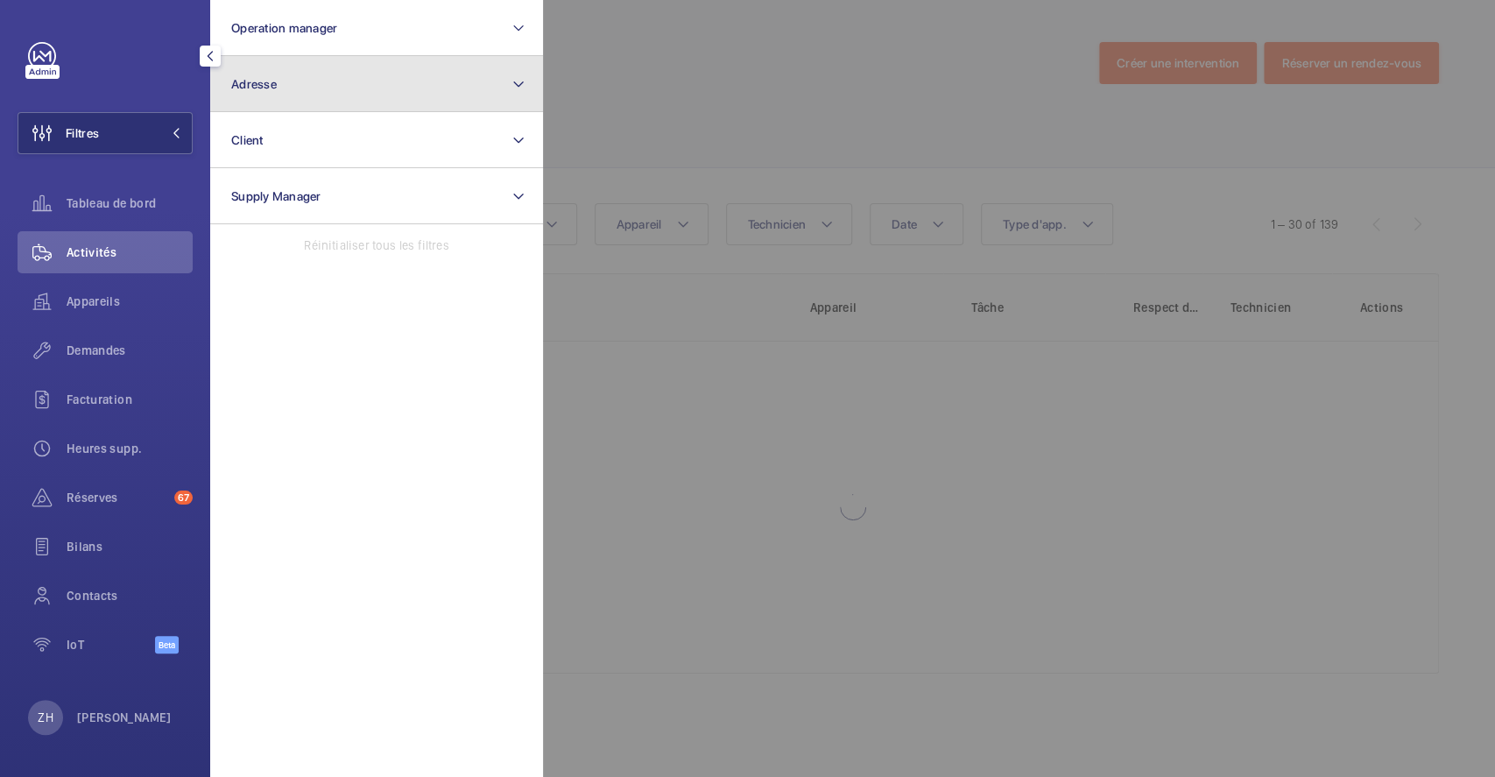
click at [343, 88] on button "Adresse" at bounding box center [376, 84] width 333 height 56
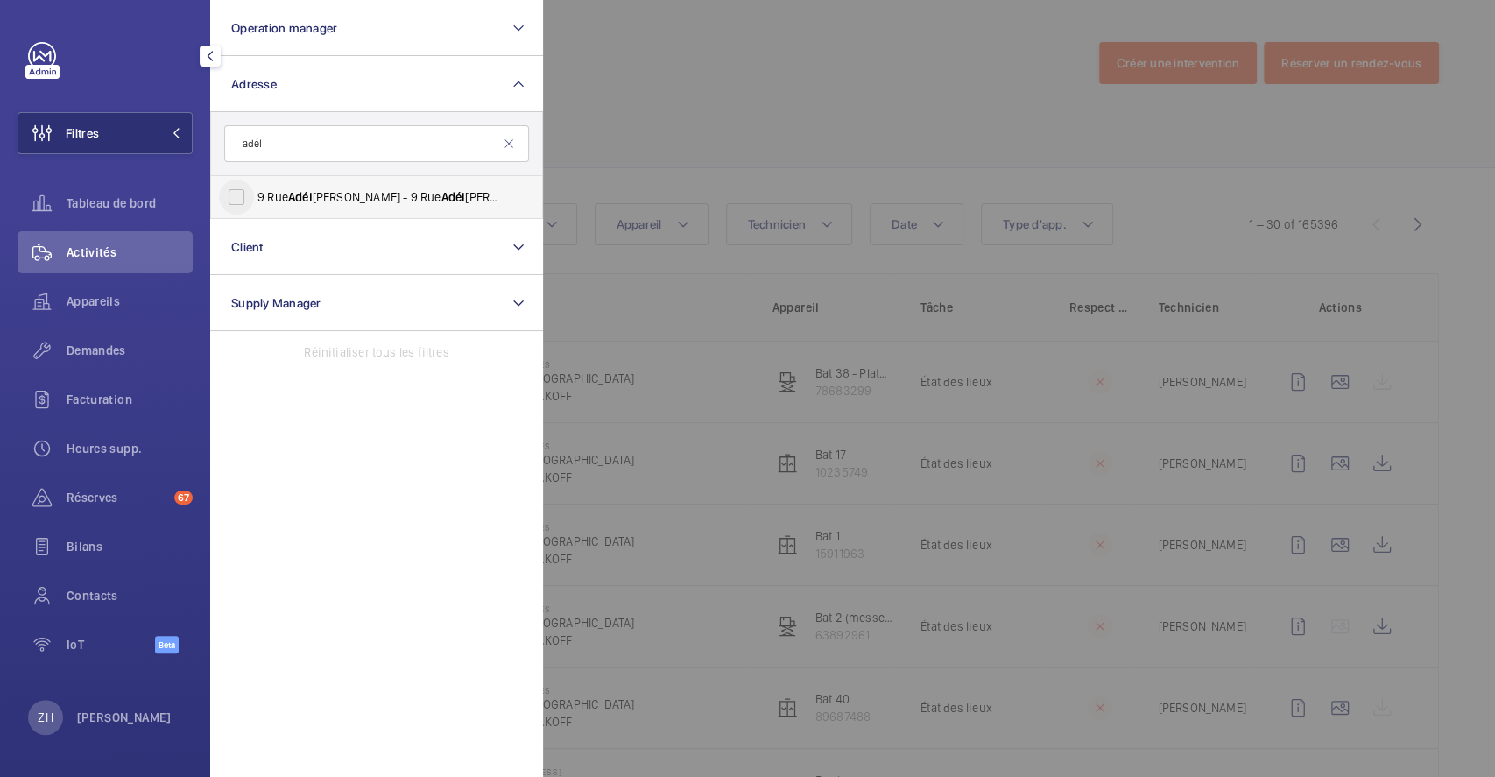
type input "adél"
click at [240, 194] on input "9 Rue Adél aïde Lahaye - 9 Rue Adél aïde Lahaye, BAGNOLET 93170" at bounding box center [236, 197] width 35 height 35
checkbox input "true"
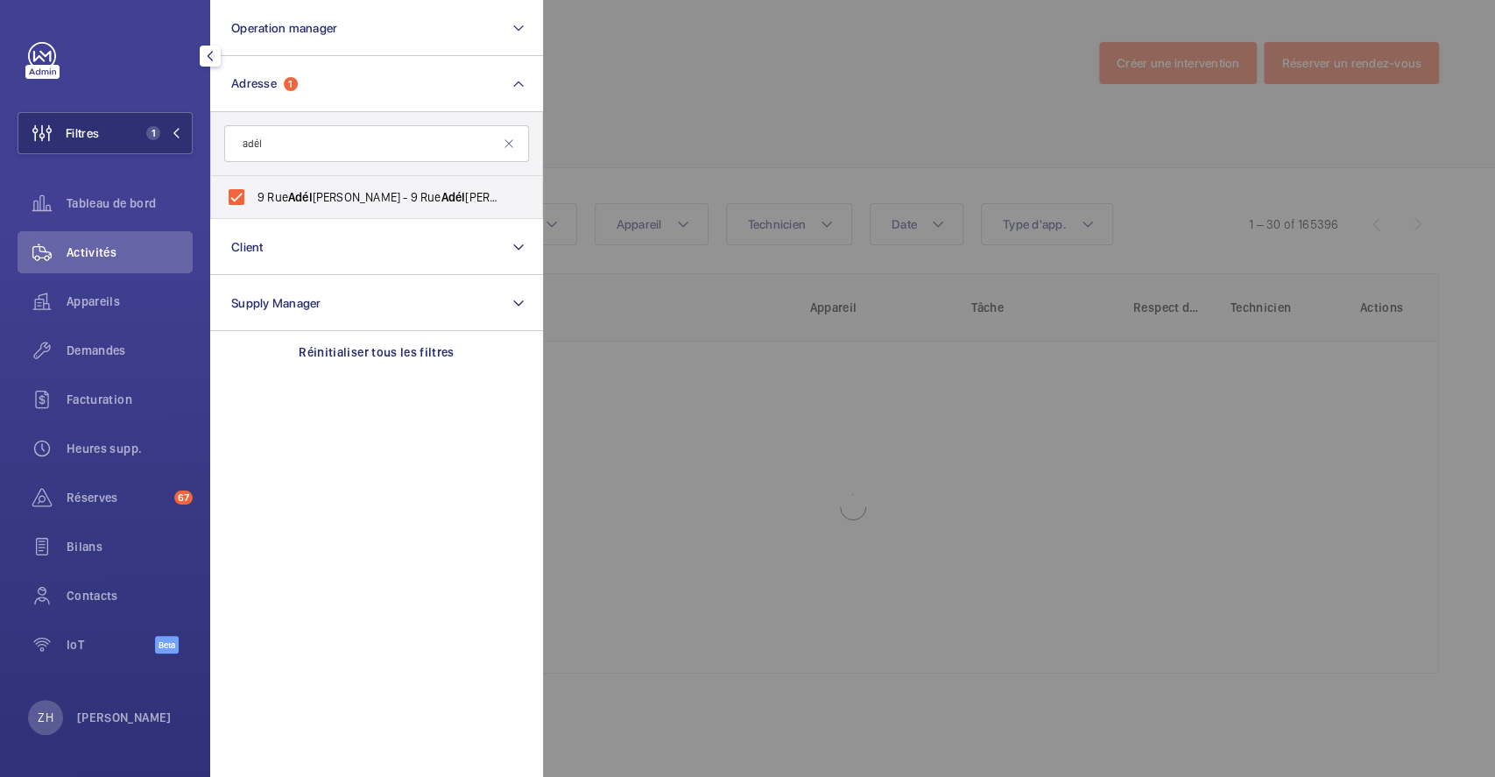
click at [716, 131] on div at bounding box center [1290, 388] width 1495 height 777
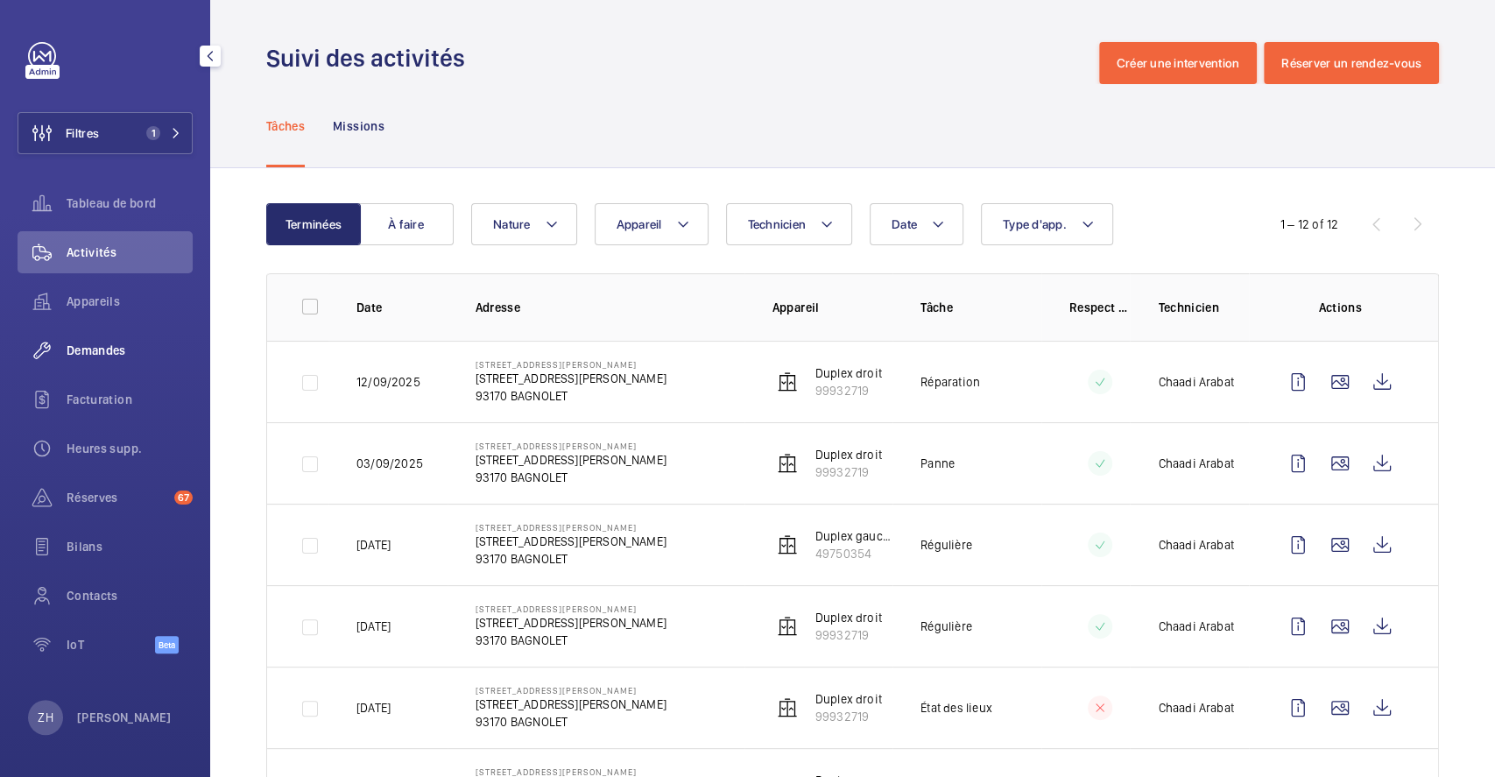
click at [95, 340] on div "Demandes" at bounding box center [105, 350] width 175 height 42
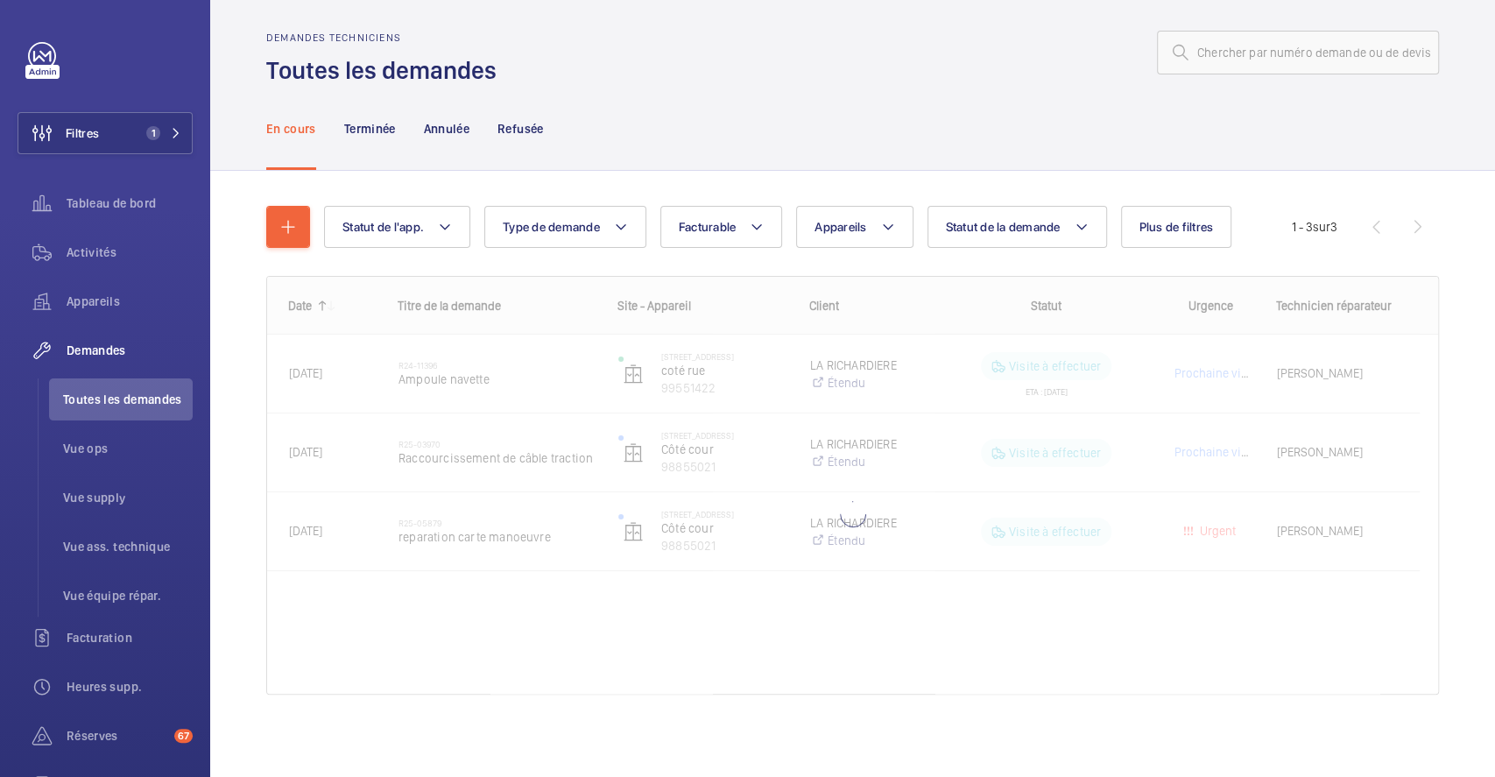
scroll to position [12, 0]
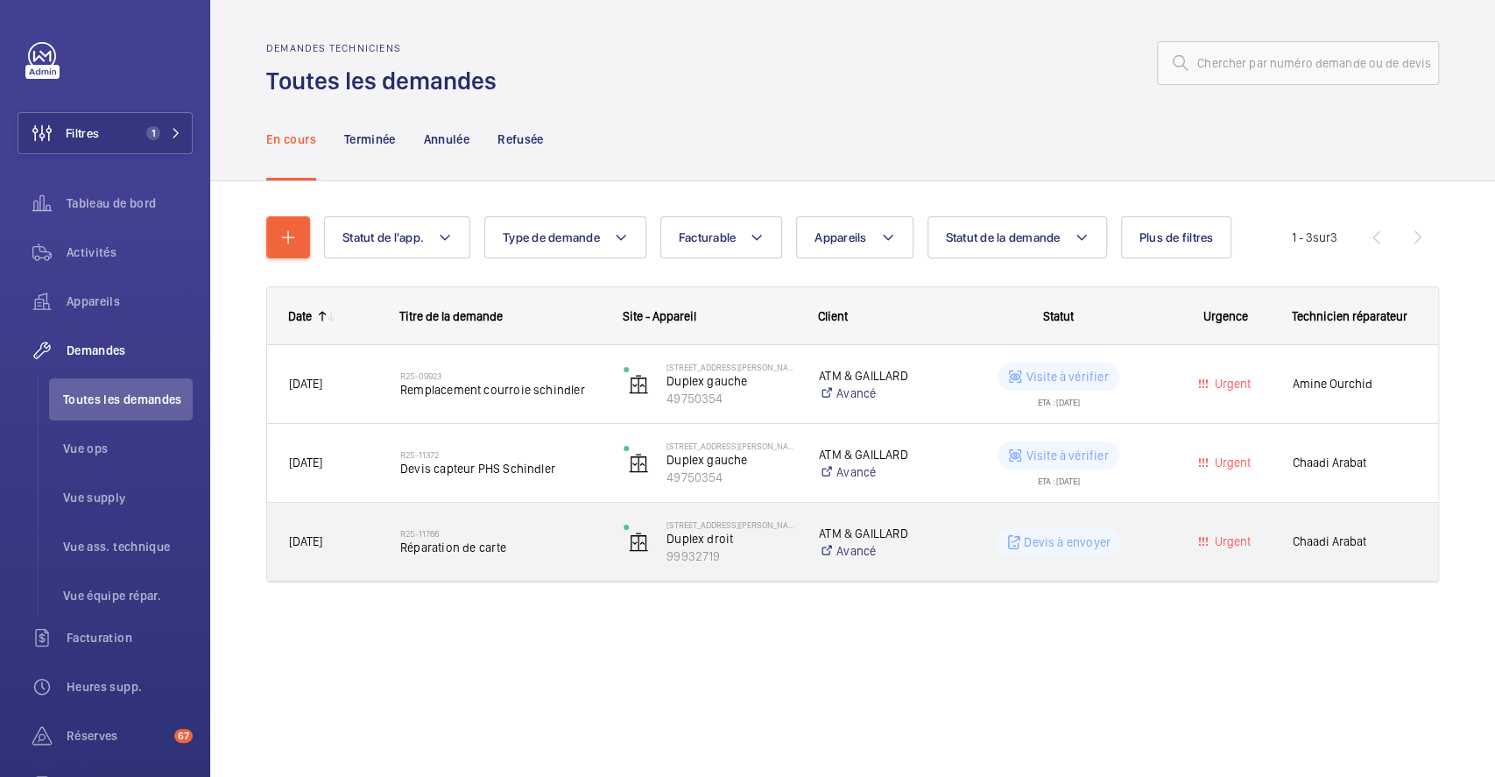
click at [553, 522] on div "R25-11766 Réparation de carte" at bounding box center [500, 542] width 201 height 51
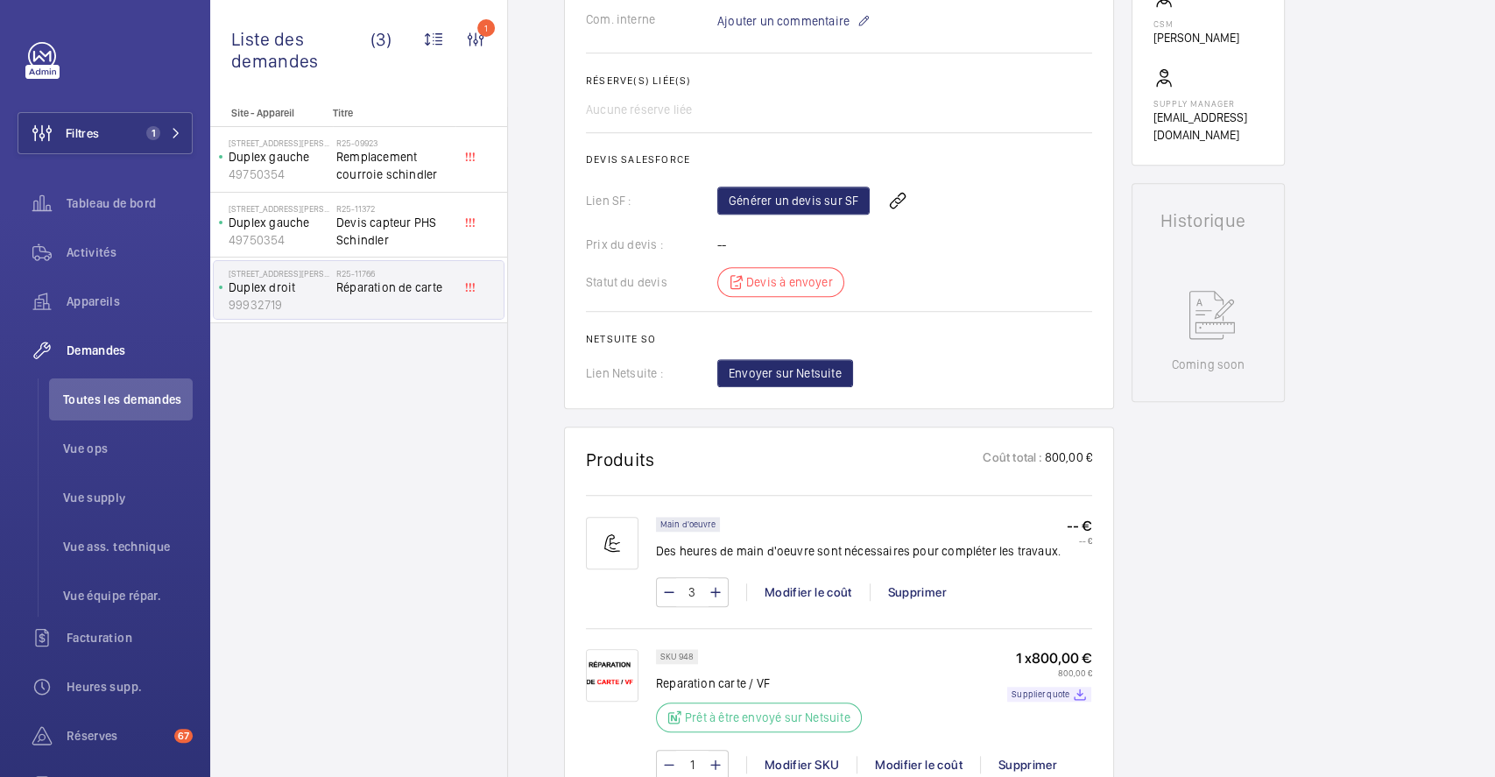
scroll to position [583, 0]
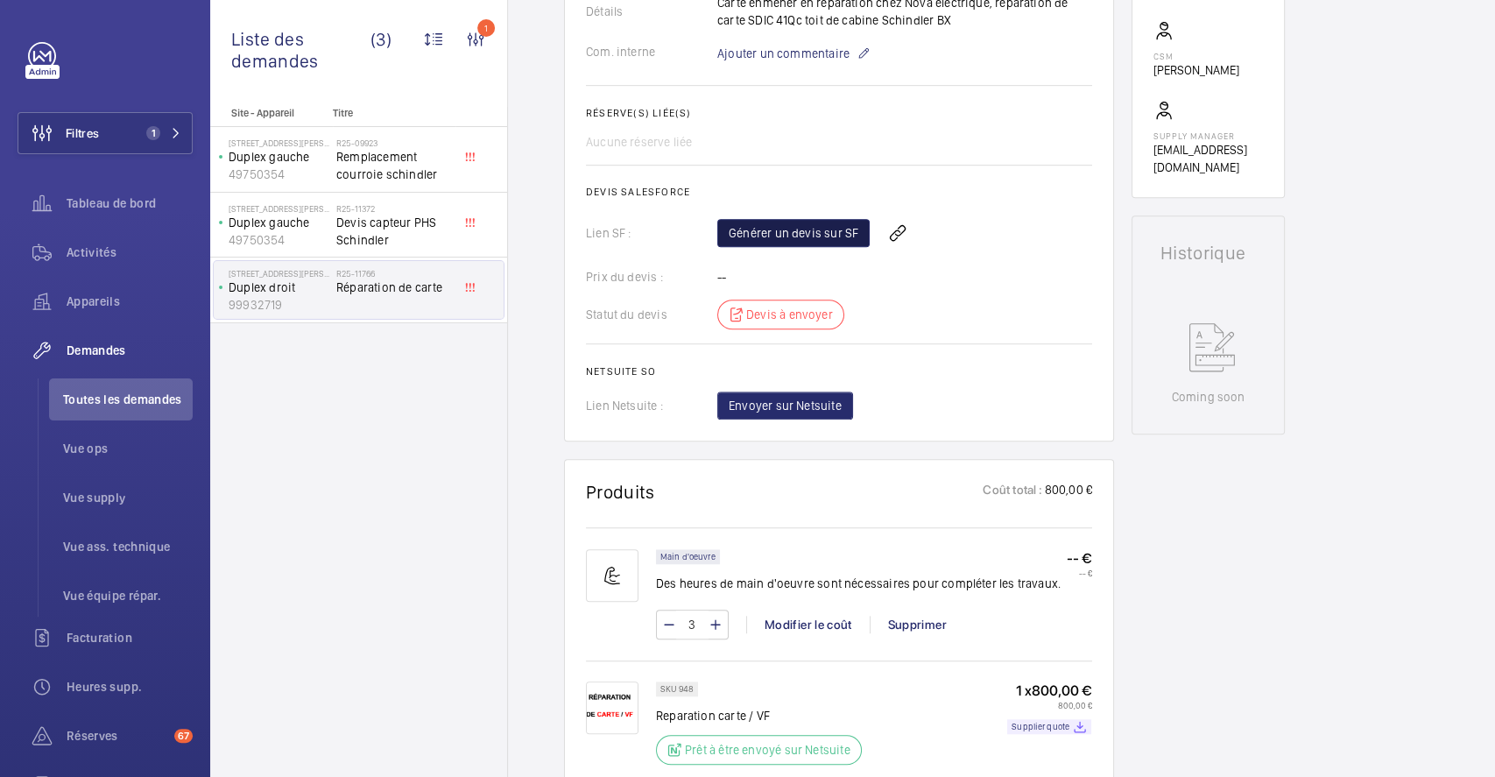
click at [827, 247] on link "Générer un devis sur SF" at bounding box center [793, 233] width 152 height 28
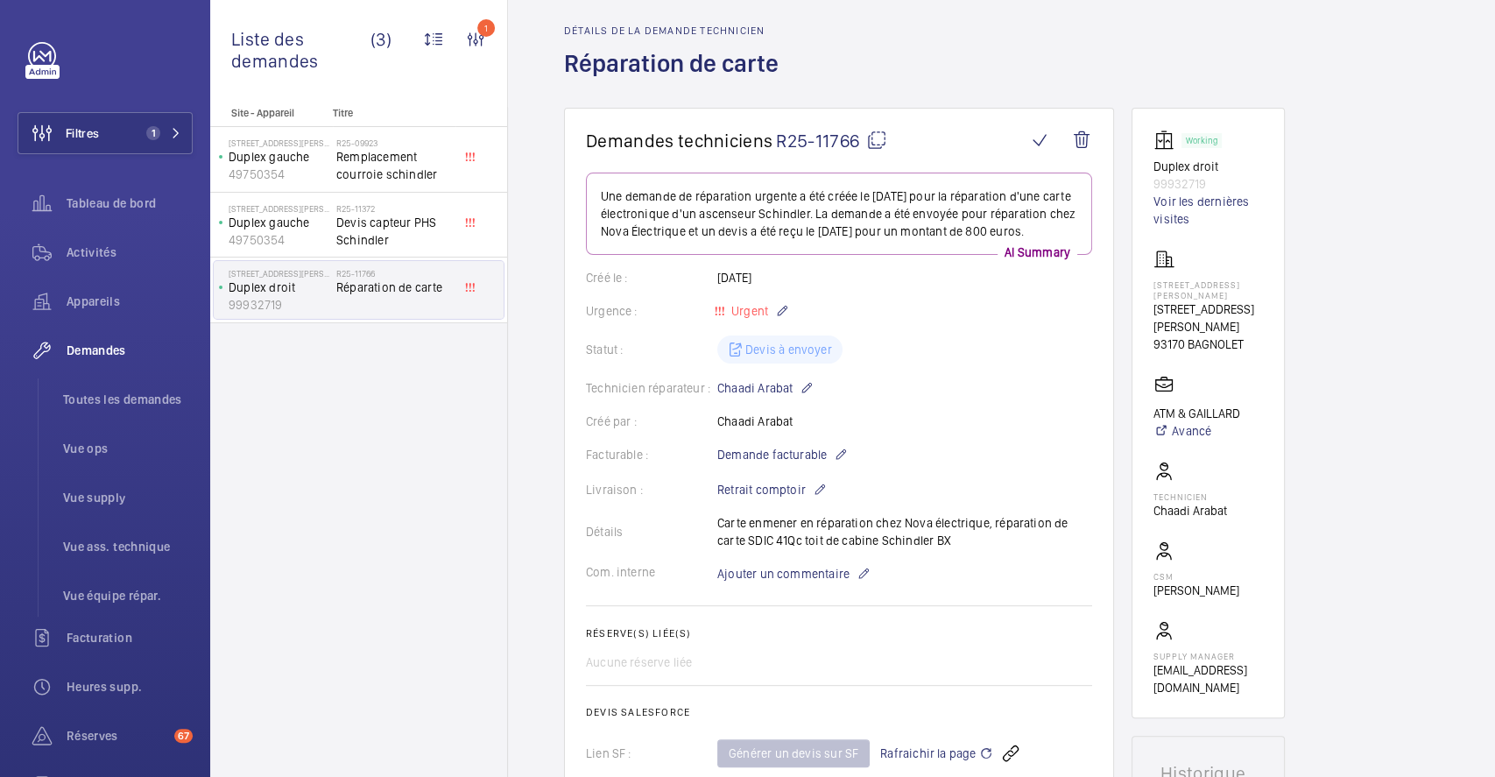
scroll to position [0, 0]
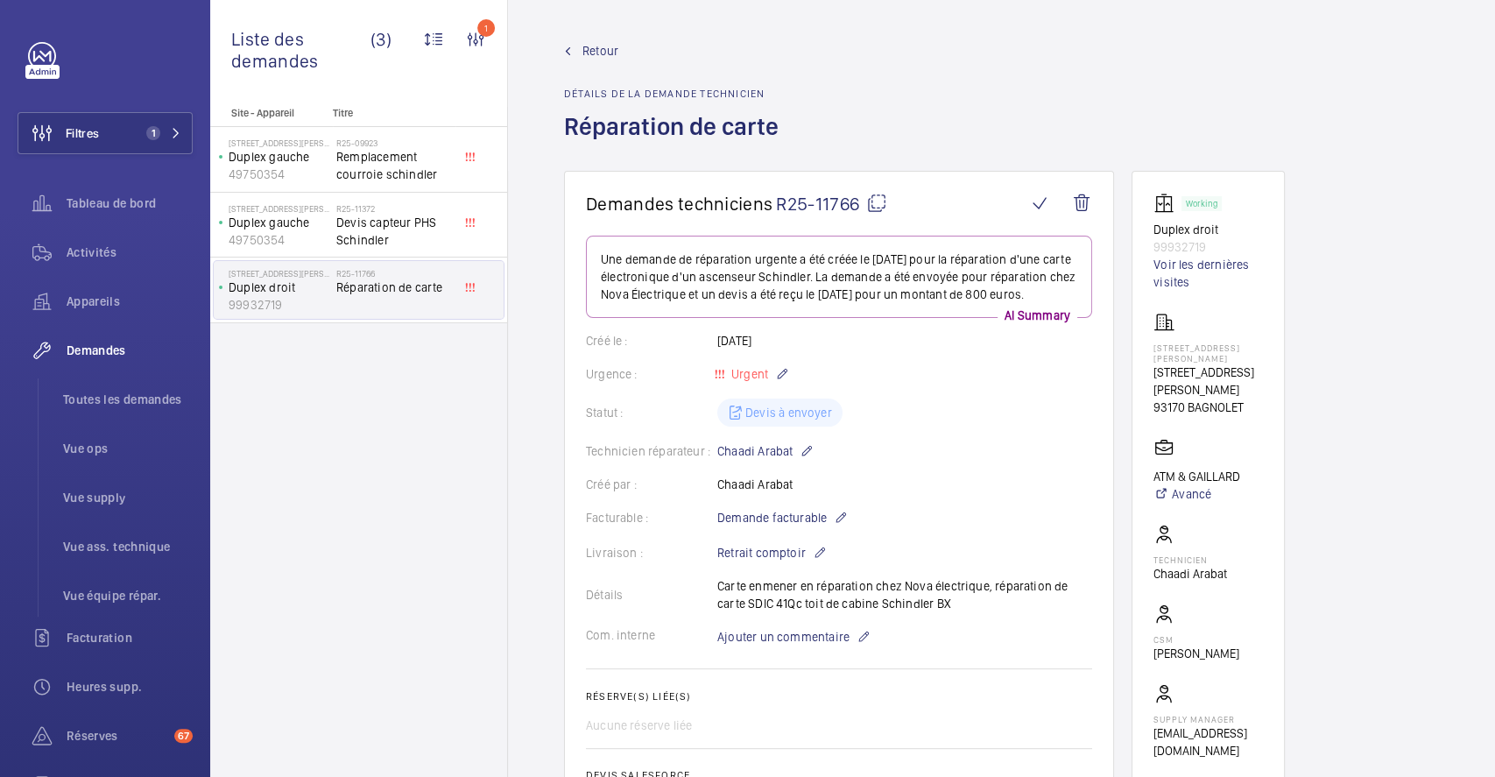
click at [588, 52] on span "Retour" at bounding box center [600, 51] width 36 height 18
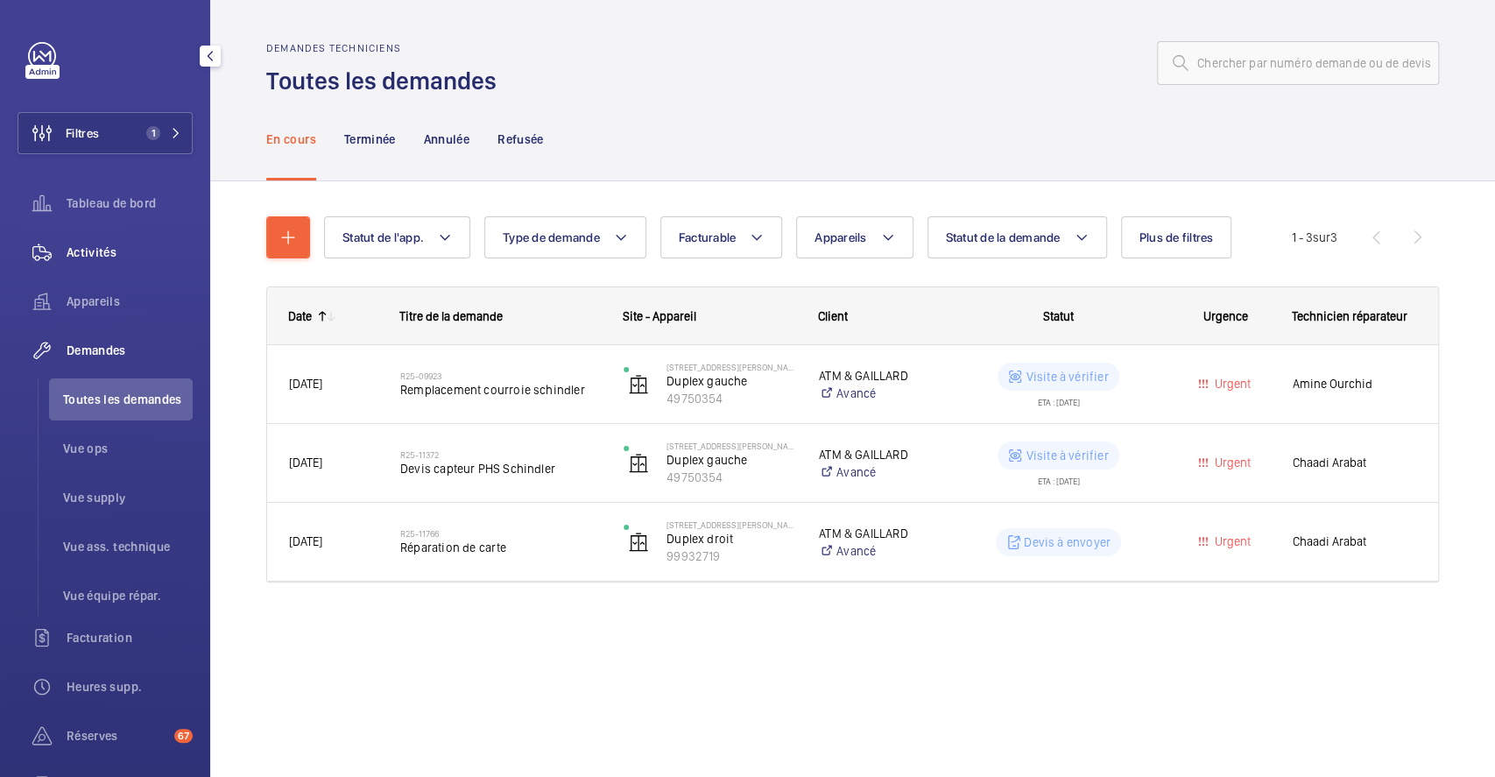
drag, startPoint x: 83, startPoint y: 239, endPoint x: 168, endPoint y: 266, distance: 89.2
click at [84, 239] on div "Activités" at bounding box center [105, 252] width 175 height 42
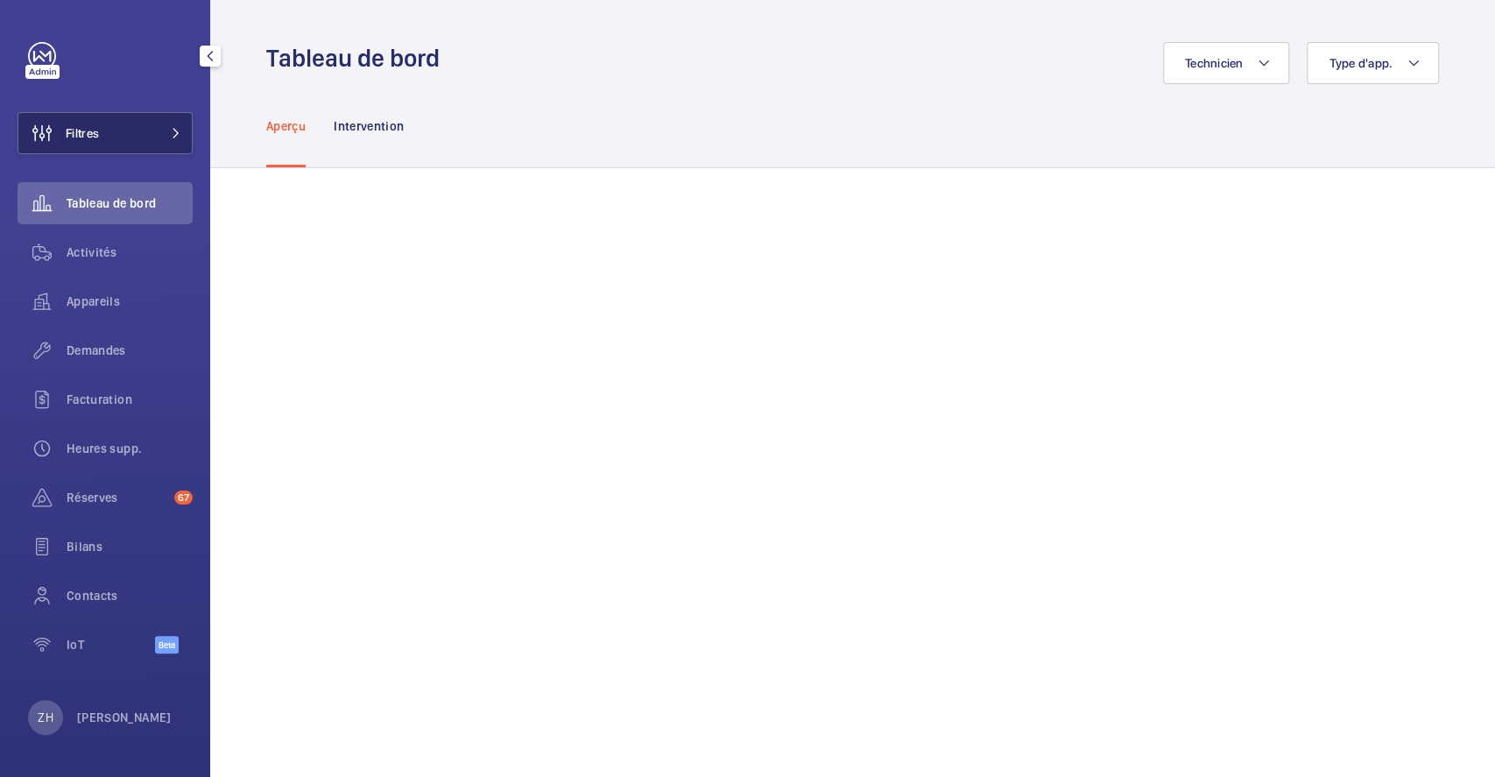
click at [126, 138] on button "Filtres" at bounding box center [105, 133] width 175 height 42
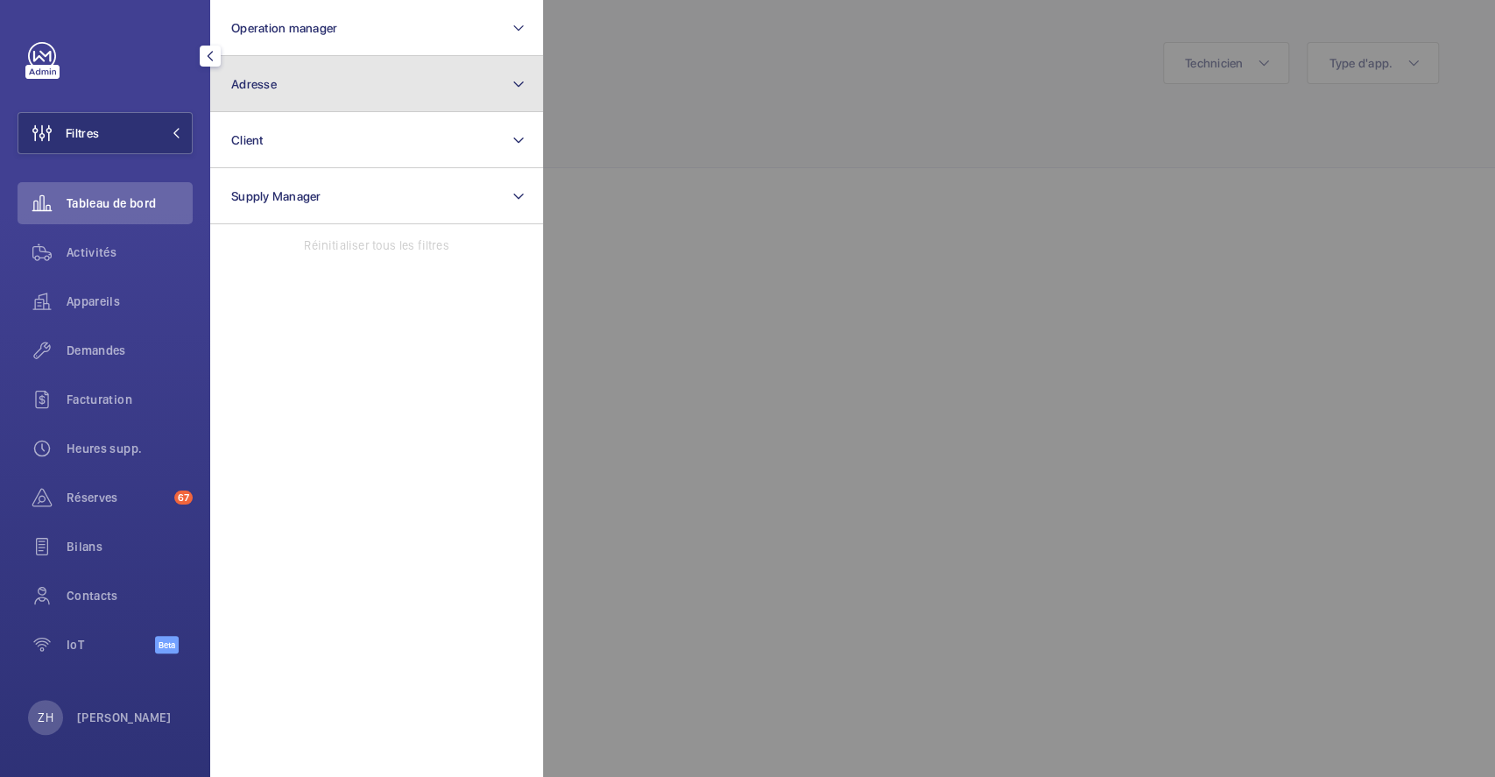
click at [321, 87] on button "Adresse" at bounding box center [376, 84] width 333 height 56
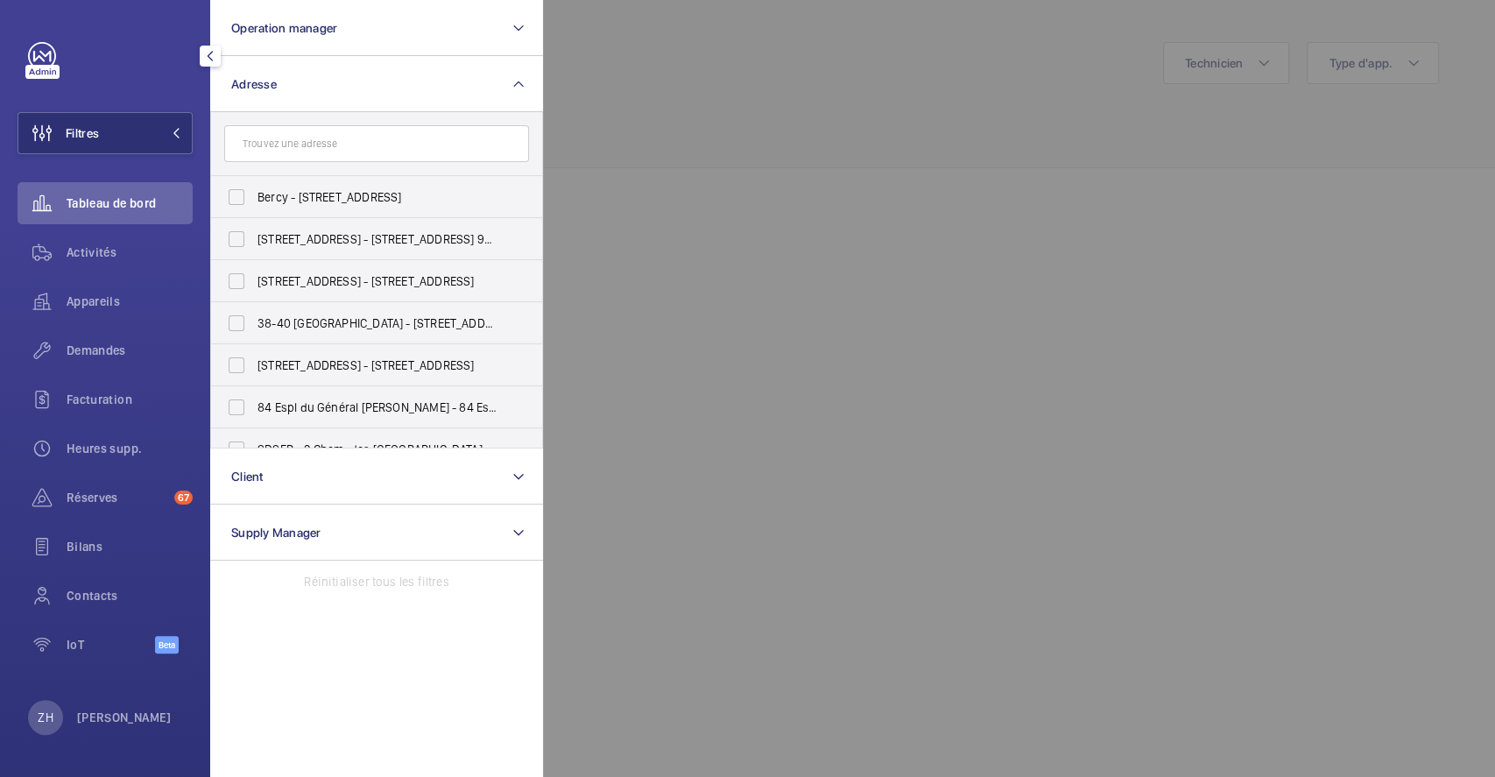
click at [326, 136] on input "text" at bounding box center [376, 143] width 305 height 37
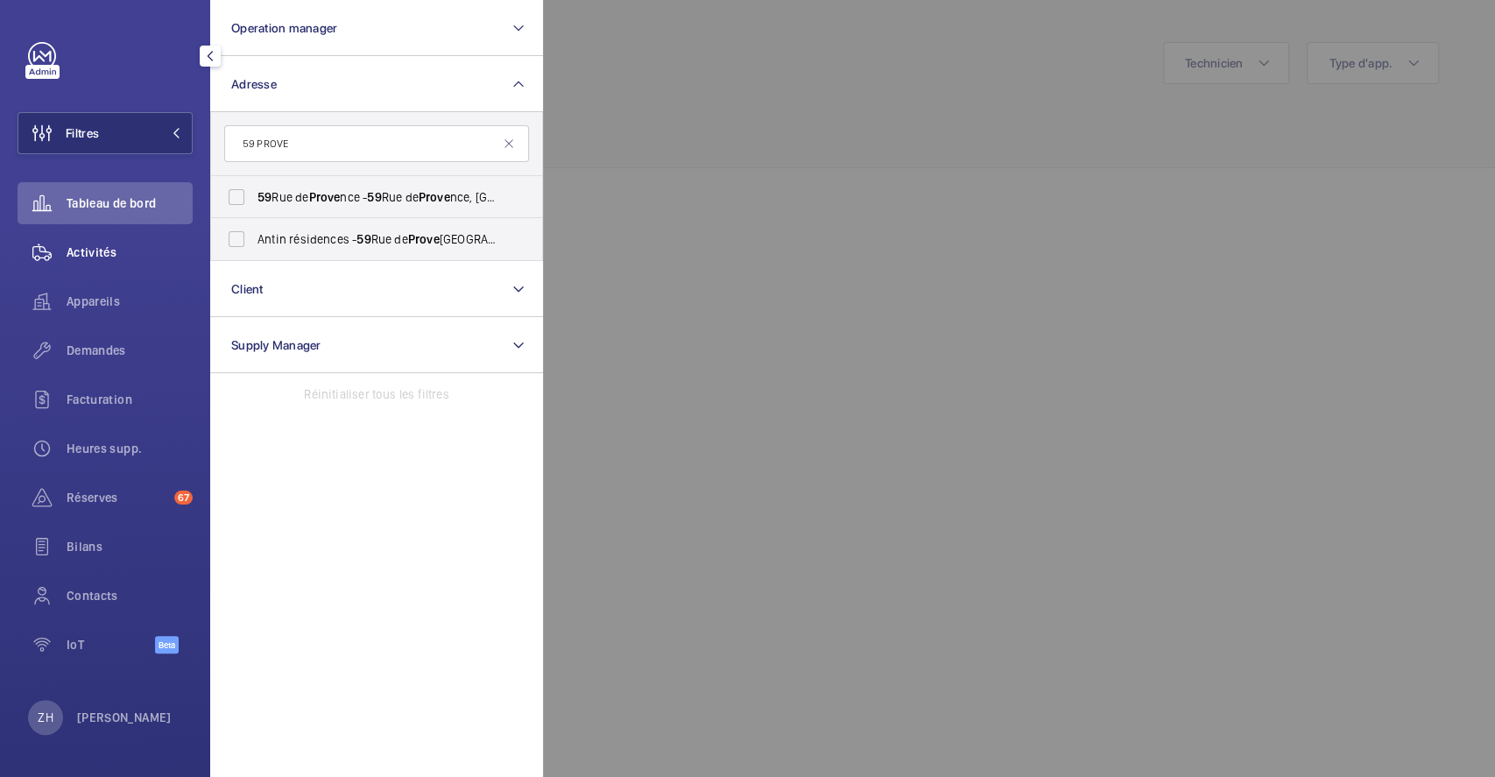
type input "59 PROVE"
click at [102, 249] on span "Activités" at bounding box center [130, 252] width 126 height 18
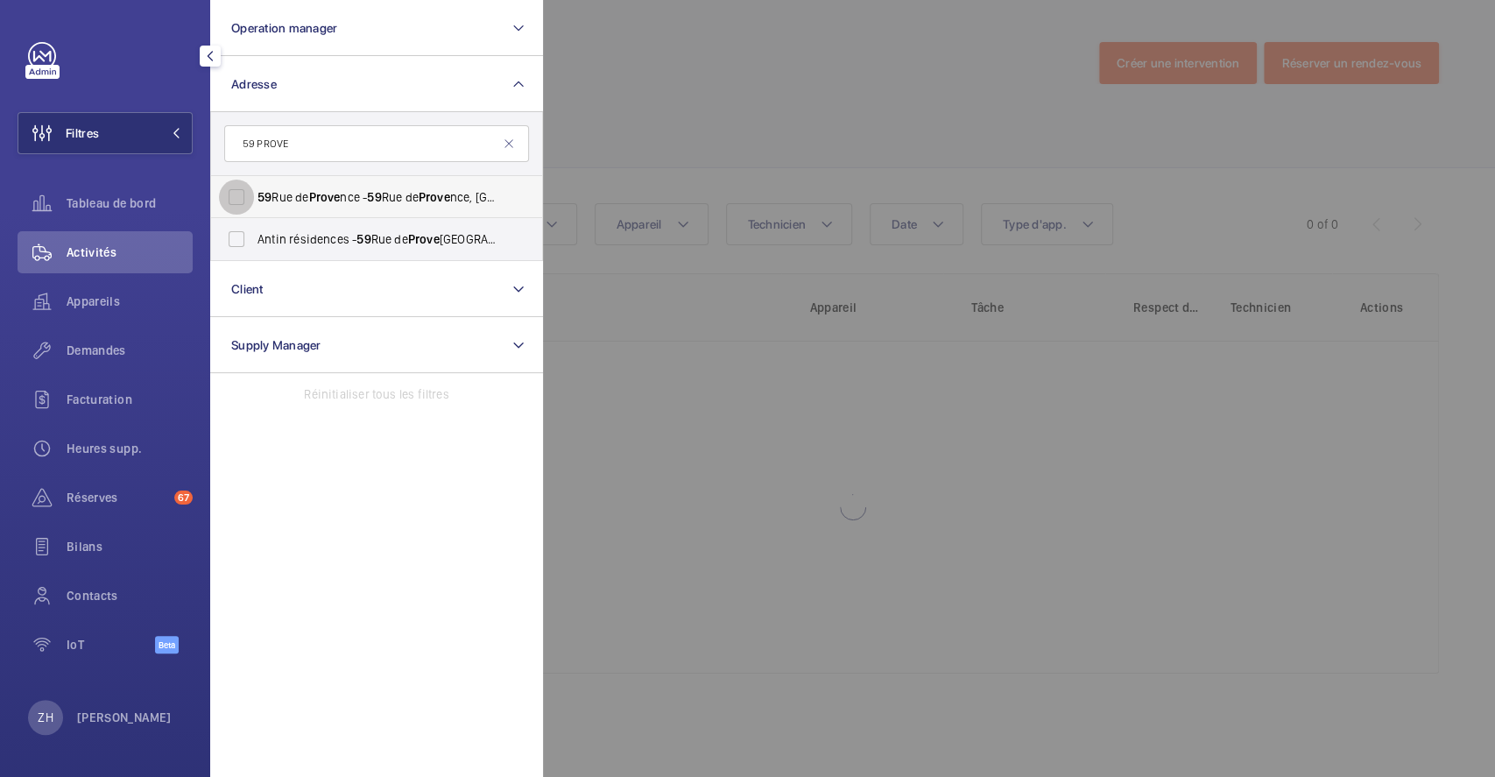
click at [234, 194] on input "59 Rue de Prove nce - 59 Rue de Prove nce, 75009 PARIS, PARIS 75009" at bounding box center [236, 197] width 35 height 35
checkbox input "true"
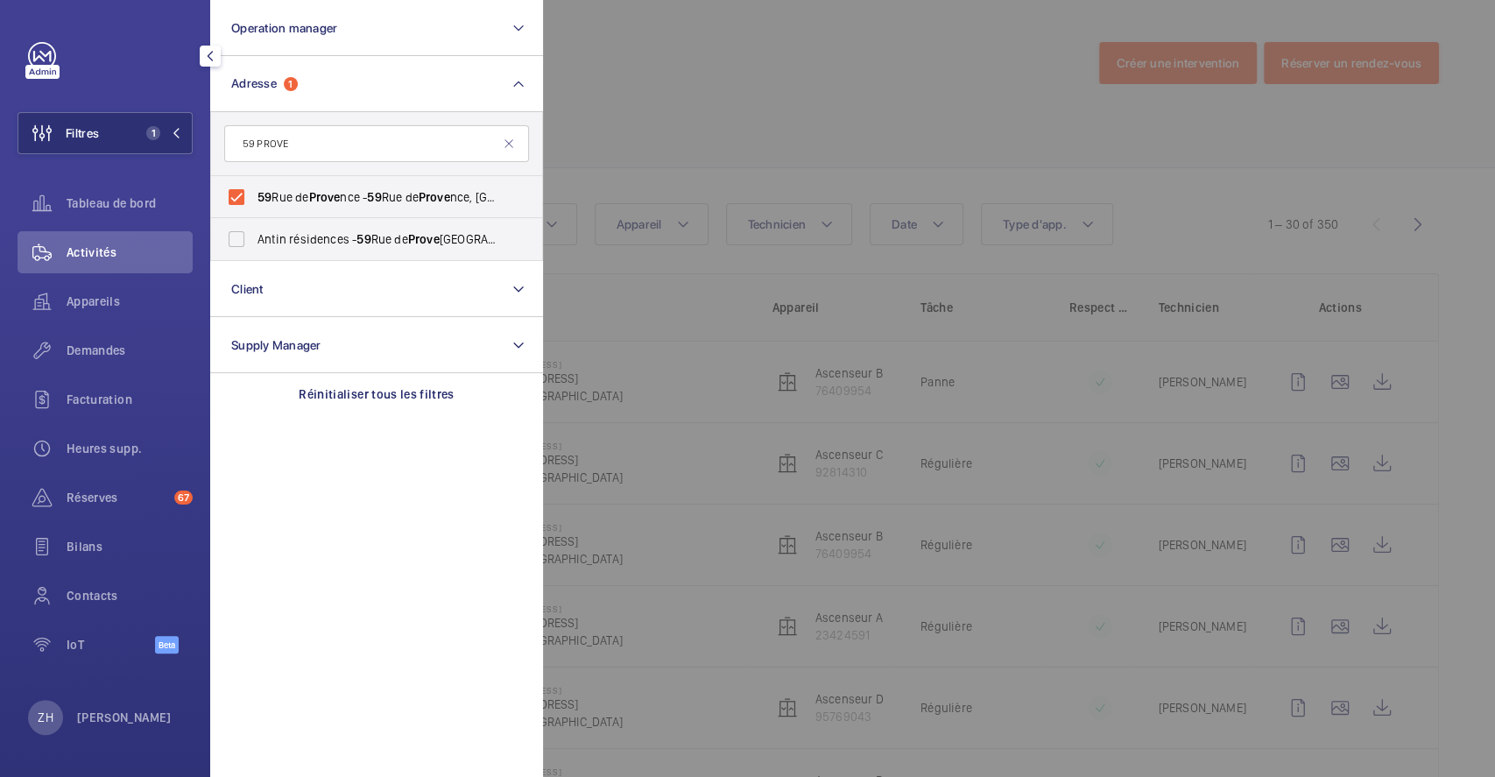
click at [653, 115] on div at bounding box center [1290, 388] width 1495 height 777
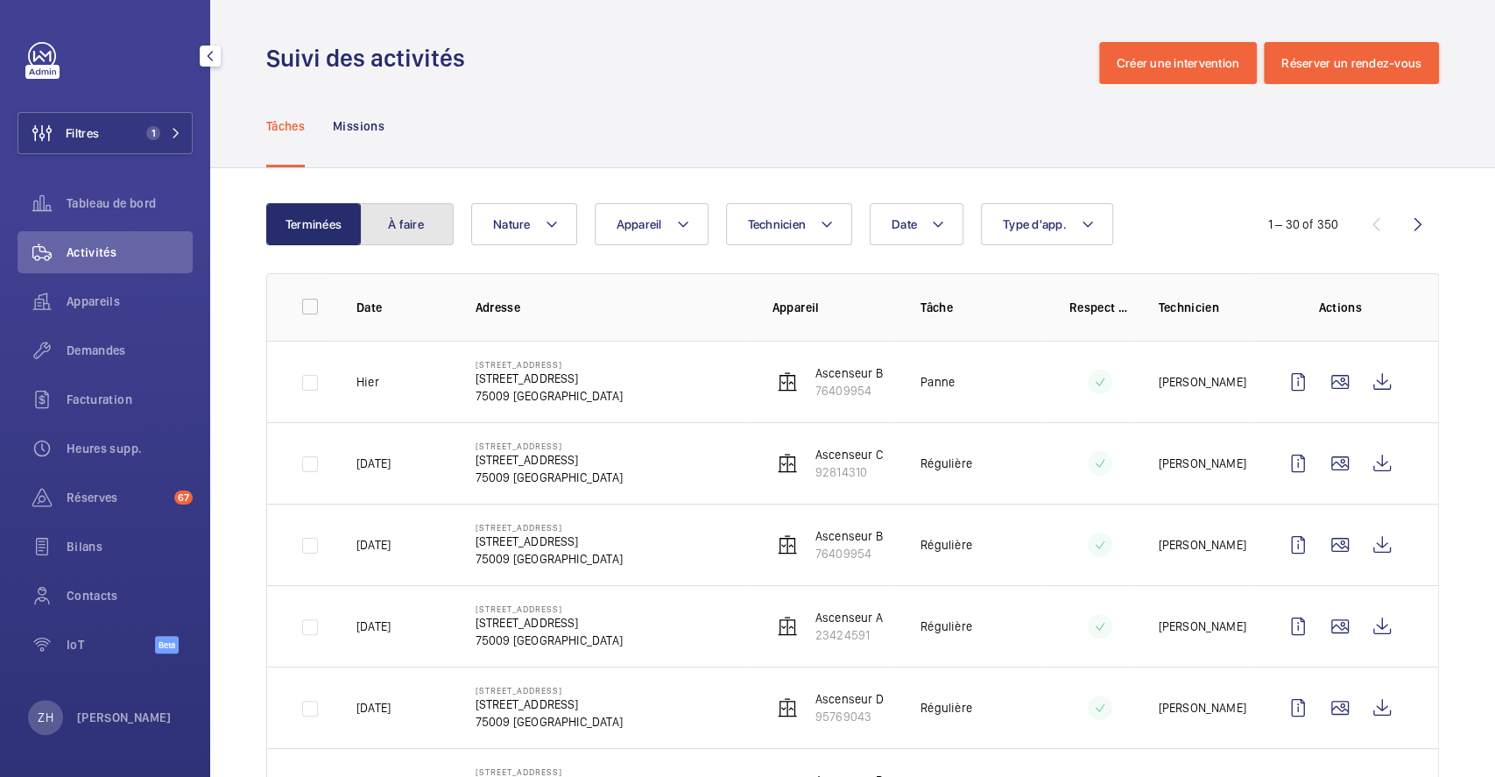
click at [413, 232] on button "À faire" at bounding box center [406, 224] width 95 height 42
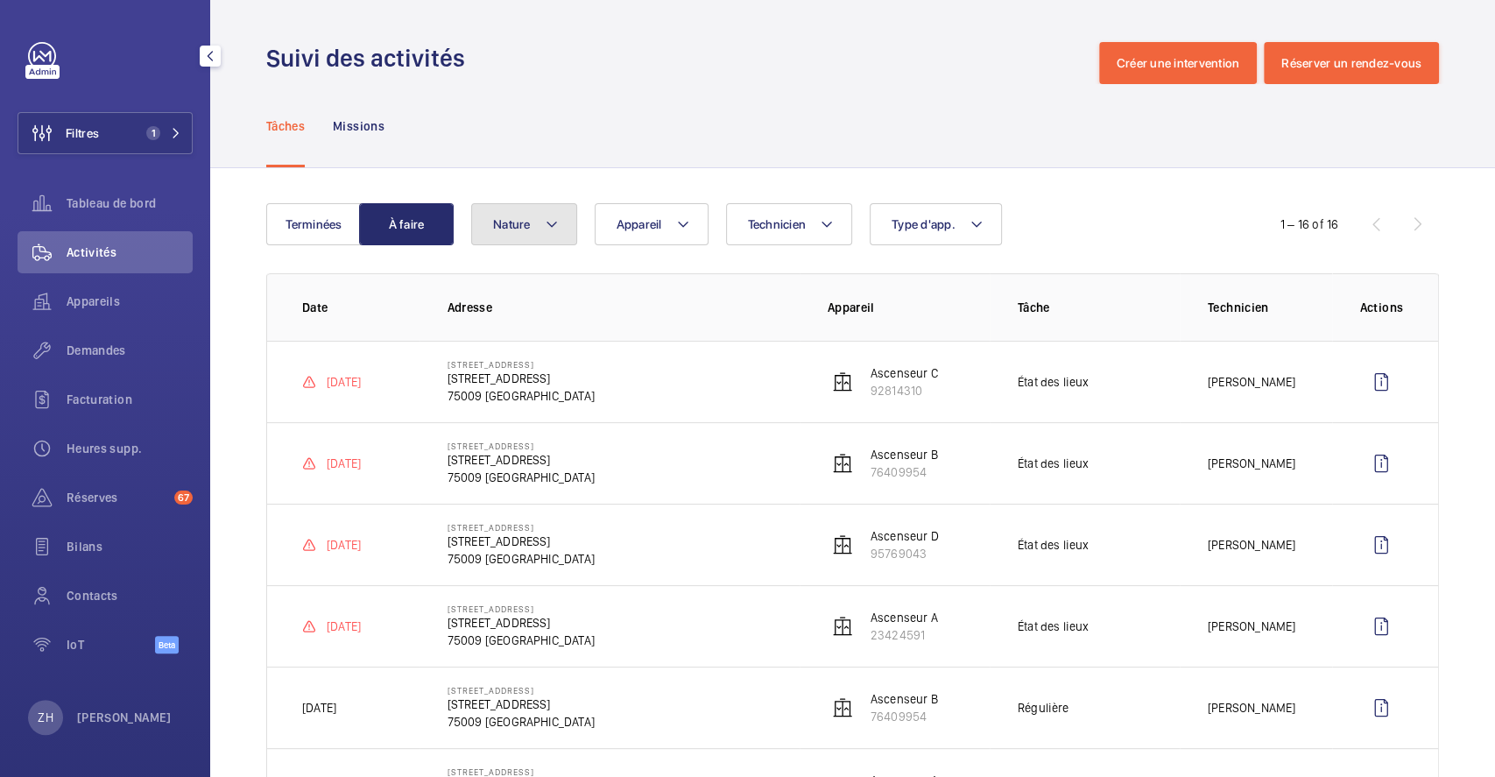
click at [559, 228] on button "Nature" at bounding box center [524, 224] width 106 height 42
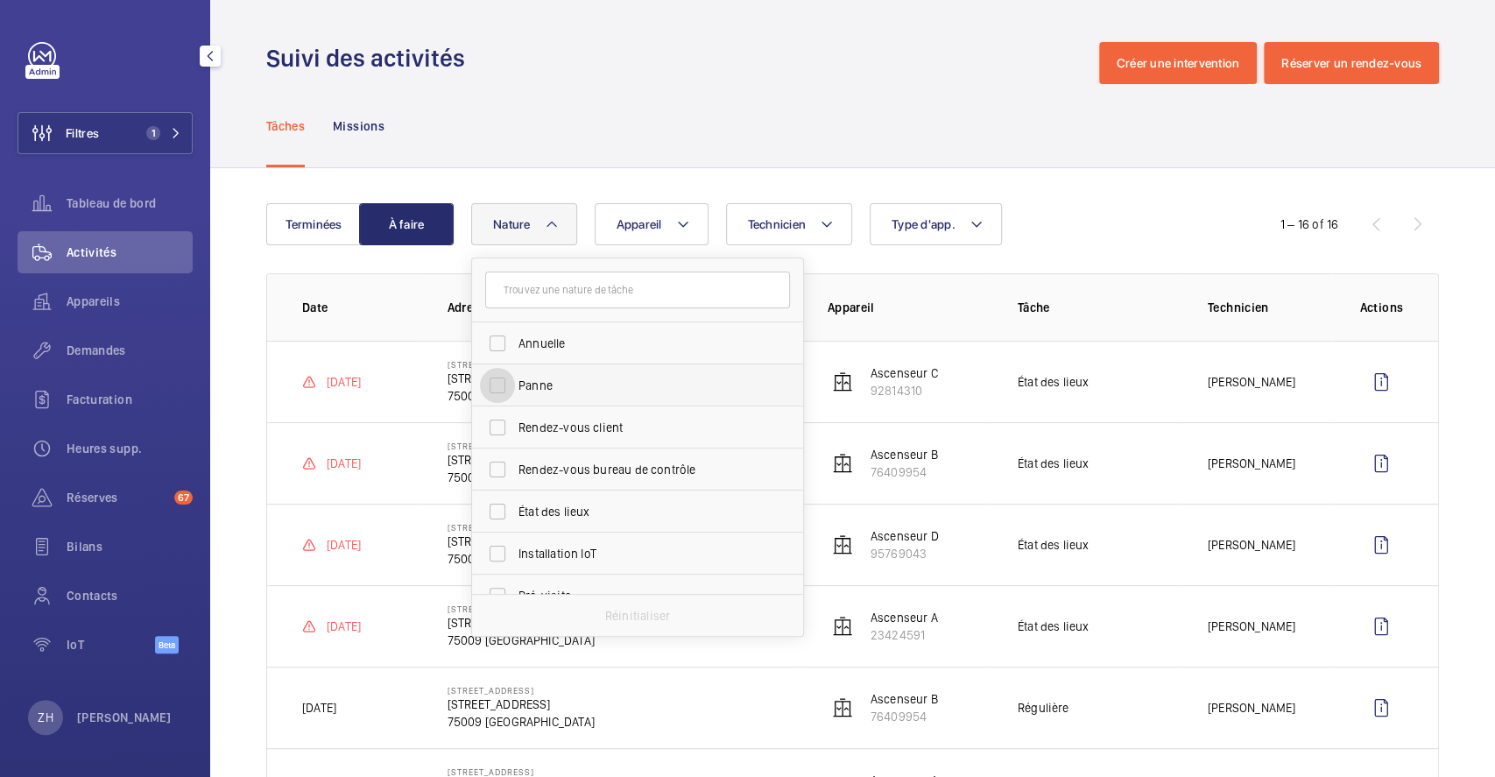
click at [507, 381] on input "Panne" at bounding box center [497, 385] width 35 height 35
checkbox input "true"
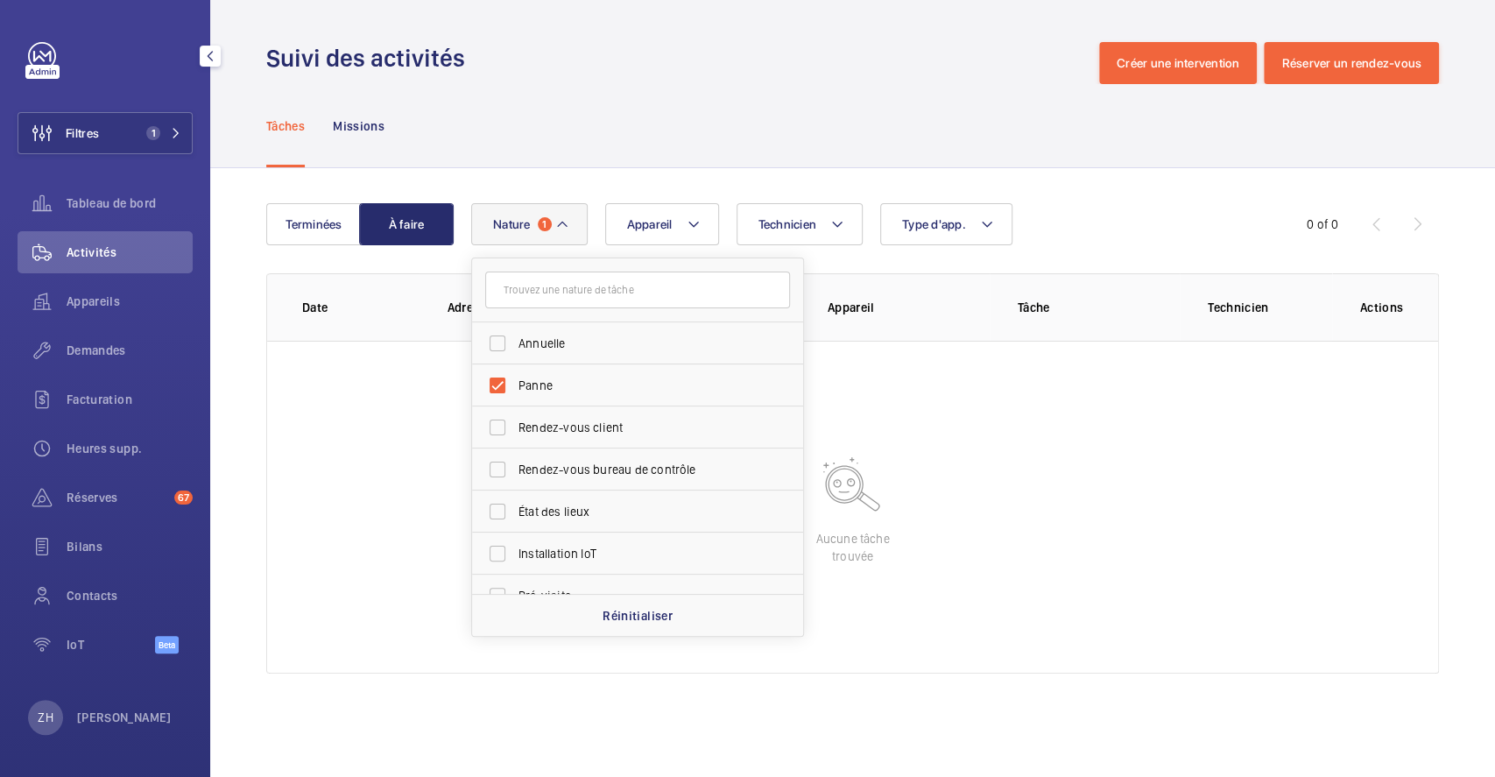
click at [740, 111] on div "Tâches Missions" at bounding box center [852, 125] width 1173 height 83
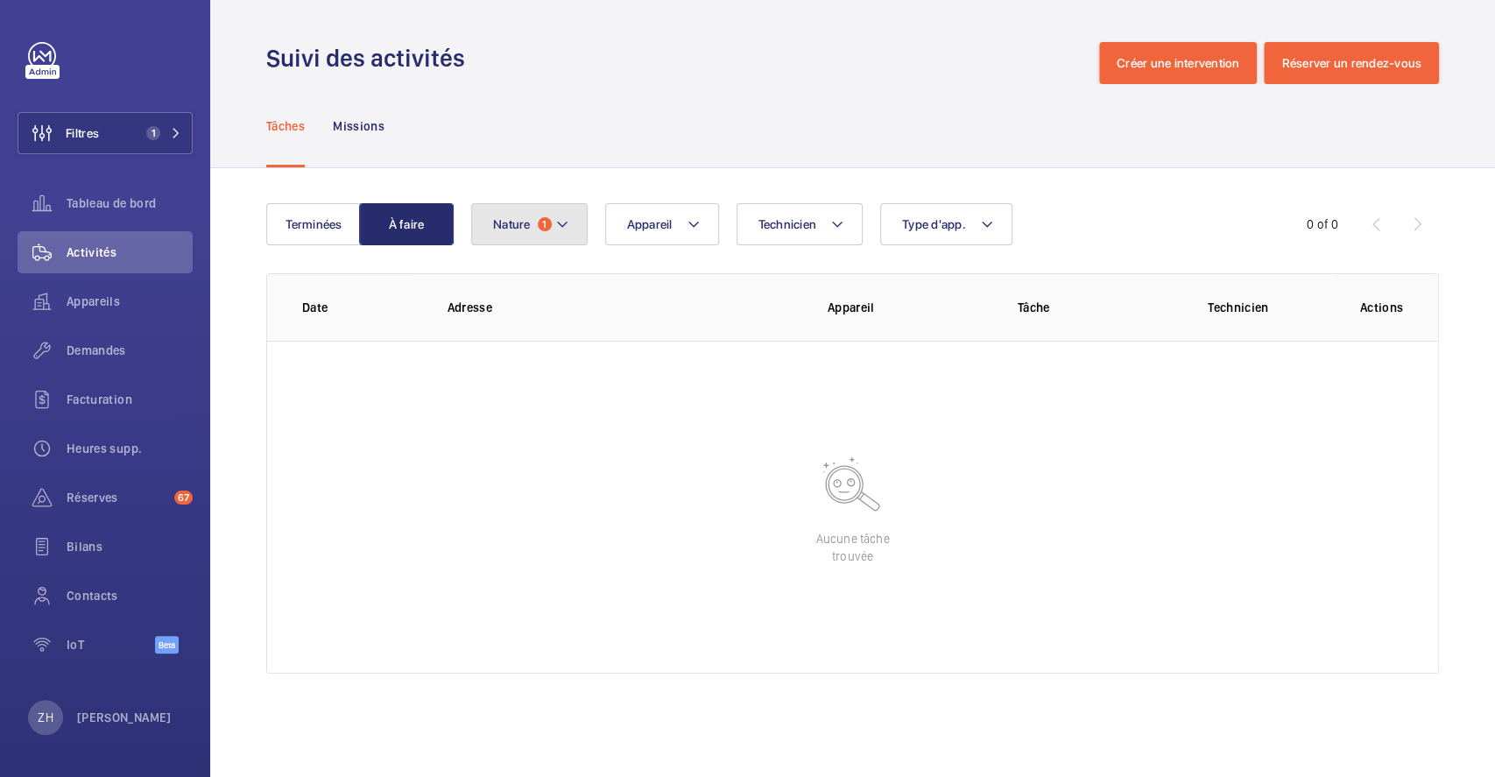
click at [572, 224] on button "Nature 1" at bounding box center [529, 224] width 116 height 42
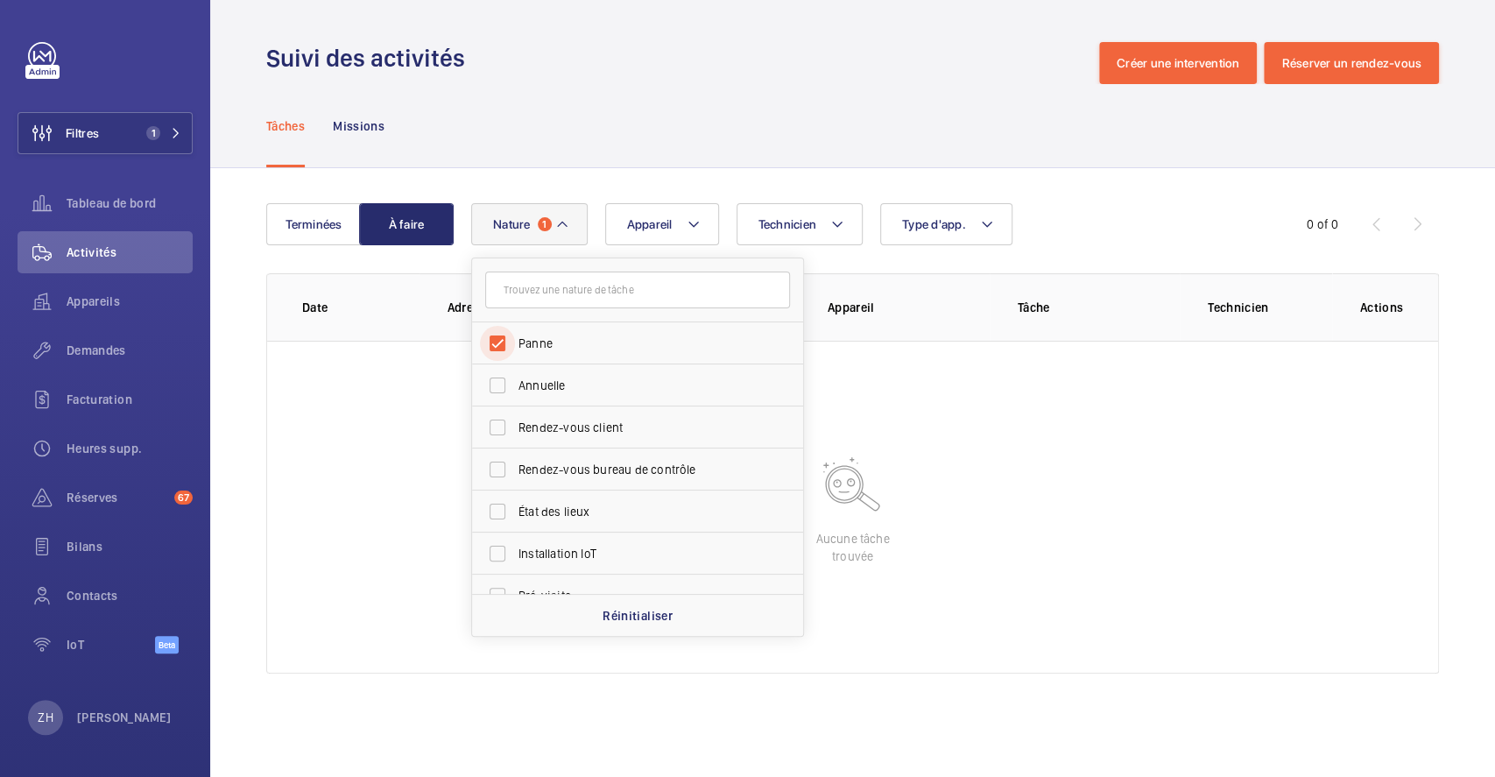
drag, startPoint x: 496, startPoint y: 342, endPoint x: 415, endPoint y: 307, distance: 88.2
click at [495, 342] on input "Panne" at bounding box center [497, 343] width 35 height 35
checkbox input "false"
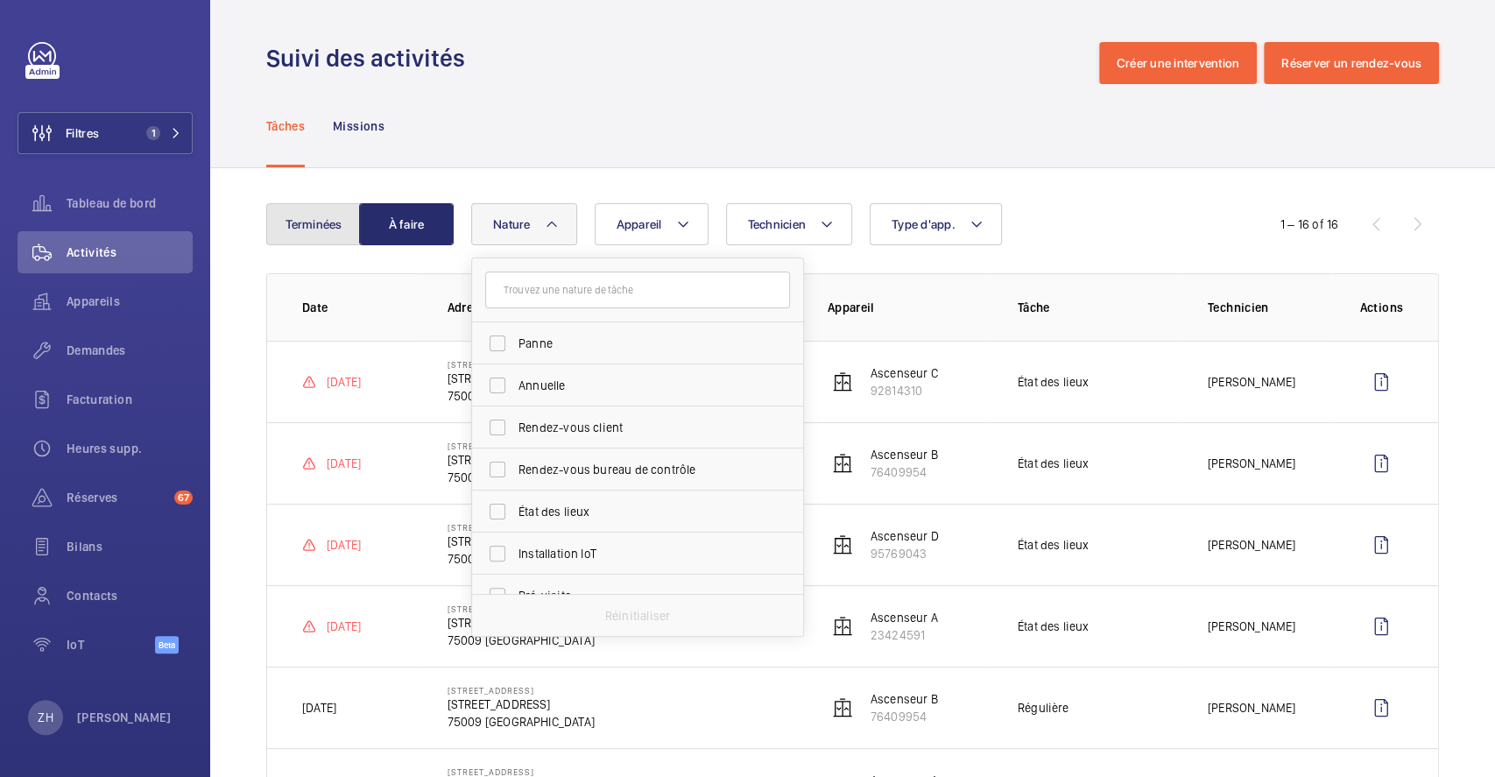
drag, startPoint x: 324, startPoint y: 241, endPoint x: 329, endPoint y: 252, distance: 12.5
click at [324, 240] on button "Terminées" at bounding box center [313, 224] width 95 height 42
